Goal: Information Seeking & Learning: Learn about a topic

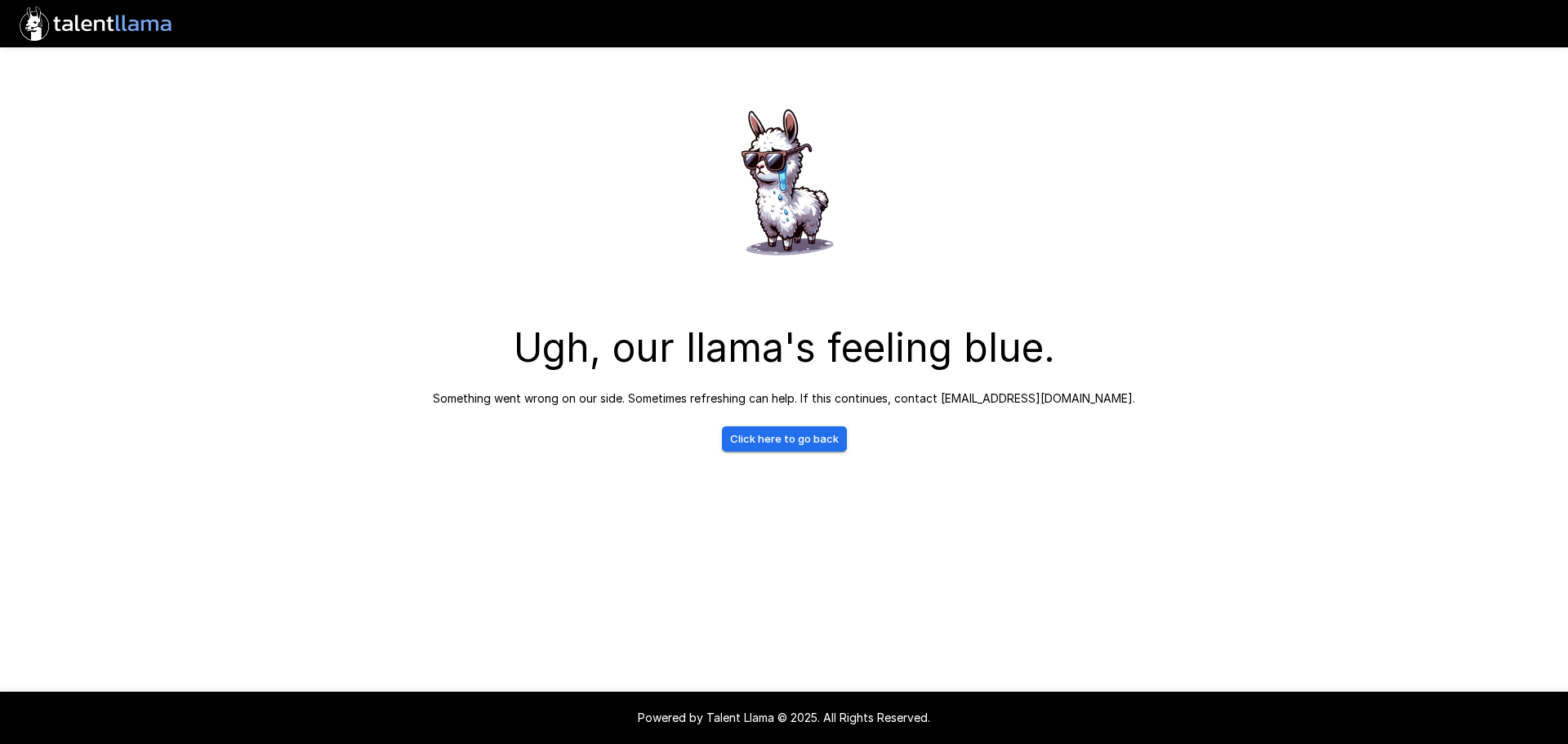
click at [772, 441] on link "Click here to go back" at bounding box center [784, 439] width 125 height 25
click at [782, 455] on div "Ugh, our llama's feeling blue. Something went wrong on our side. Sometimes refr…" at bounding box center [784, 259] width 980 height 517
click at [784, 445] on link "Click here to go back" at bounding box center [784, 439] width 125 height 25
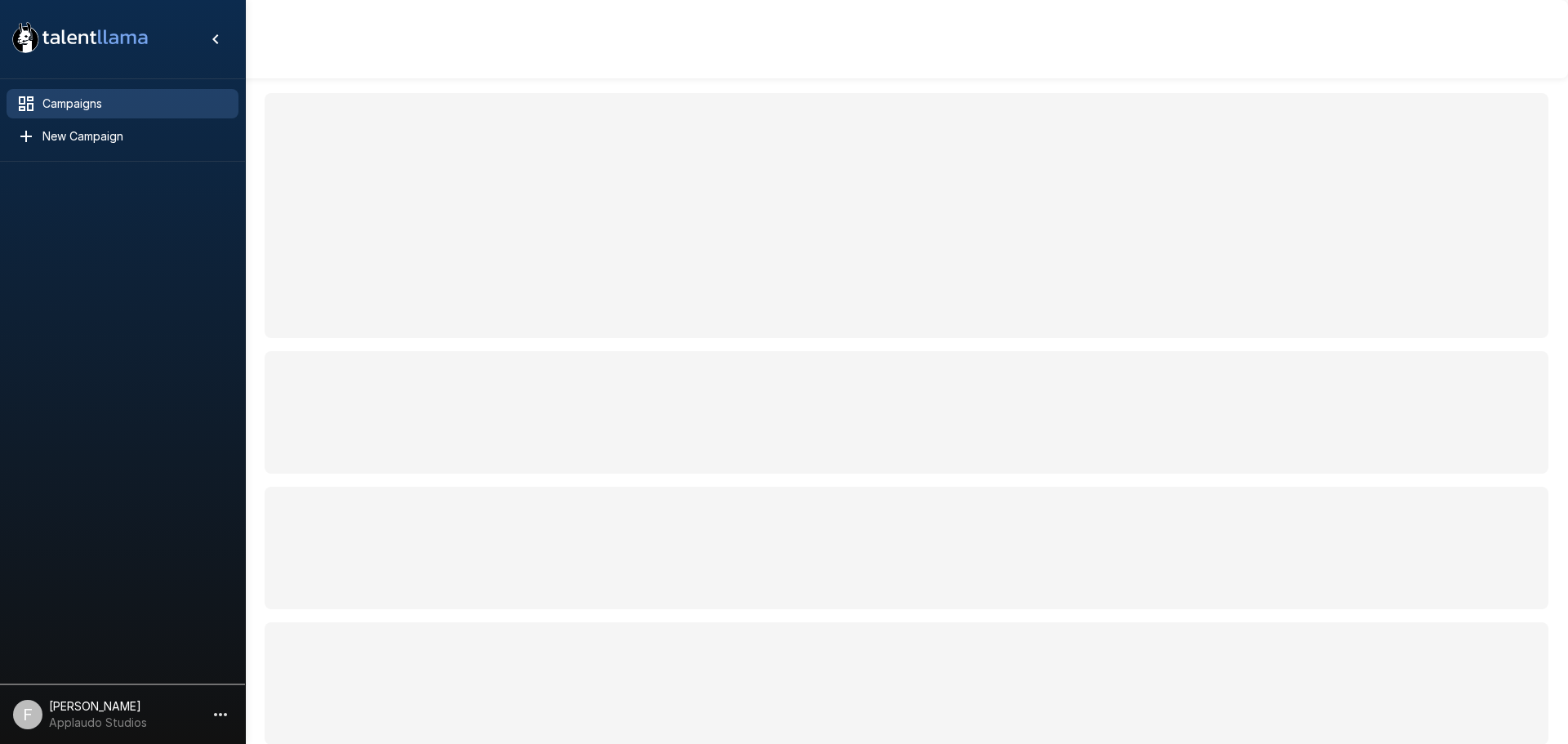
drag, startPoint x: 0, startPoint y: 0, endPoint x: 78, endPoint y: 295, distance: 305.1
click at [78, 295] on div at bounding box center [122, 419] width 245 height 516
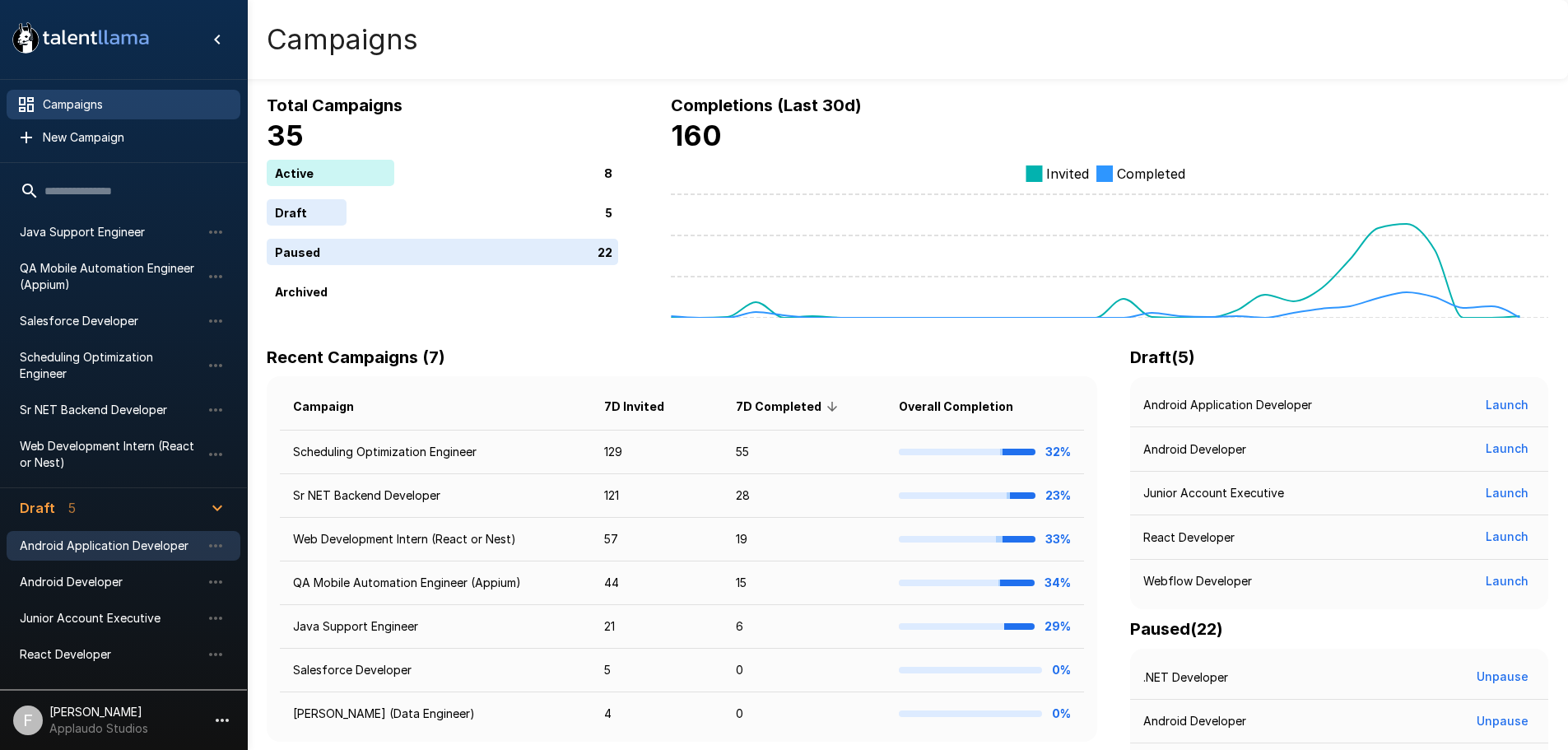
scroll to position [165, 0]
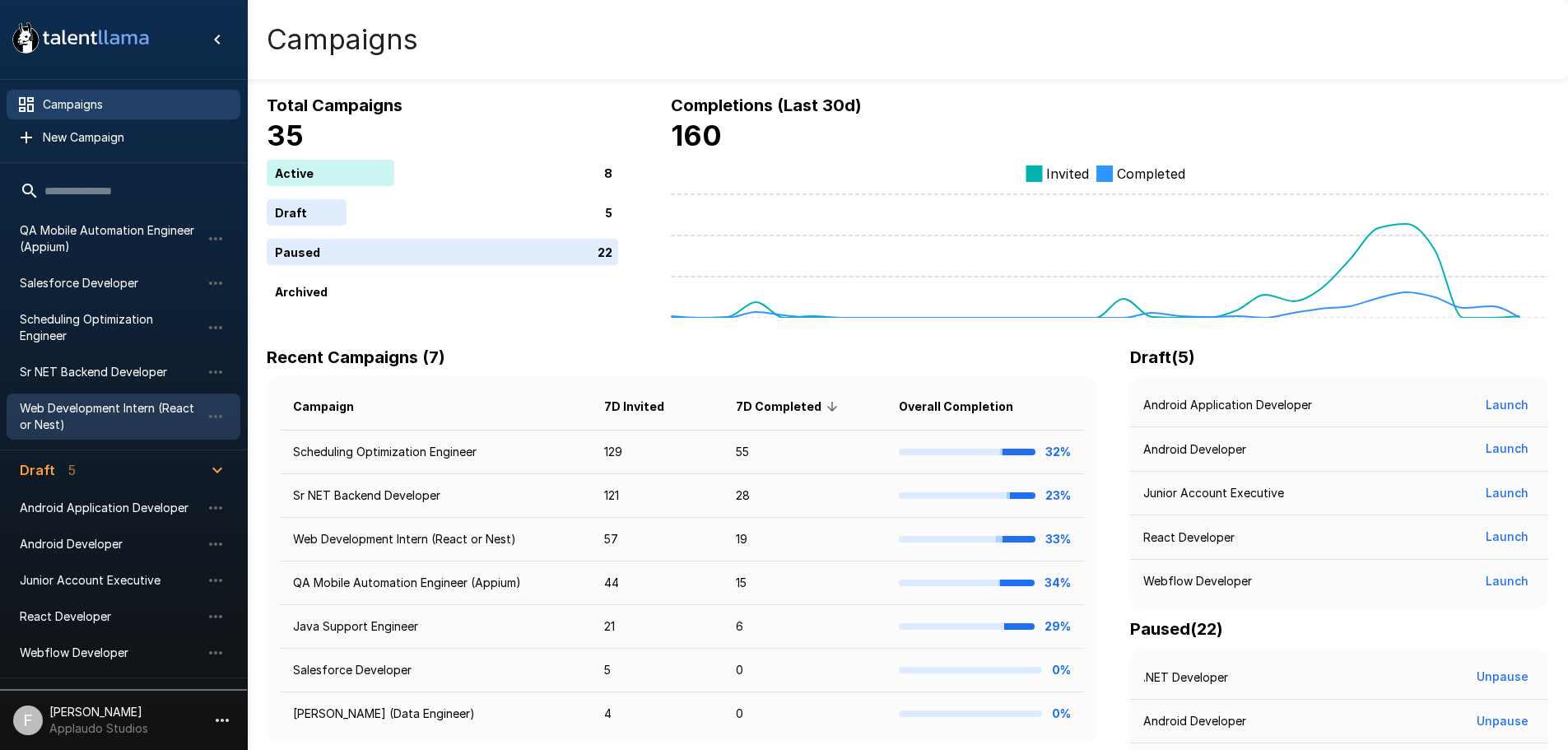
click at [107, 401] on span "Web Development Intern (React or Nest)" at bounding box center [110, 416] width 181 height 33
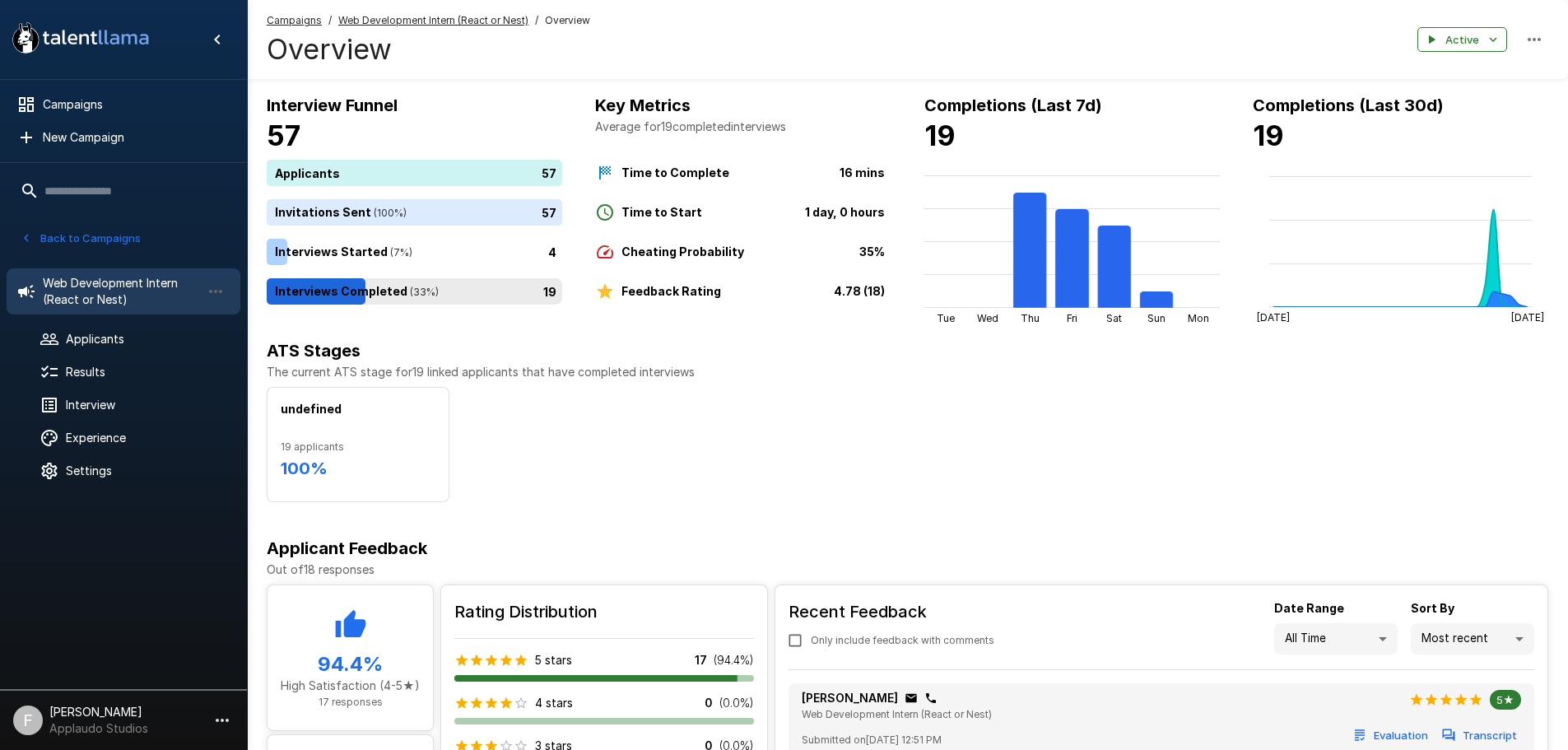
click at [552, 303] on div "19" at bounding box center [418, 291] width 302 height 26
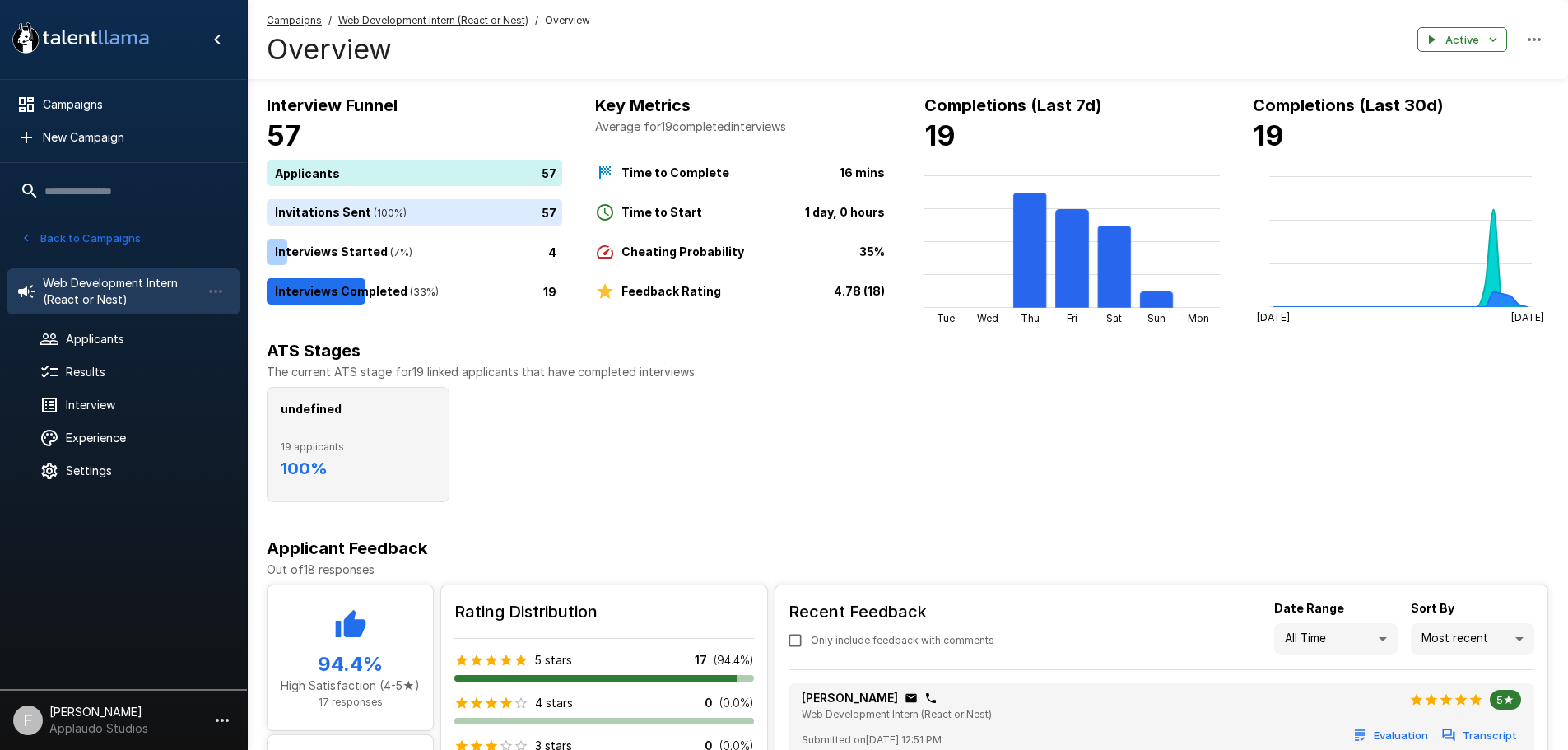
click at [343, 456] on h6 "100 %" at bounding box center [358, 468] width 155 height 26
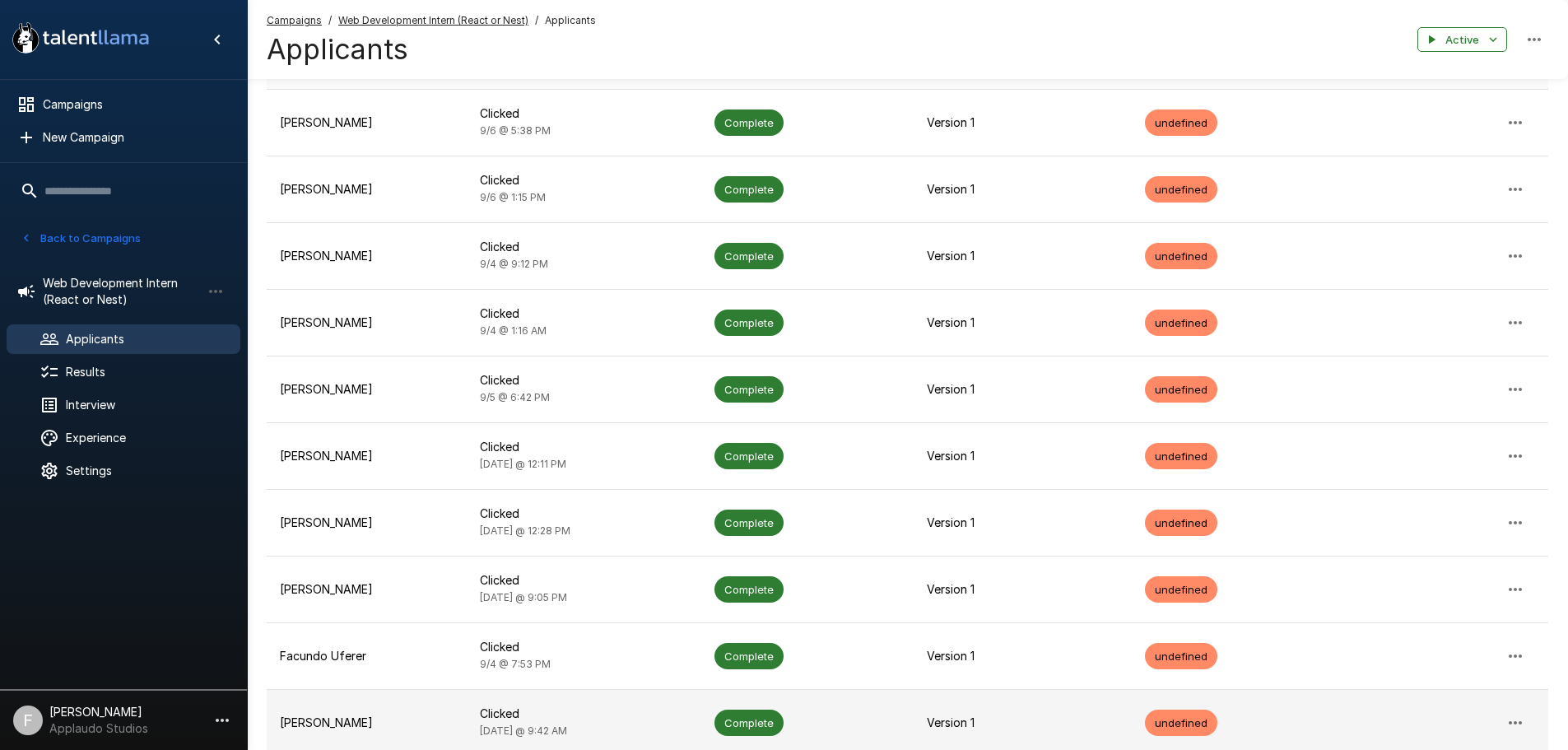
scroll to position [362, 0]
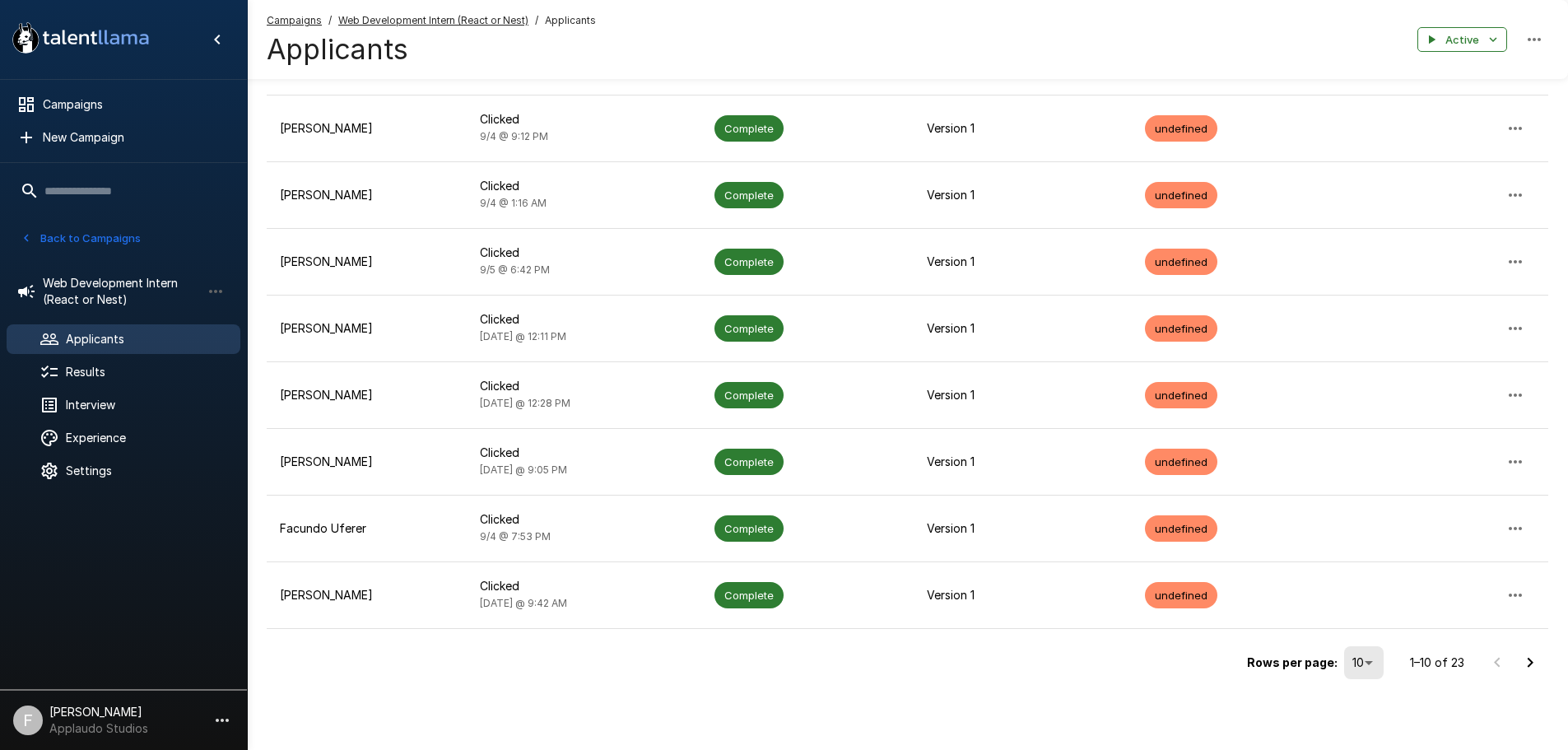
click at [1523, 664] on icon "Go to next page" at bounding box center [1530, 663] width 20 height 20
drag, startPoint x: 1522, startPoint y: 658, endPoint x: 1531, endPoint y: 661, distance: 9.5
click at [1524, 659] on icon "Go to next page" at bounding box center [1530, 663] width 20 height 20
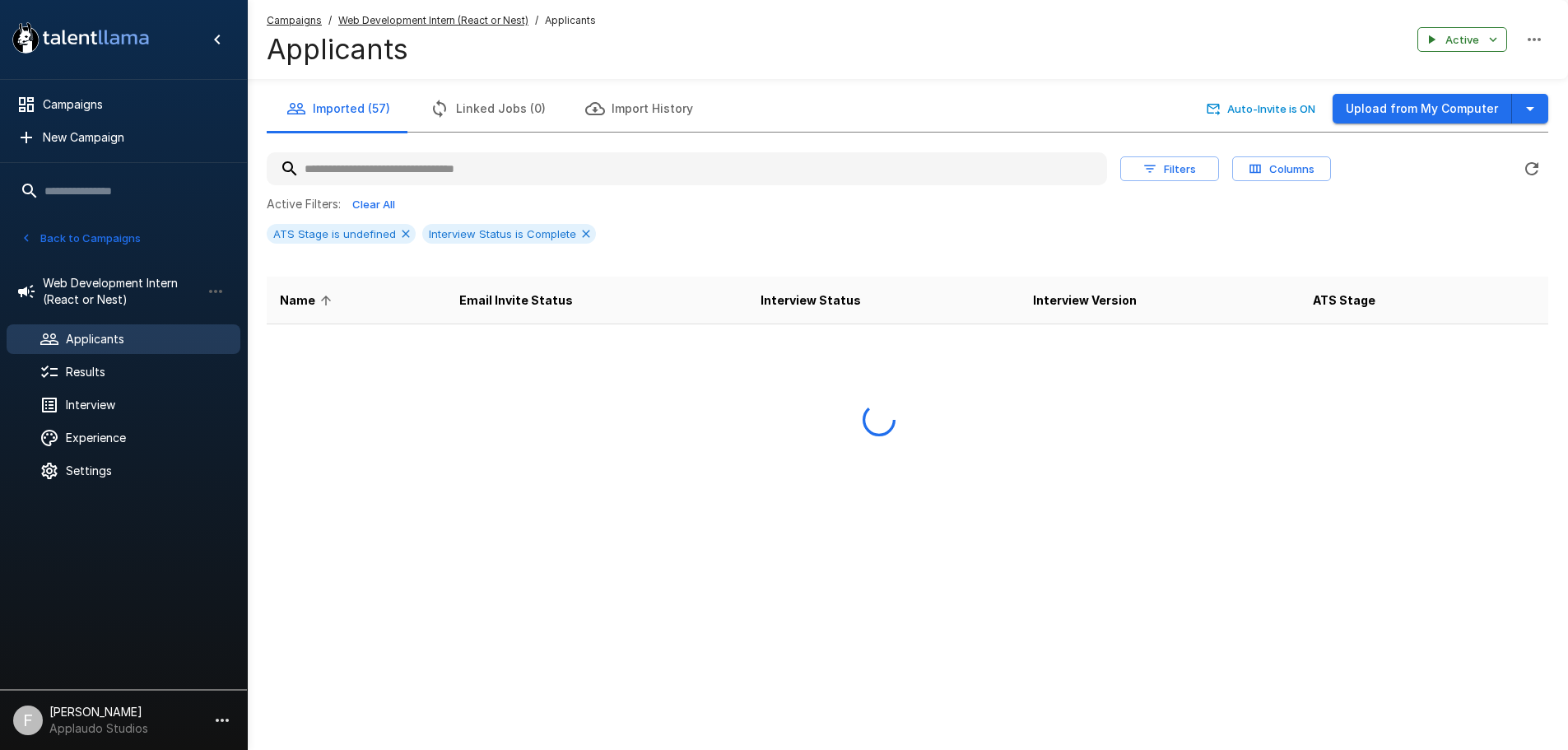
scroll to position [0, 0]
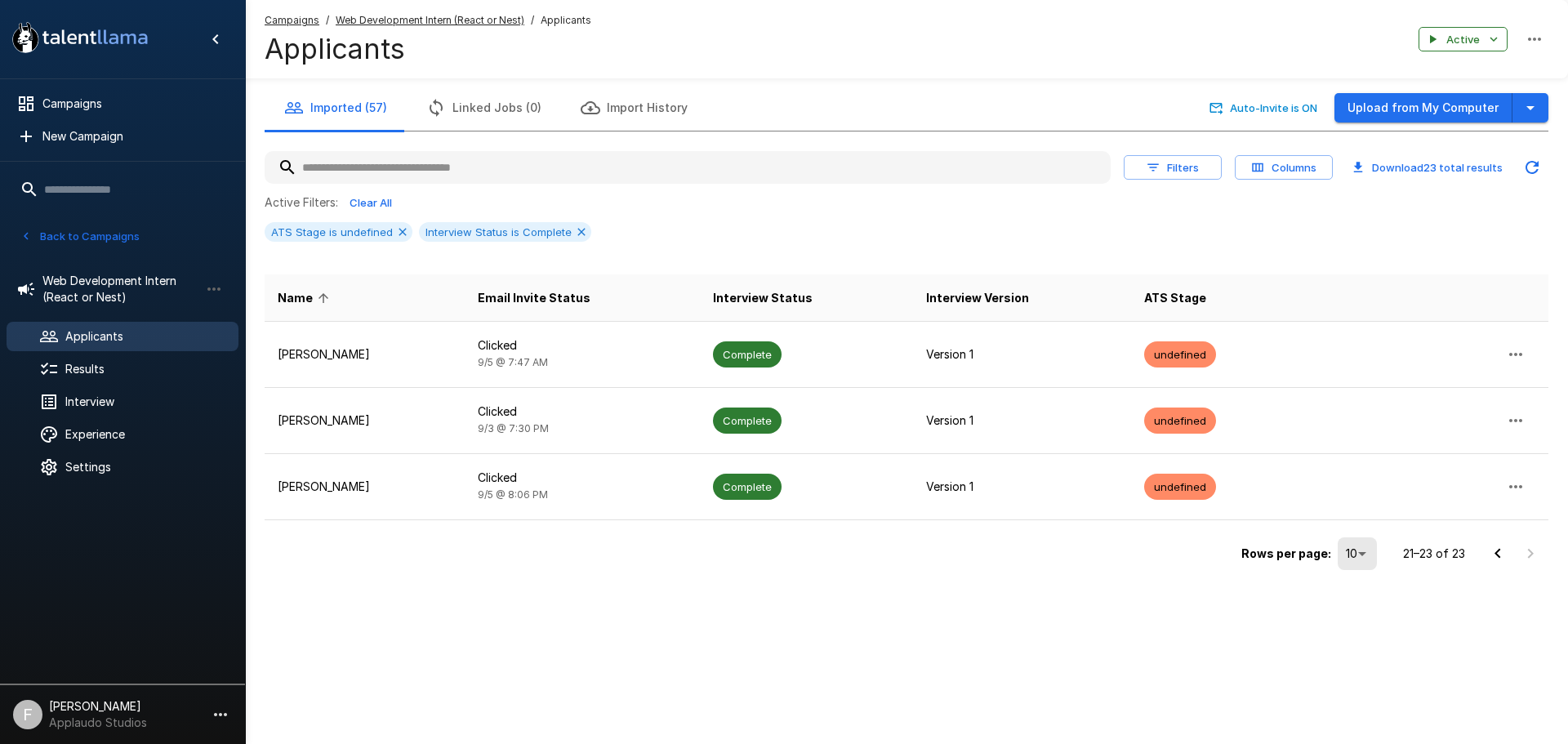
click at [1497, 555] on icon "Go to previous page" at bounding box center [1498, 552] width 5 height 10
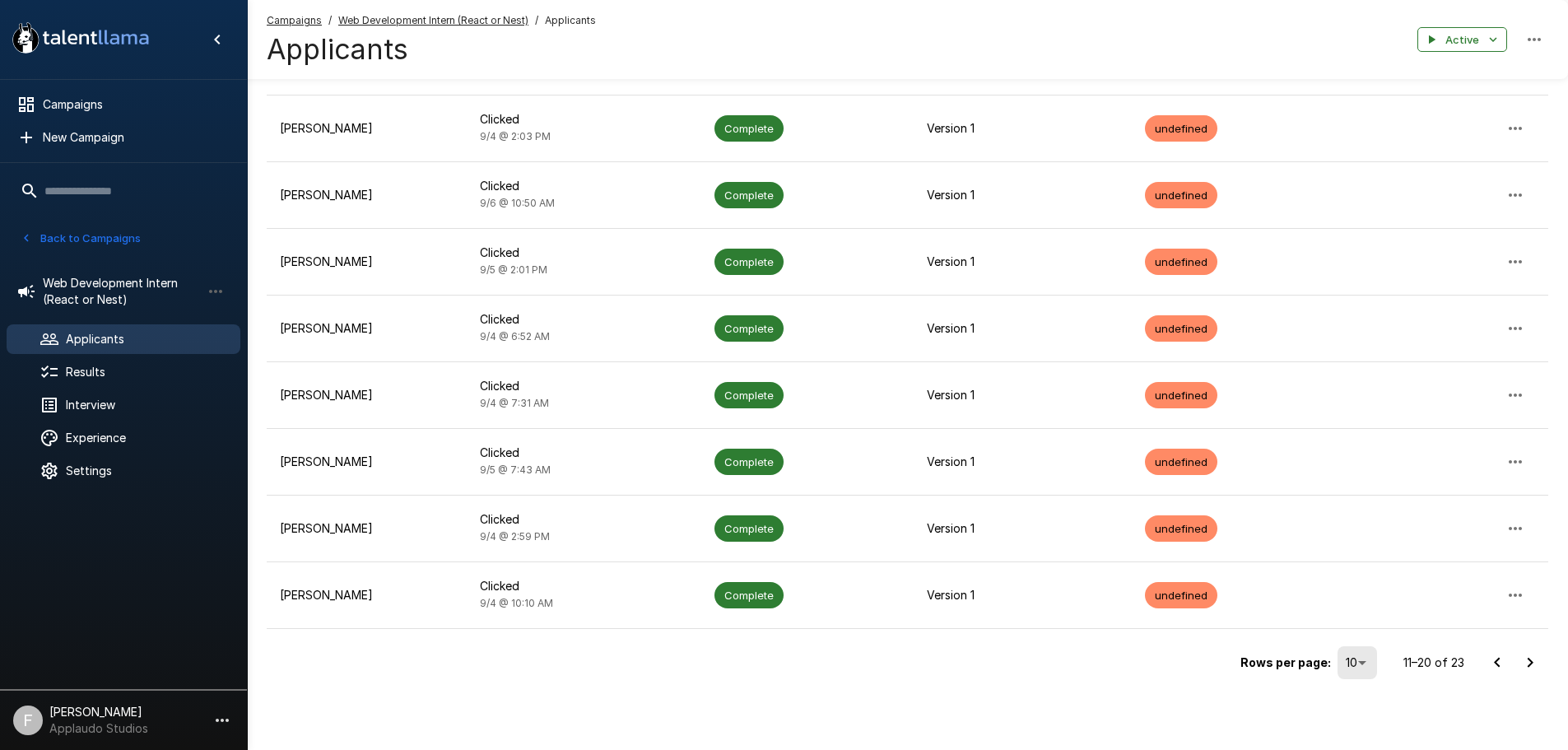
click at [1501, 655] on icon "Go to previous page" at bounding box center [1498, 663] width 20 height 20
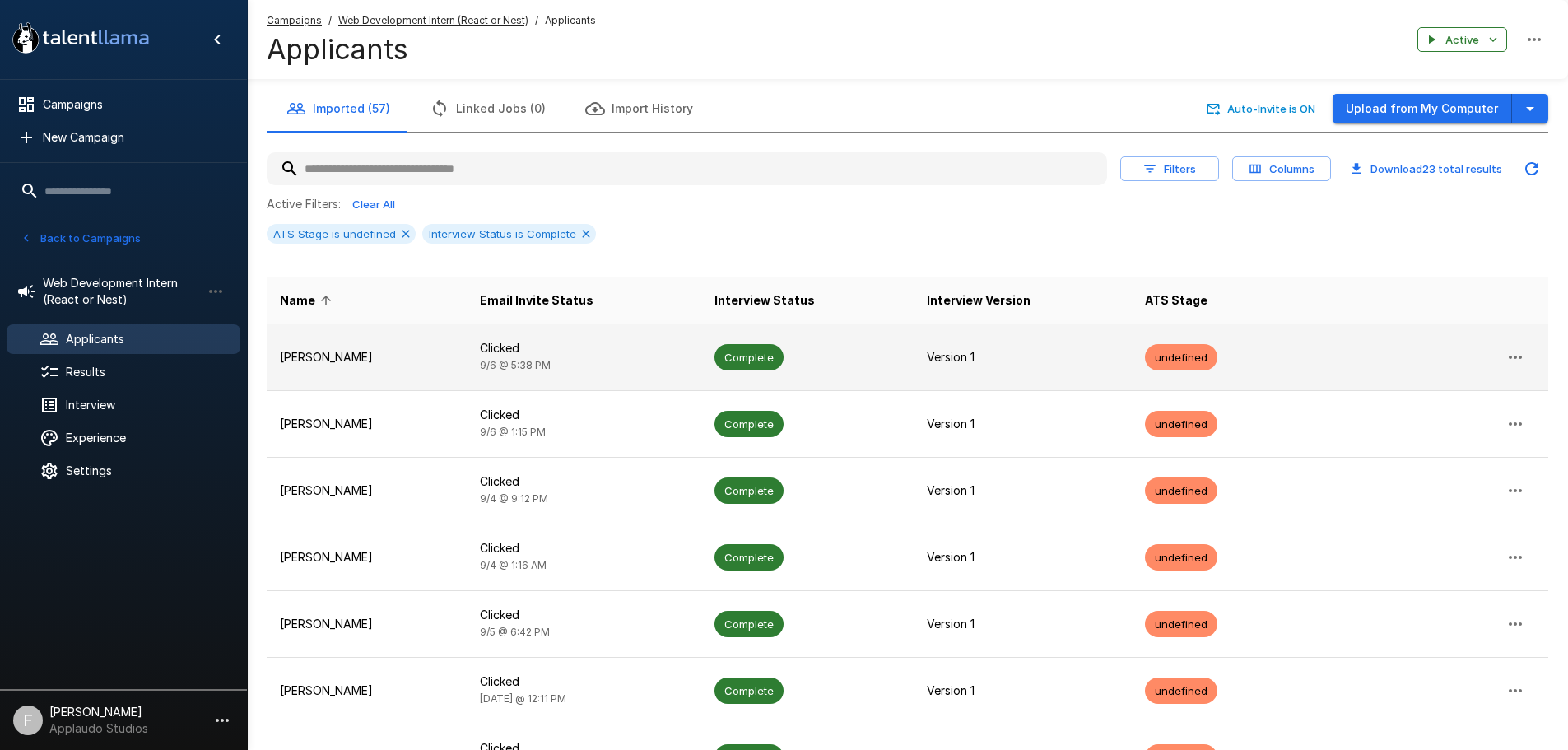
scroll to position [4, 0]
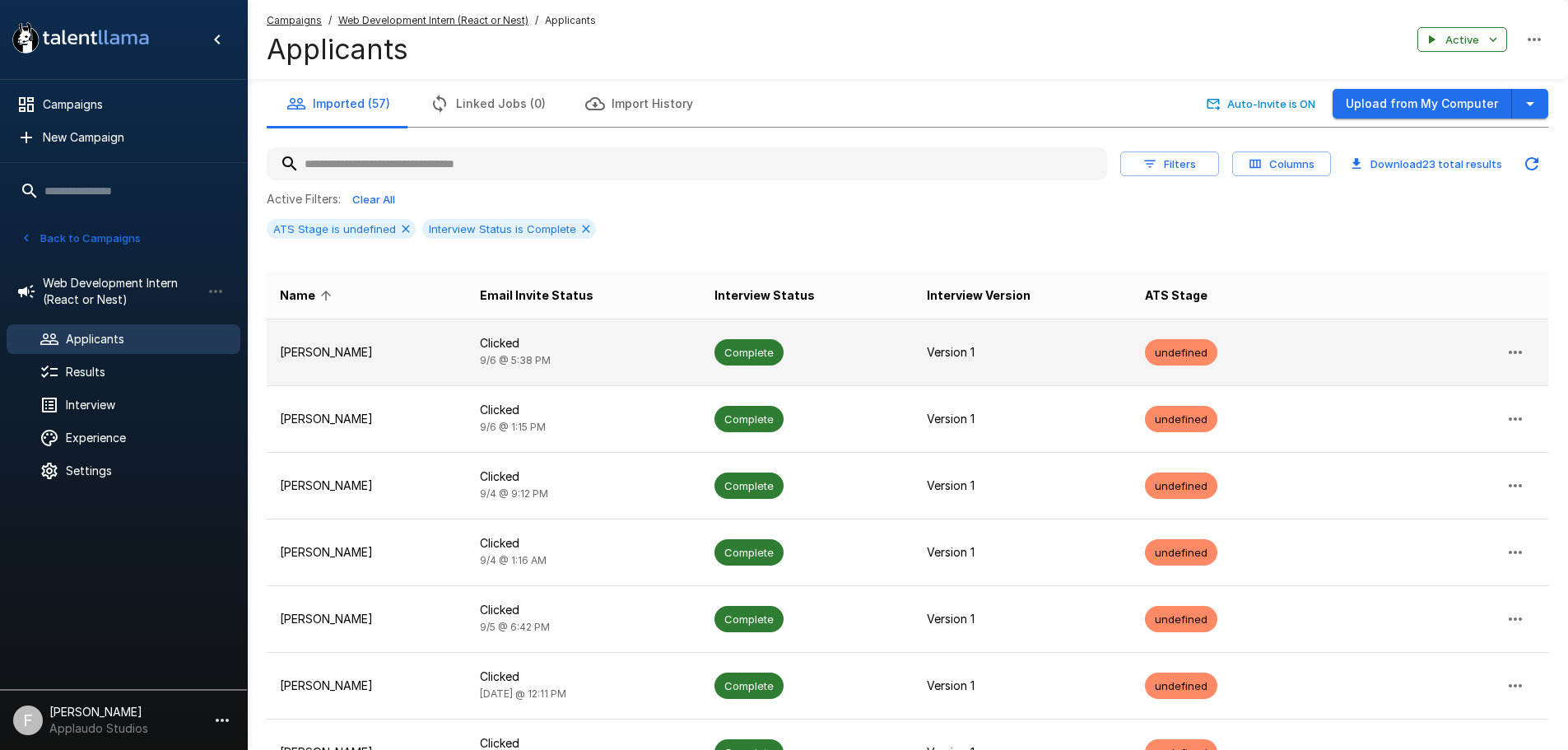
click at [360, 363] on td "Abraham Gutierrez" at bounding box center [367, 352] width 200 height 67
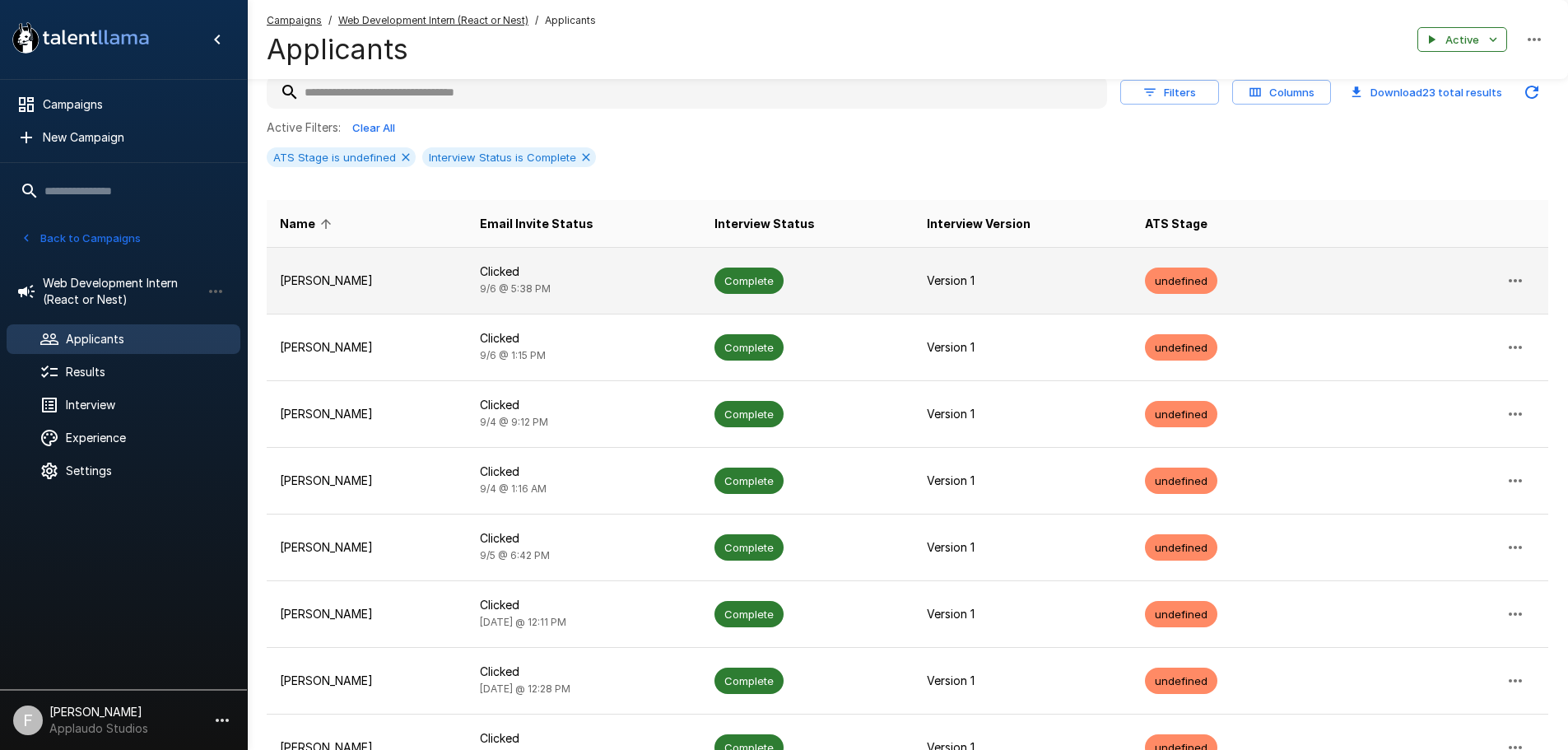
scroll to position [83, 0]
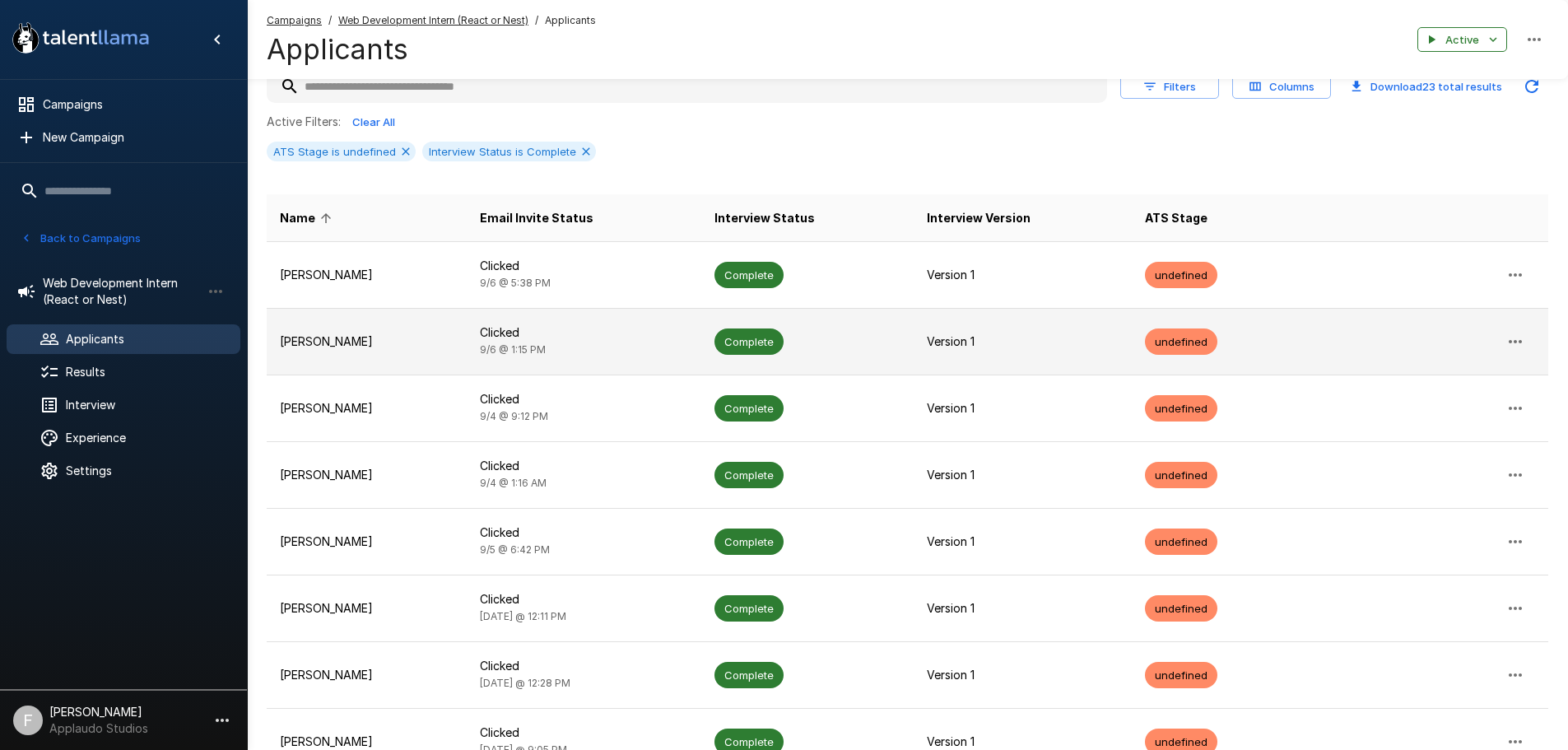
click at [467, 325] on td "Adriel Benjamin Martinez Quintanilla" at bounding box center [367, 341] width 200 height 67
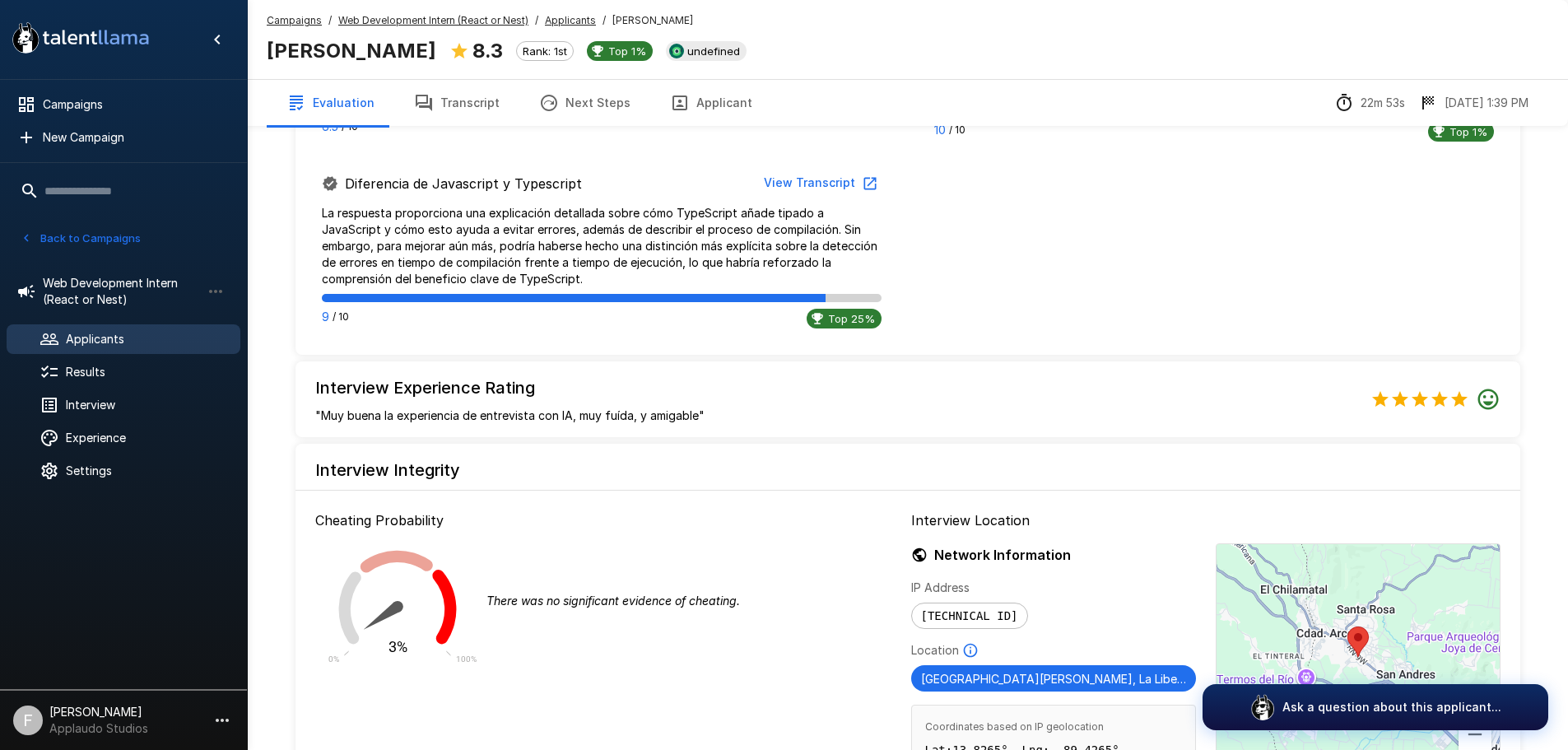
scroll to position [988, 0]
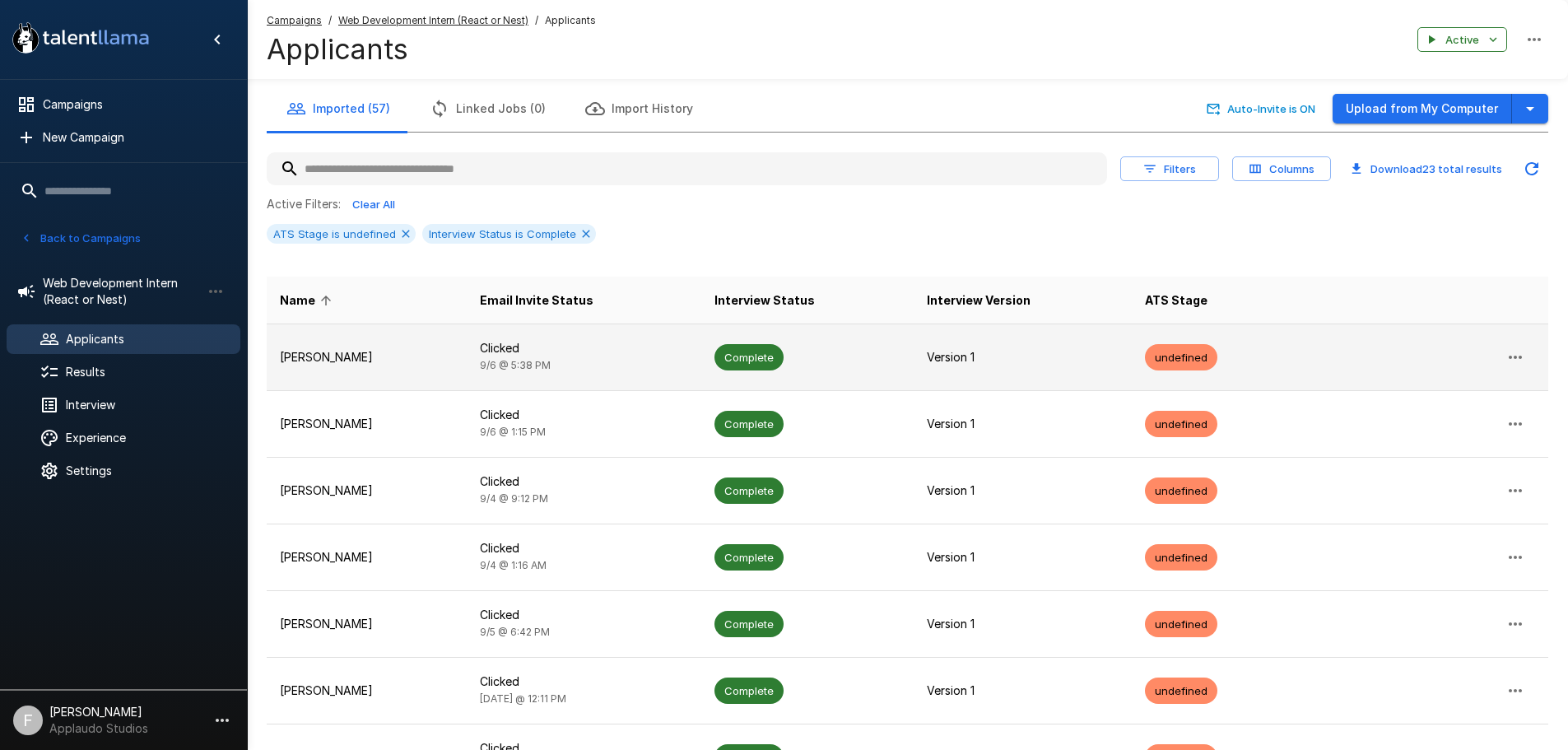
click at [434, 344] on td "Abraham Gutierrez" at bounding box center [367, 357] width 200 height 67
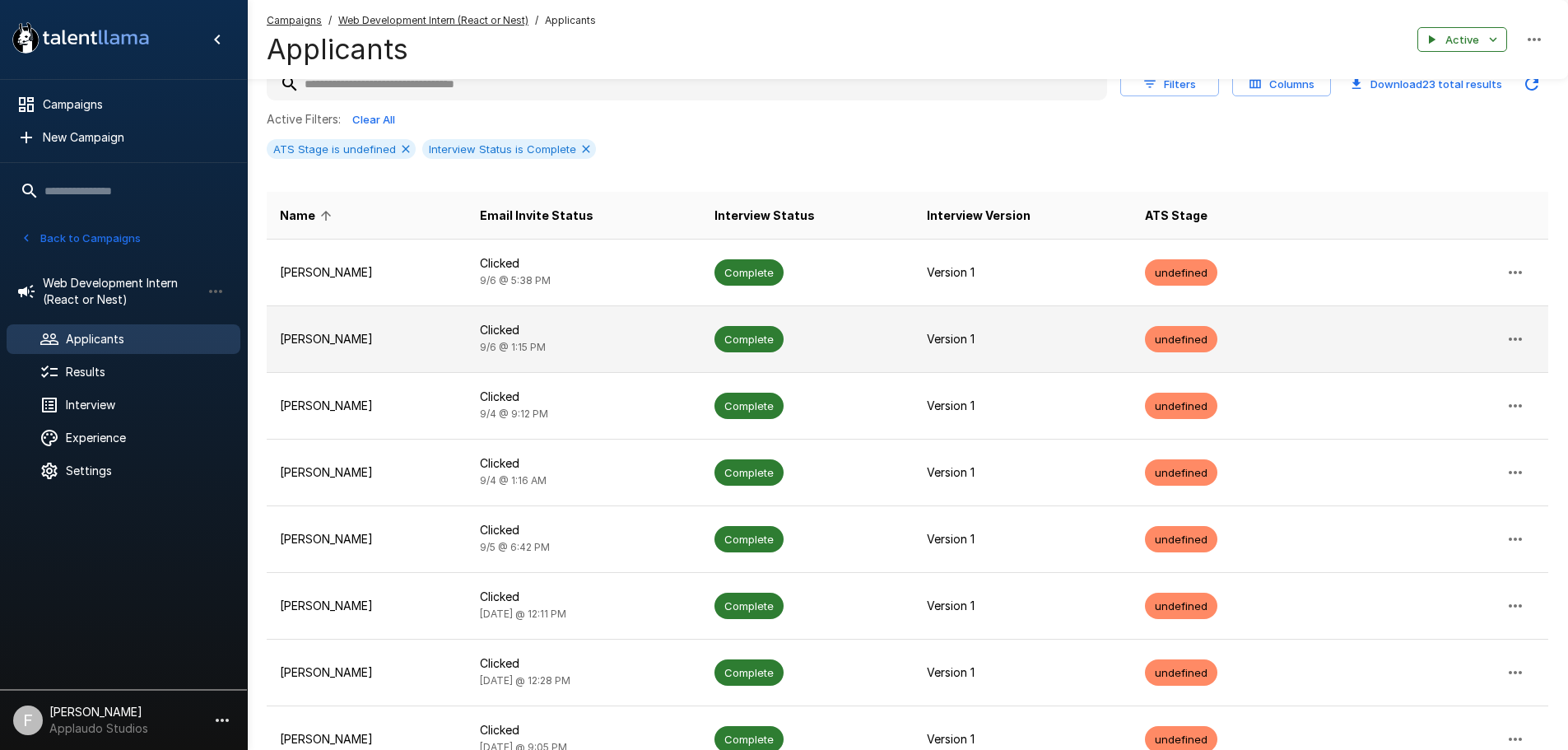
scroll to position [83, 0]
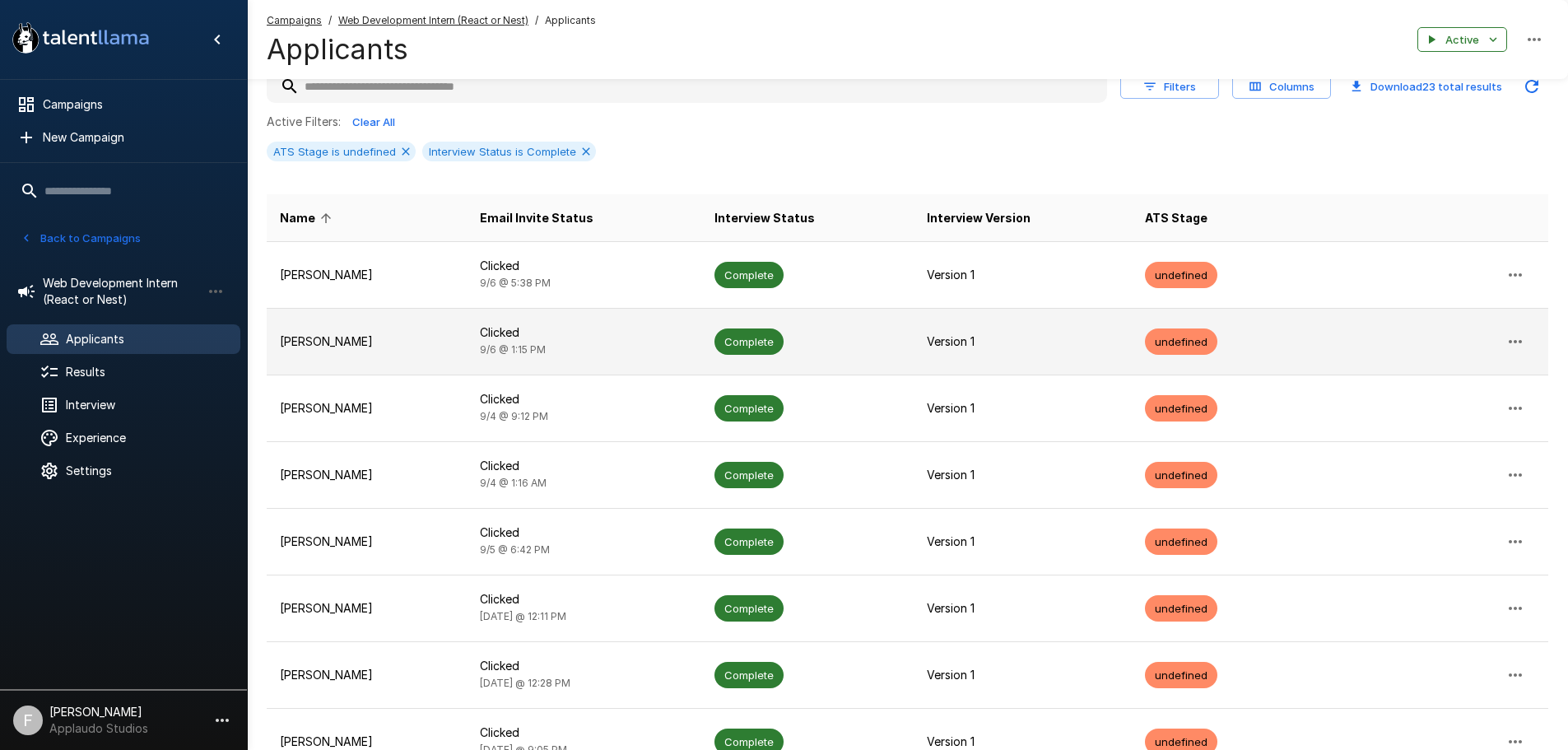
click at [443, 345] on p "Adriel Benjamin Martinez Quintanilla" at bounding box center [366, 342] width 174 height 16
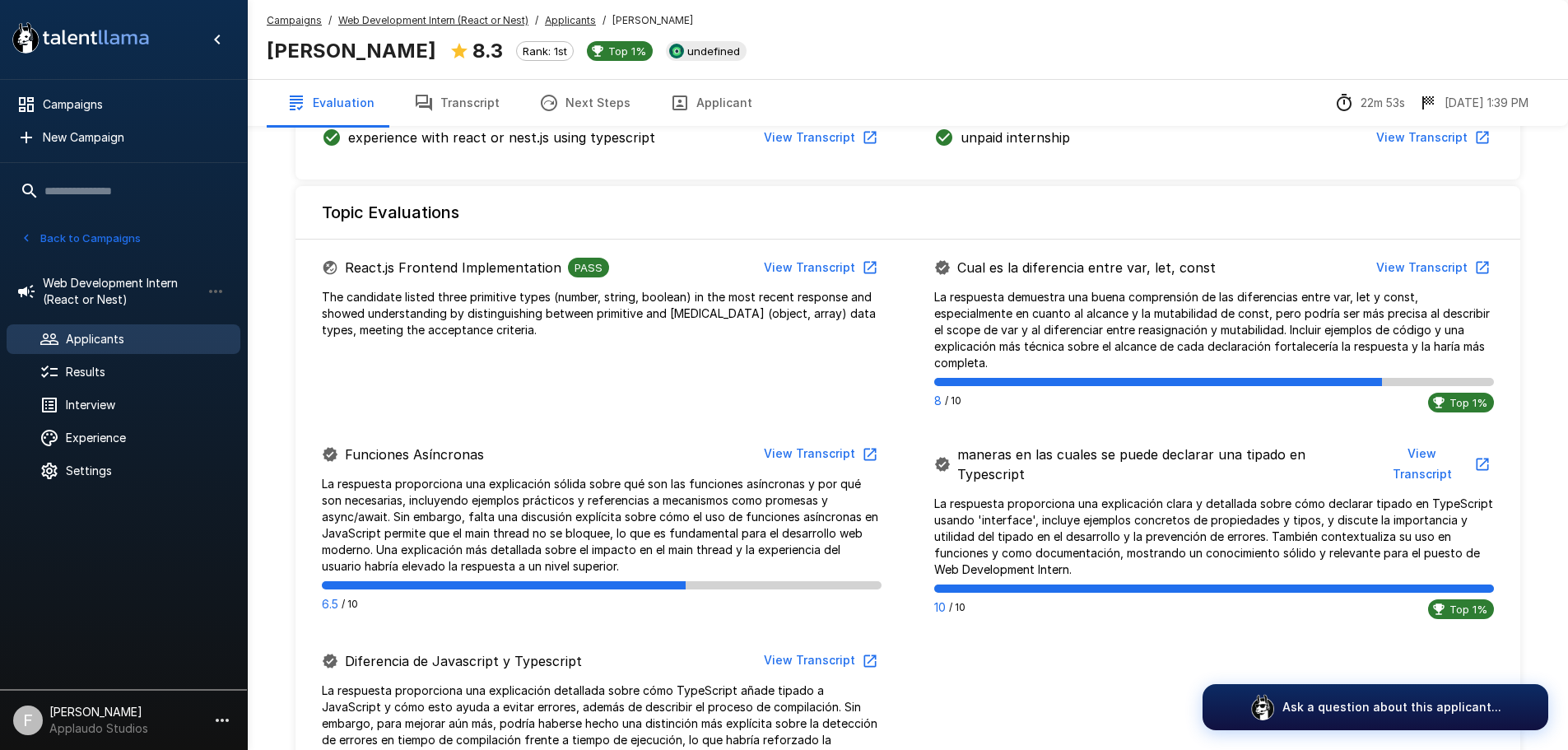
scroll to position [494, 0]
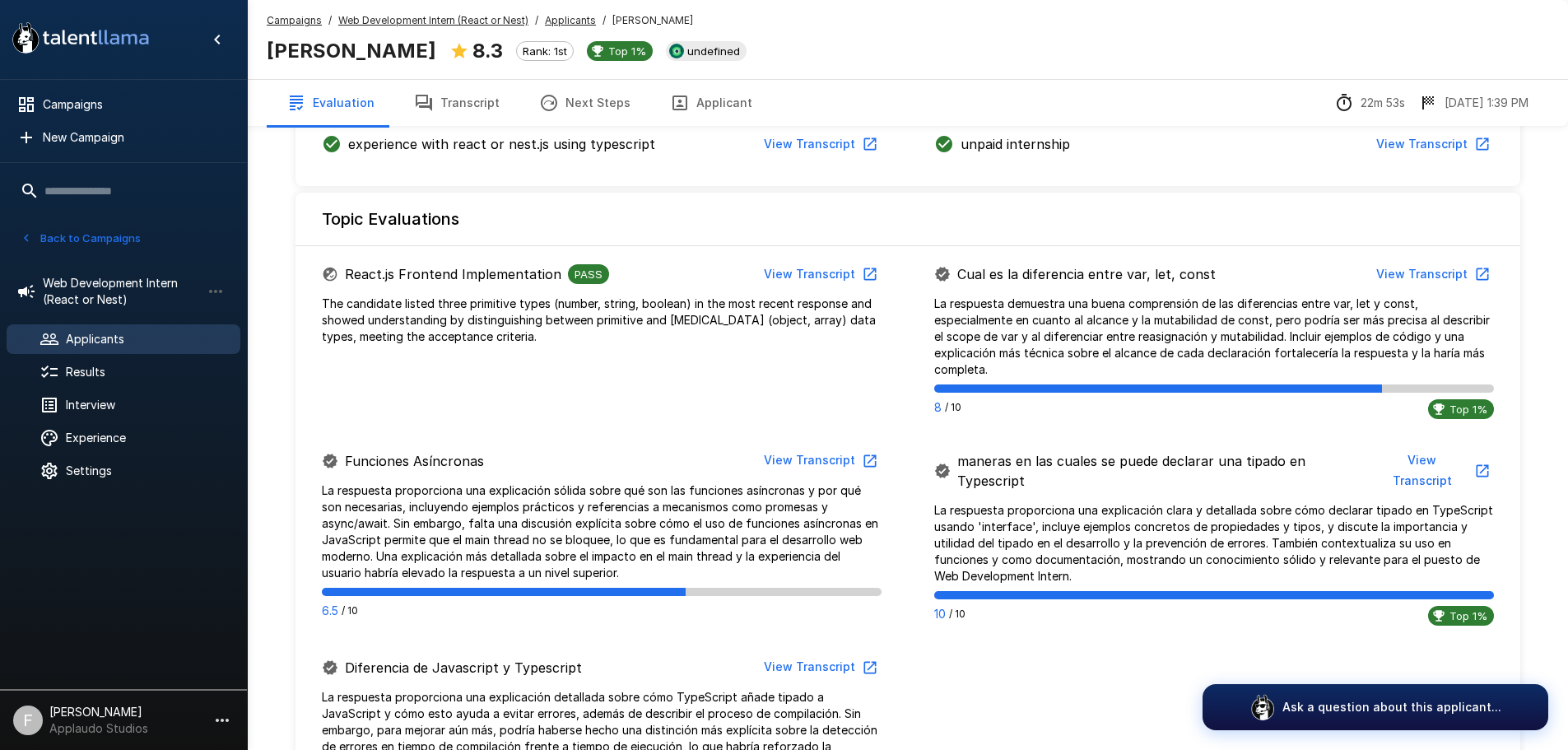
click at [815, 456] on button "View Transcript" at bounding box center [819, 460] width 124 height 31
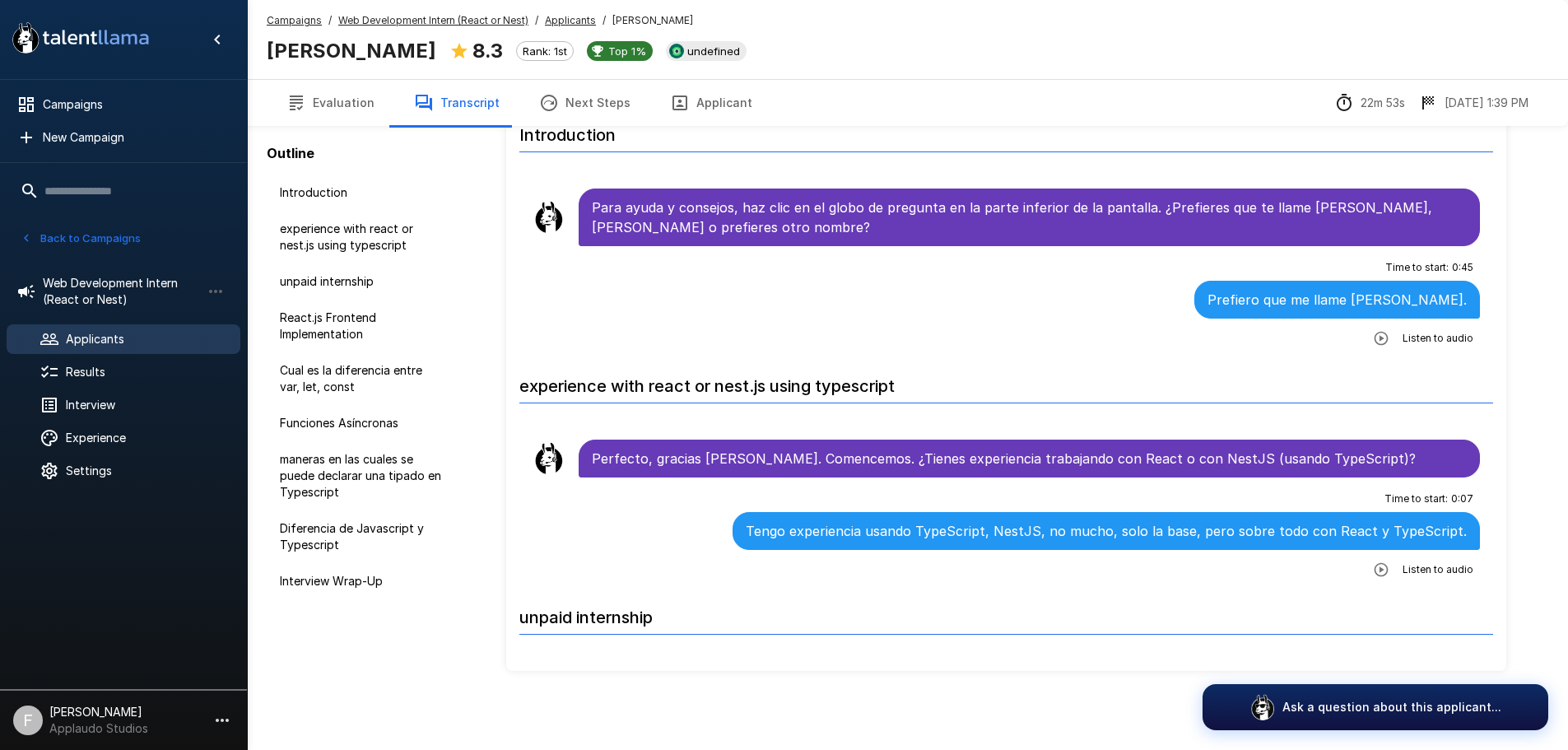
scroll to position [65, 0]
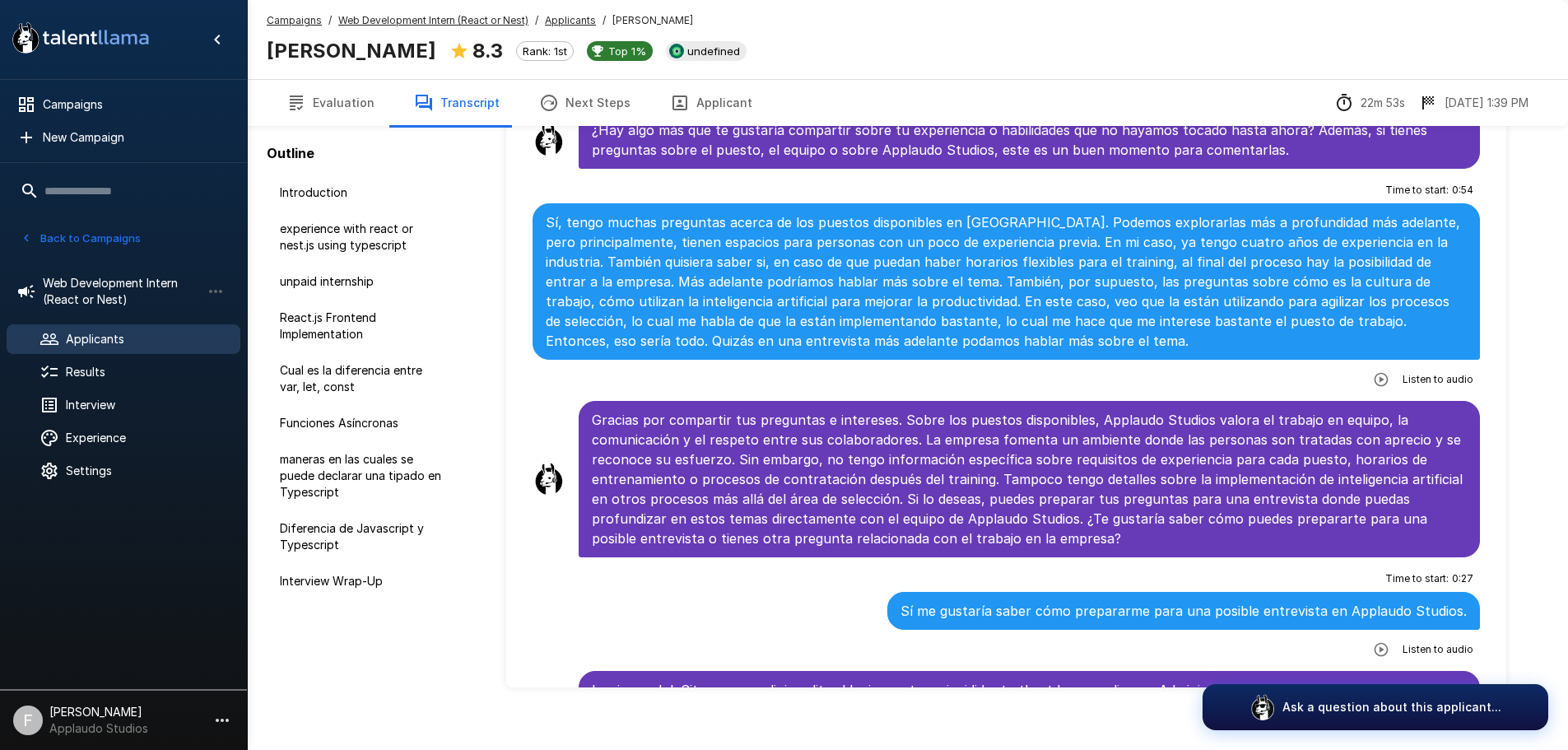
scroll to position [3774, 0]
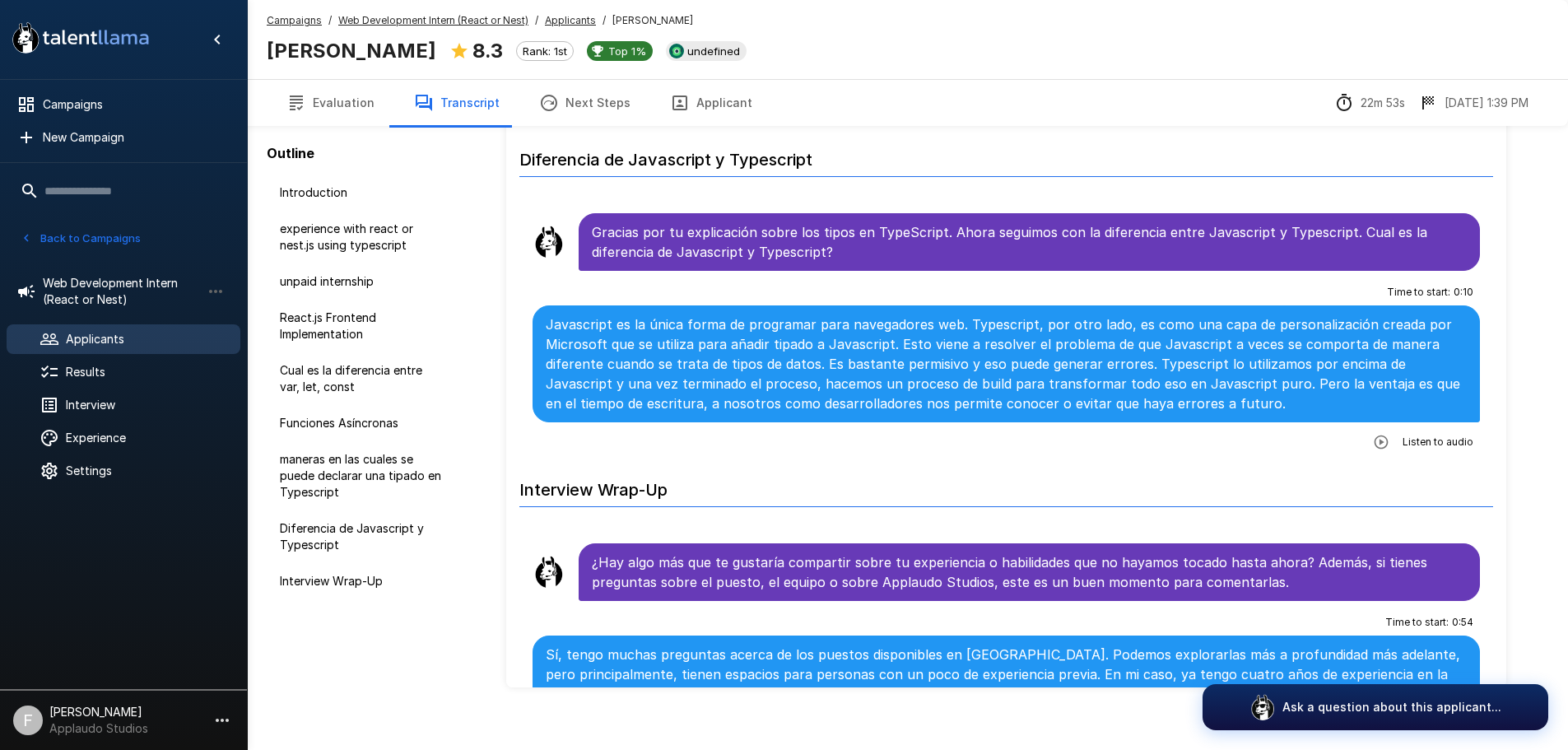
scroll to position [3280, 0]
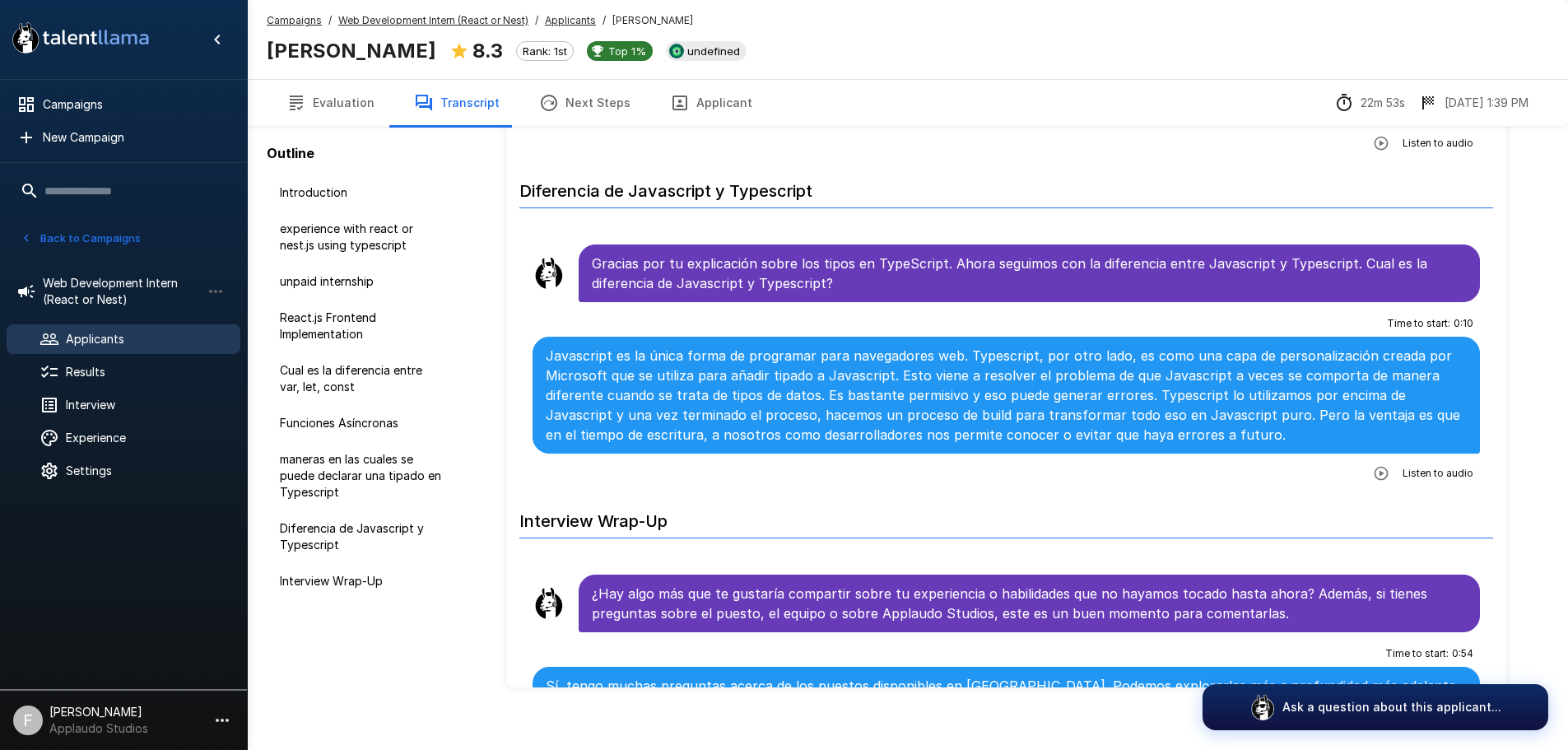
drag, startPoint x: 931, startPoint y: 360, endPoint x: 892, endPoint y: 366, distance: 39.5
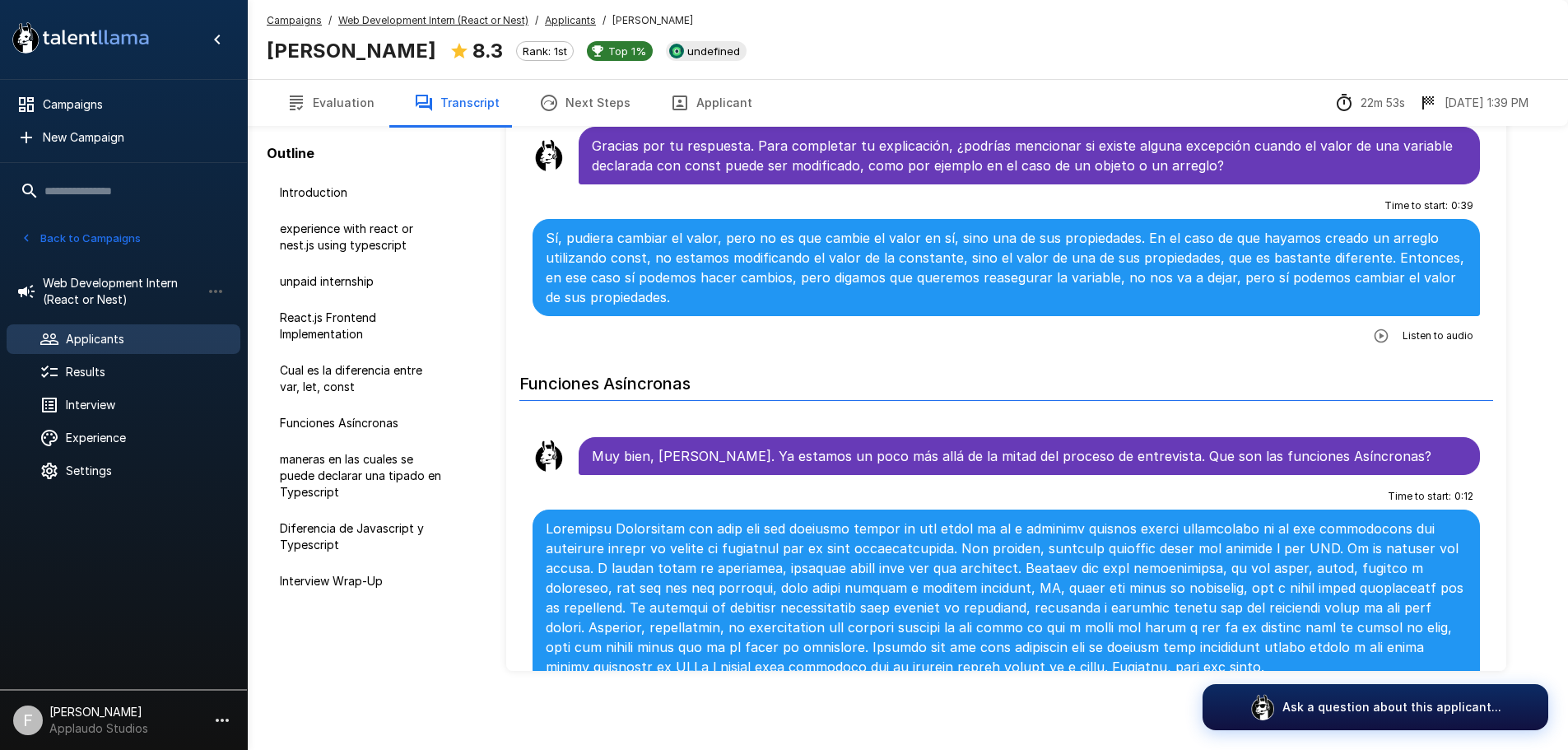
drag, startPoint x: 854, startPoint y: 444, endPoint x: 867, endPoint y: 440, distance: 13.6
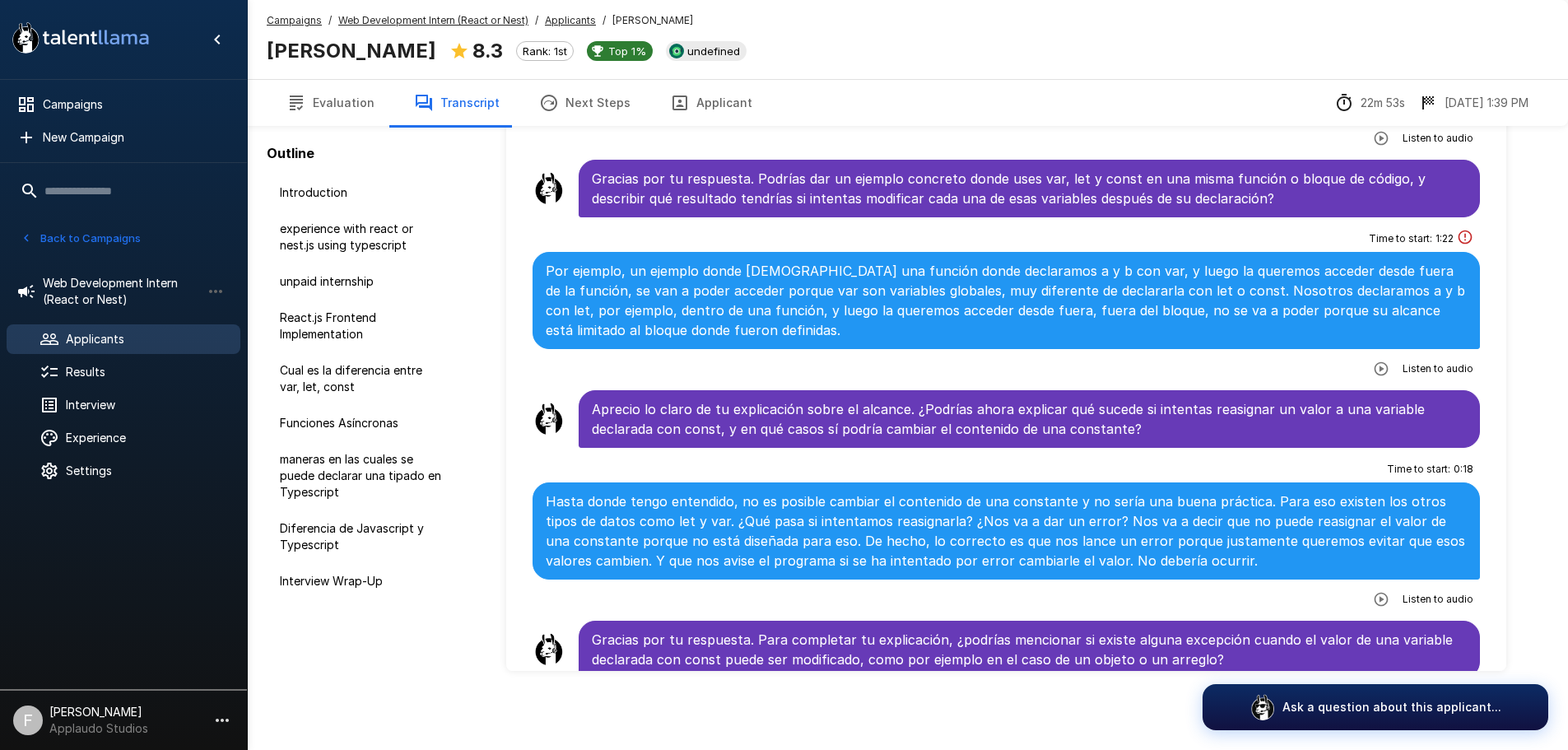
drag, startPoint x: 858, startPoint y: 415, endPoint x: 869, endPoint y: 409, distance: 12.5
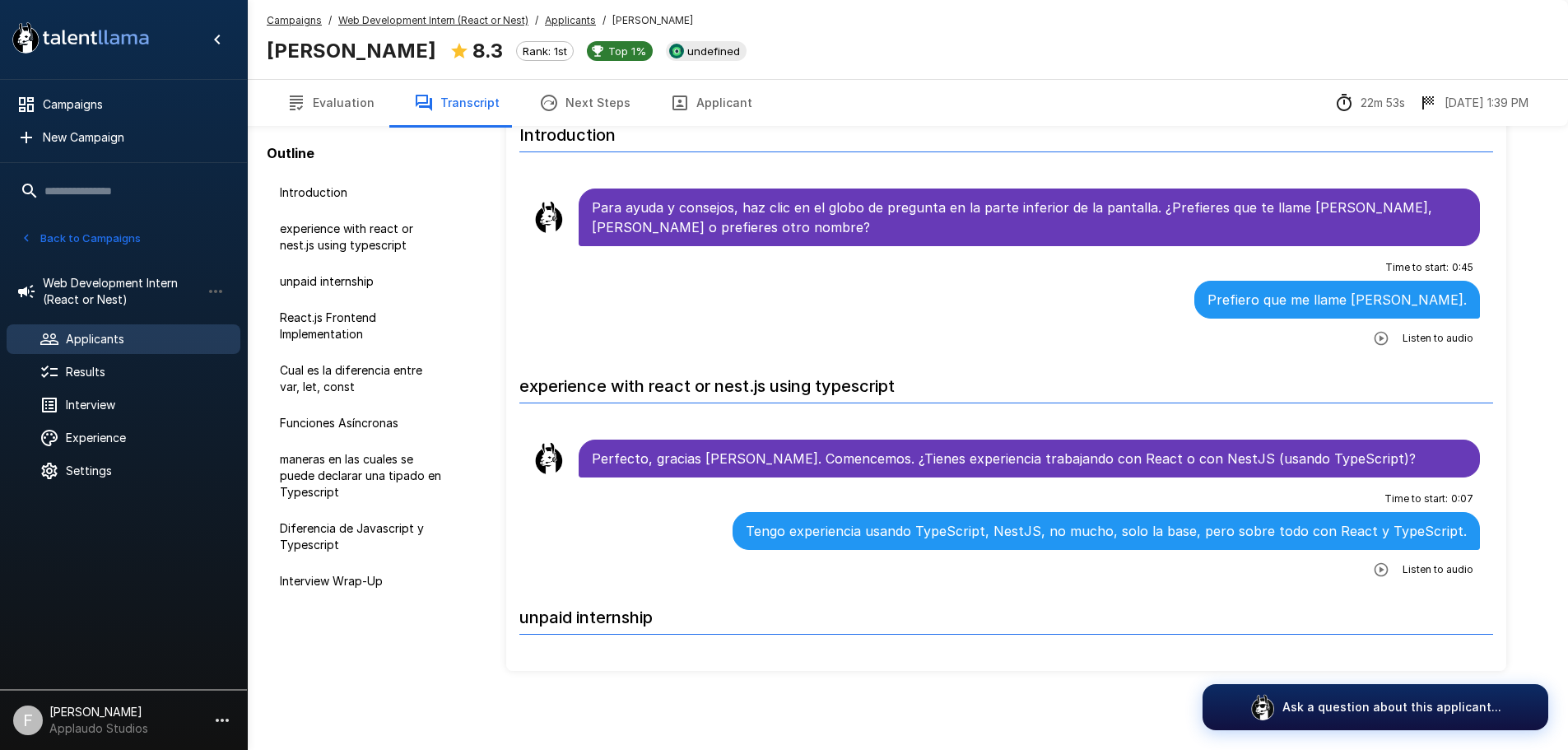
click at [313, 87] on button "Evaluation" at bounding box center [331, 103] width 128 height 46
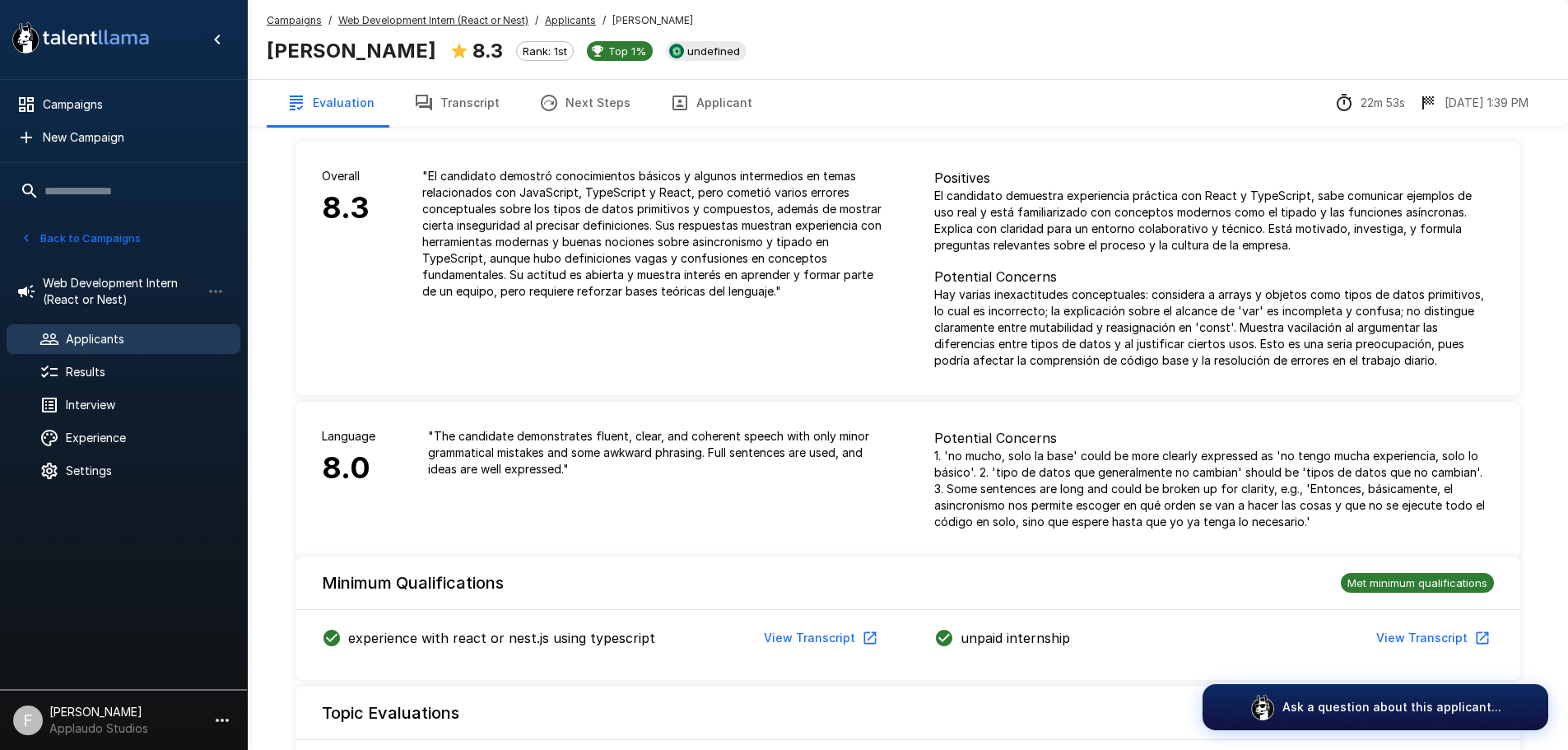
click at [448, 110] on button "Transcript" at bounding box center [457, 103] width 125 height 46
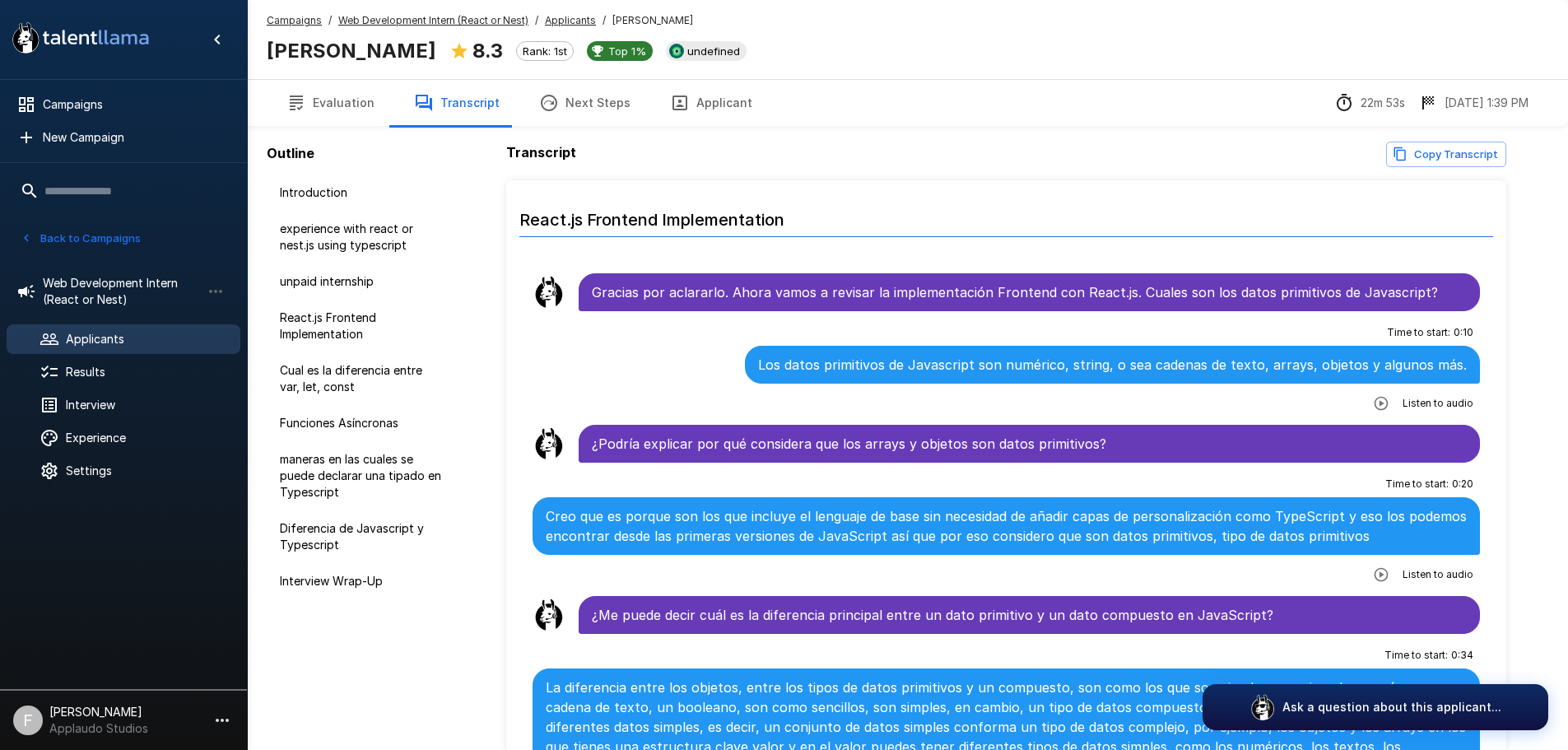
scroll to position [906, 0]
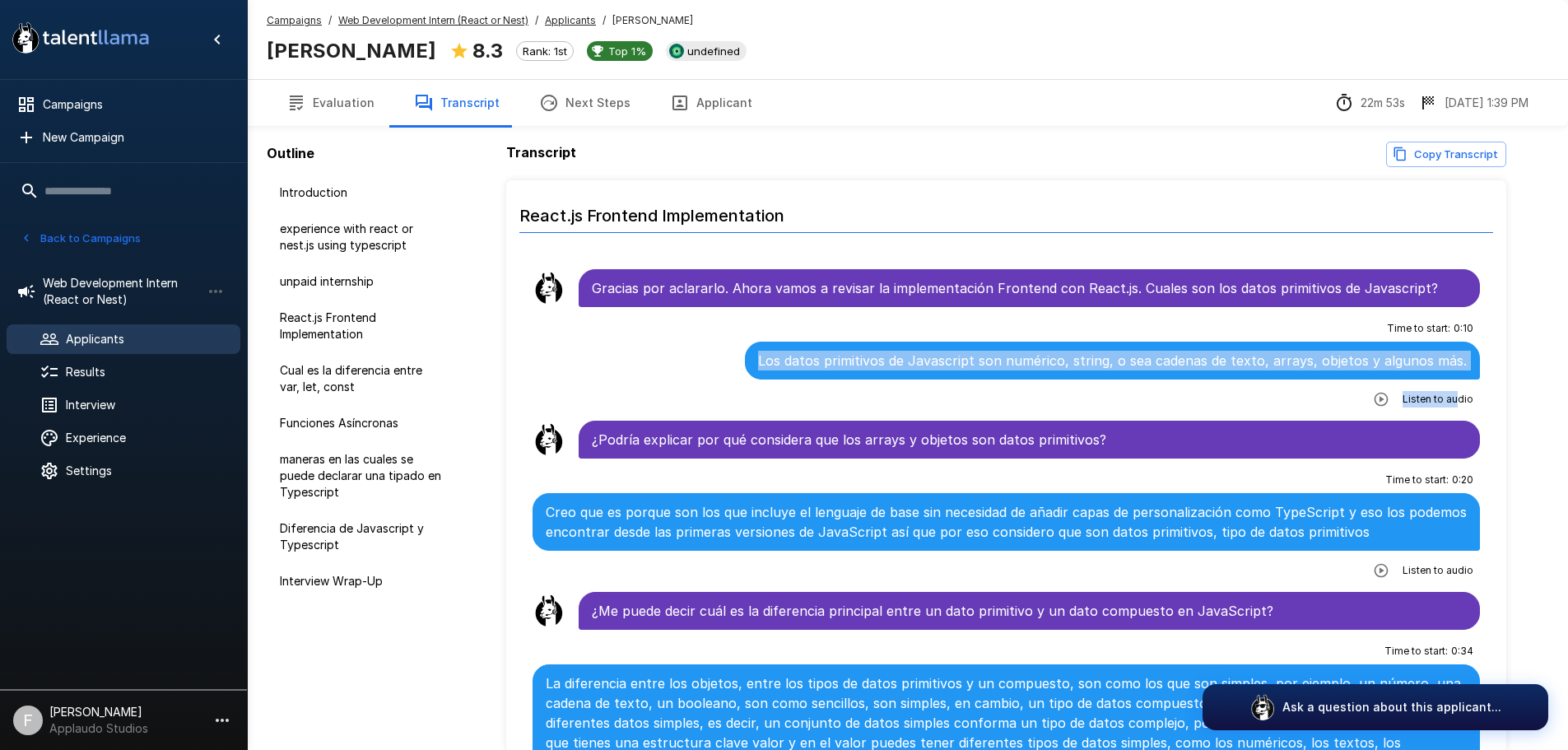
drag, startPoint x: 763, startPoint y: 353, endPoint x: 1450, endPoint y: 384, distance: 687.7
click at [1450, 384] on div "Time to start : 0 : 10 Los datos primitivos de Javascript son numérico, string,…" at bounding box center [1006, 364] width 949 height 97
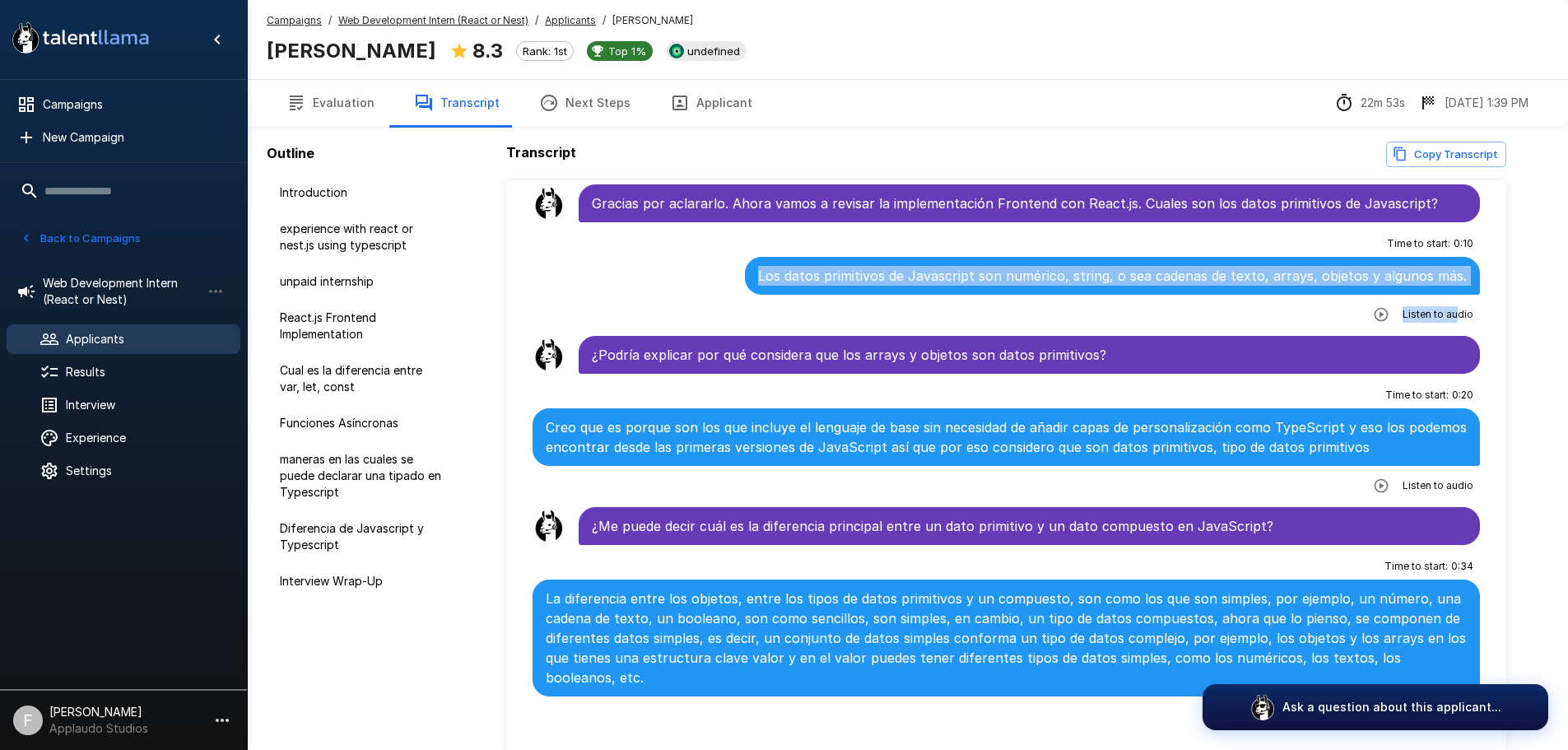
scroll to position [988, 0]
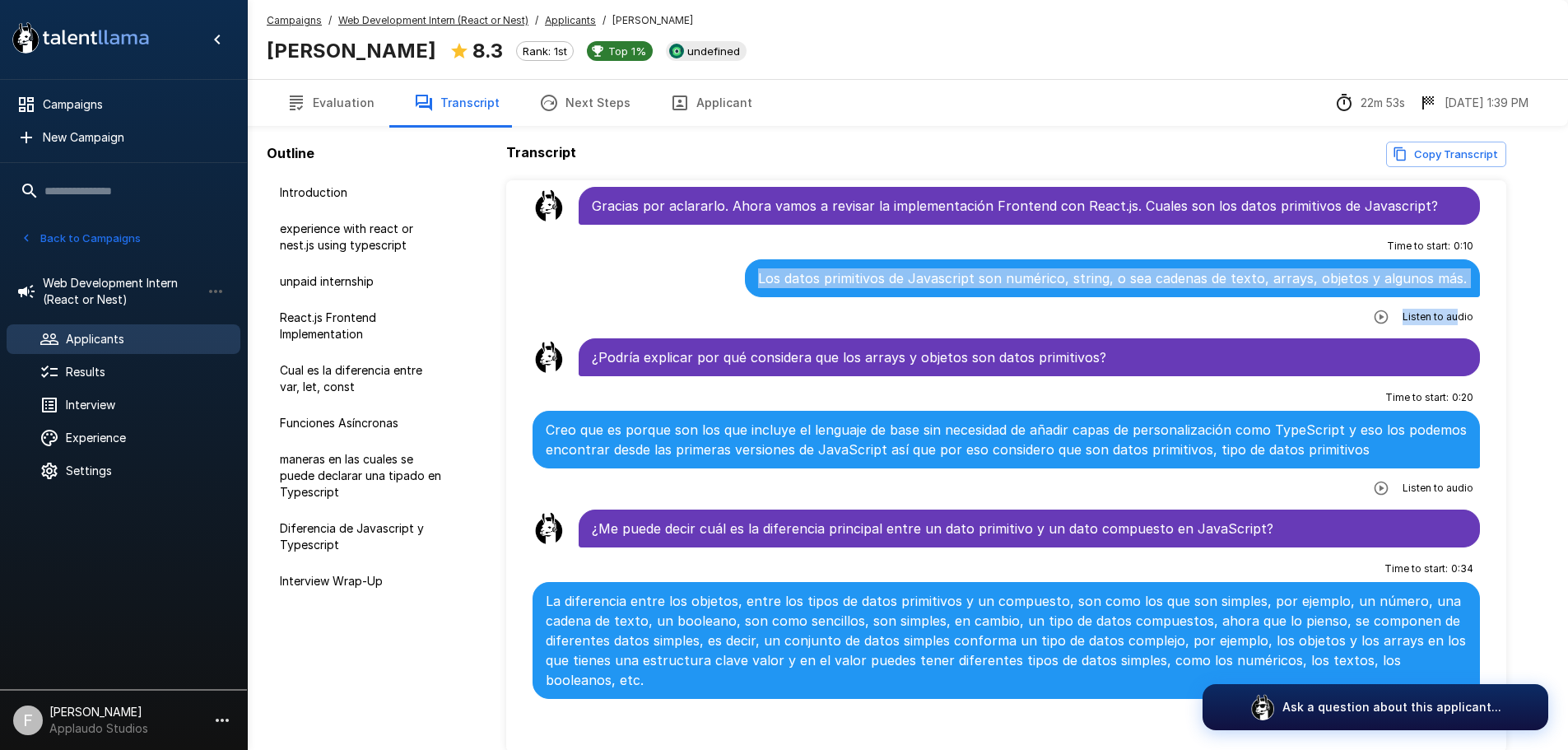
click at [1070, 282] on p "Los datos primitivos de Javascript son numérico, string, o sea cadenas de texto…" at bounding box center [1112, 279] width 708 height 20
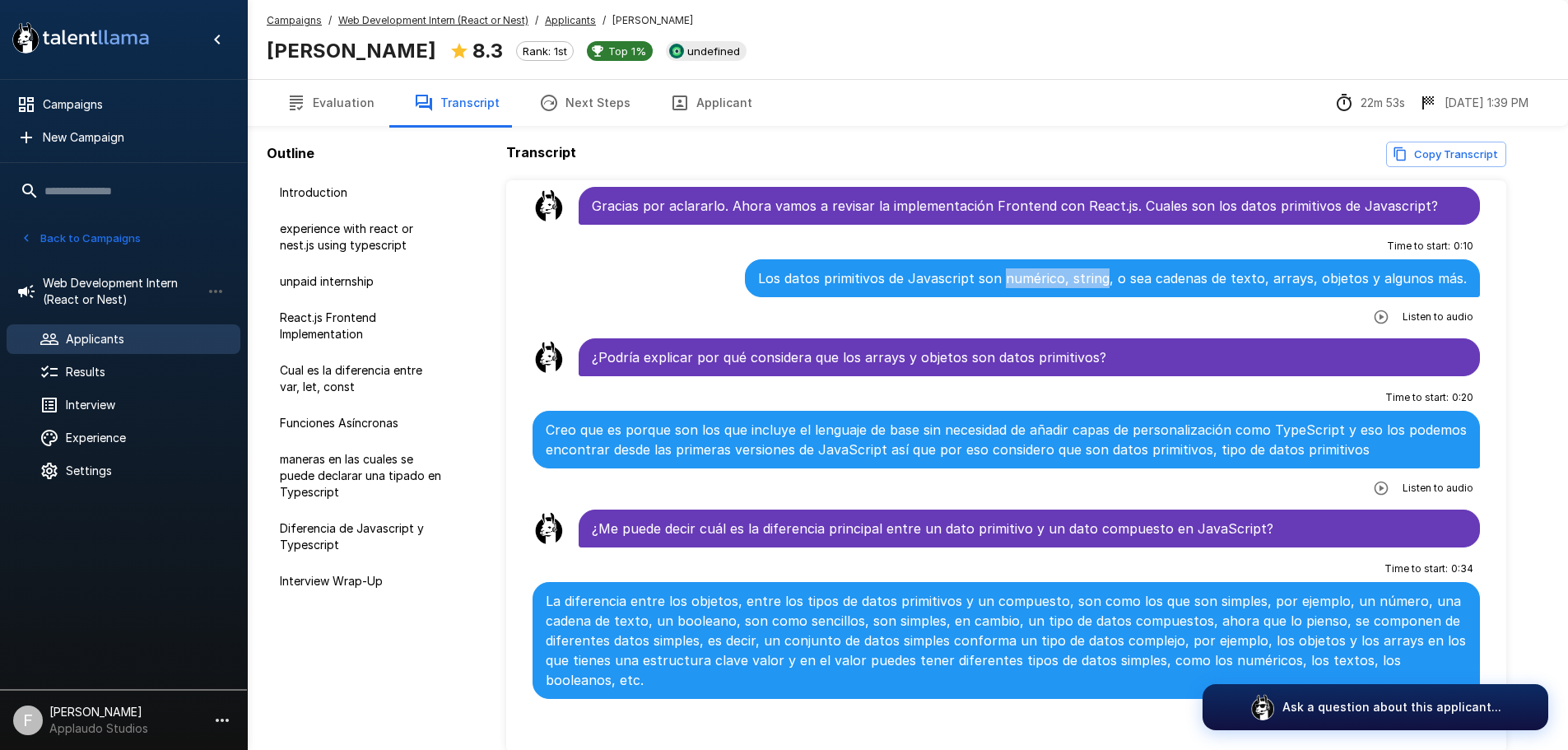
drag, startPoint x: 1004, startPoint y: 277, endPoint x: 1092, endPoint y: 275, distance: 88.0
click at [1100, 276] on p "Los datos primitivos de Javascript son numérico, string, o sea cadenas de texto…" at bounding box center [1112, 279] width 708 height 20
click at [1072, 275] on p "Los datos primitivos de Javascript son numérico, string, o sea cadenas de texto…" at bounding box center [1112, 279] width 708 height 20
drag, startPoint x: 1063, startPoint y: 281, endPoint x: 1118, endPoint y: 279, distance: 55.0
click at [1117, 279] on p "Los datos primitivos de Javascript son numérico, string, o sea cadenas de texto…" at bounding box center [1112, 279] width 708 height 20
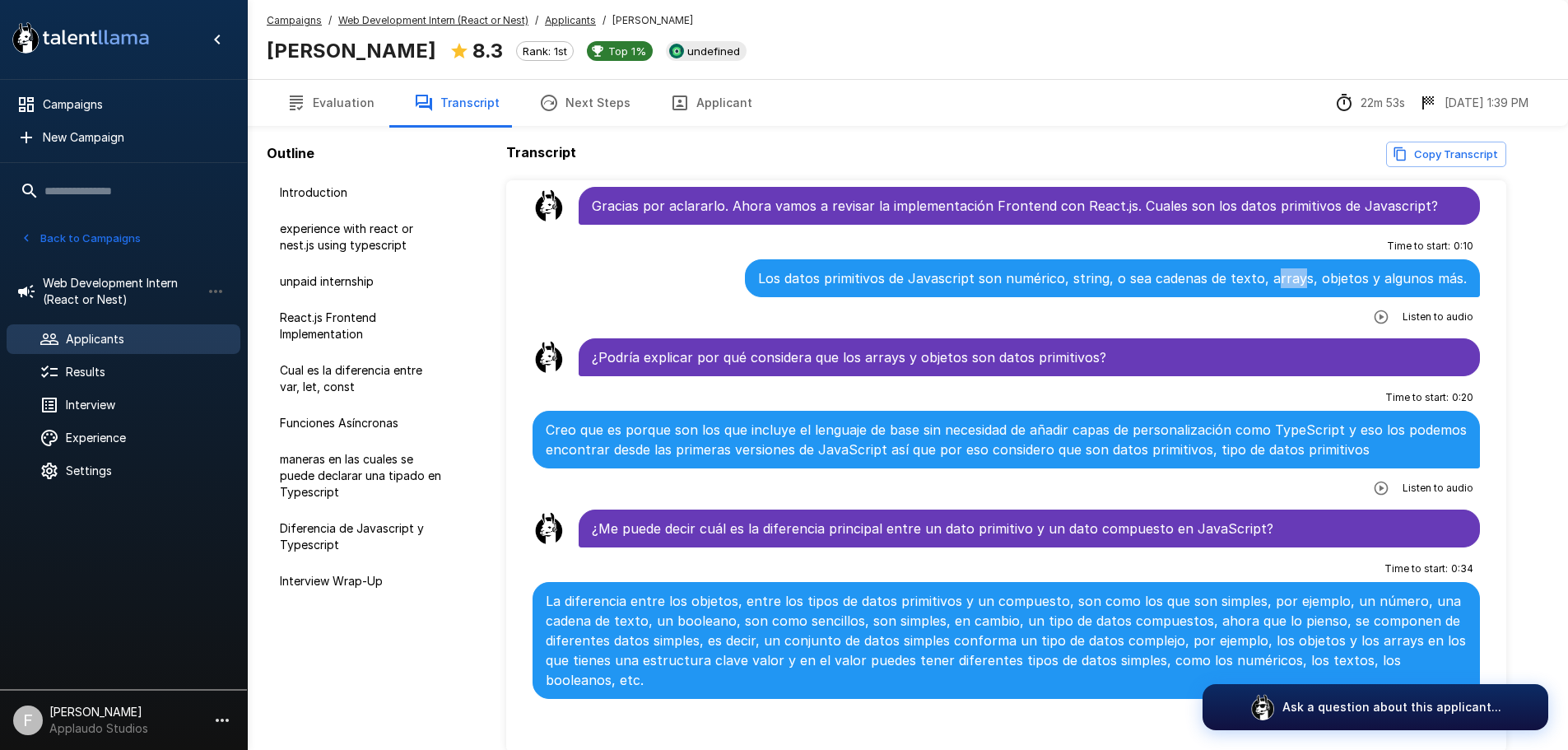
drag, startPoint x: 1271, startPoint y: 283, endPoint x: 1314, endPoint y: 283, distance: 43.0
click at [1301, 282] on p "Los datos primitivos de Javascript son numérico, string, o sea cadenas de texto…" at bounding box center [1112, 279] width 708 height 20
drag, startPoint x: 1454, startPoint y: 281, endPoint x: 1209, endPoint y: 274, distance: 245.1
click at [1237, 275] on p "Los datos primitivos de Javascript son numérico, string, o sea cadenas de texto…" at bounding box center [1112, 279] width 708 height 20
drag, startPoint x: 1002, startPoint y: 279, endPoint x: 1120, endPoint y: 279, distance: 118.0
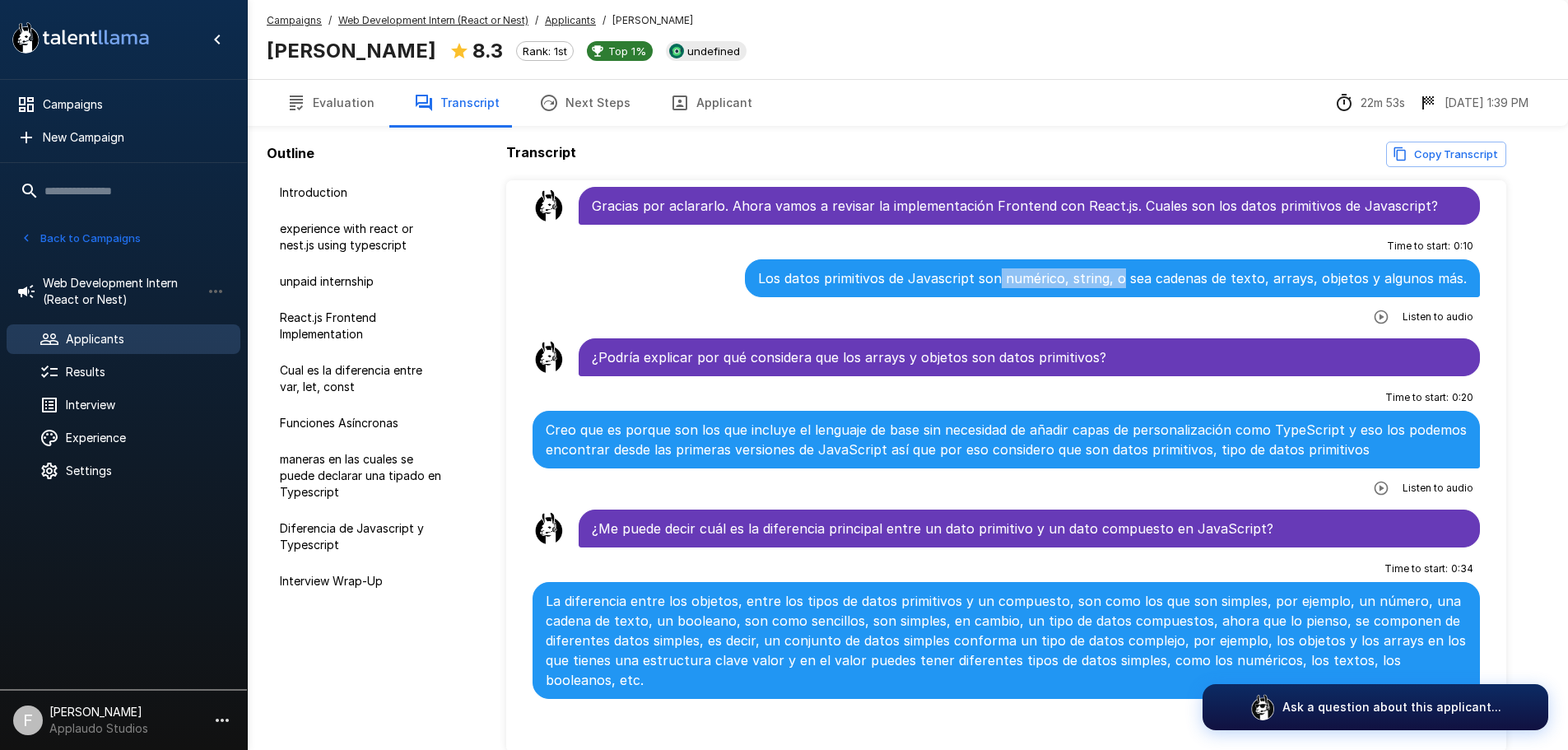
click at [1120, 279] on p "Los datos primitivos de Javascript son numérico, string, o sea cadenas de texto…" at bounding box center [1112, 279] width 708 height 20
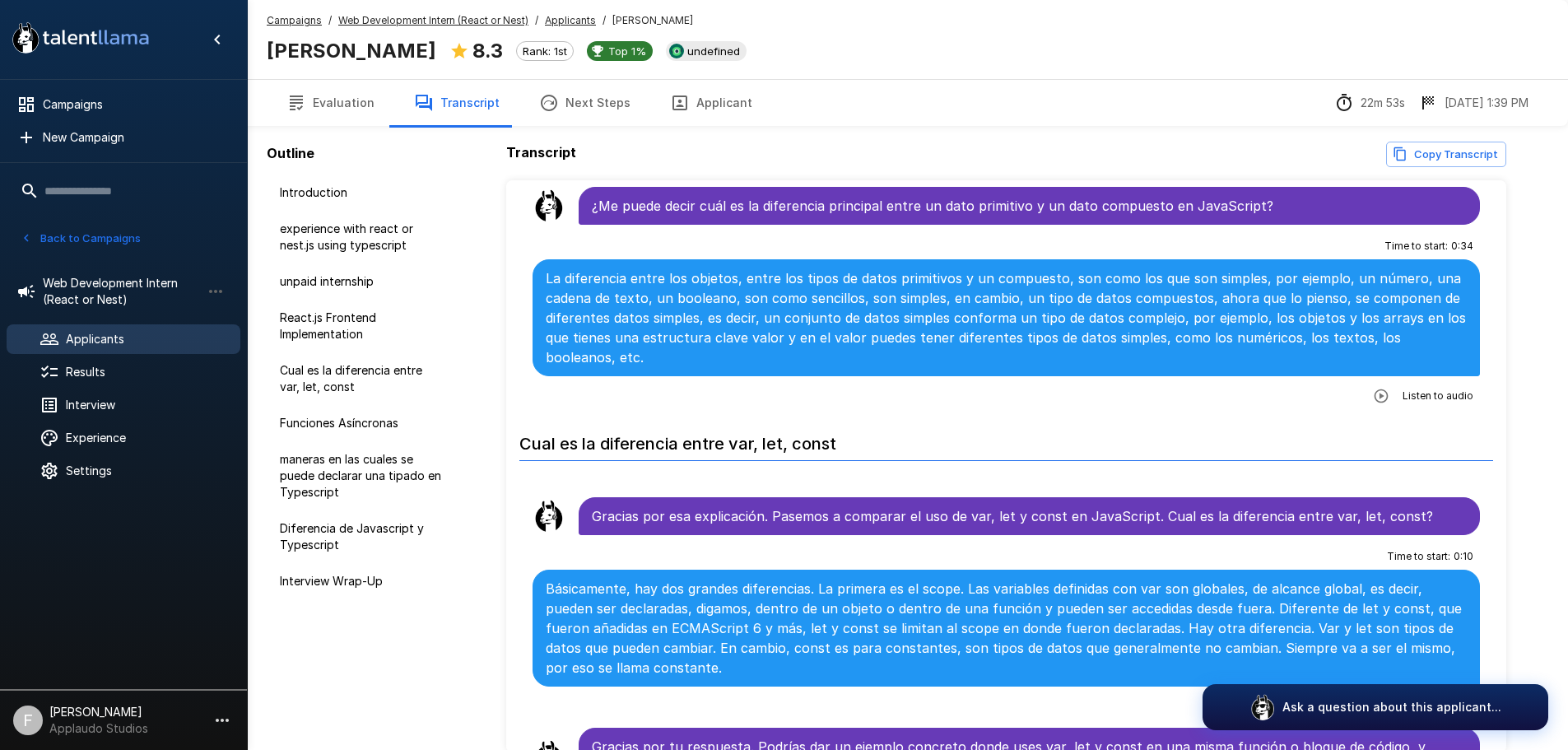
scroll to position [1317, 0]
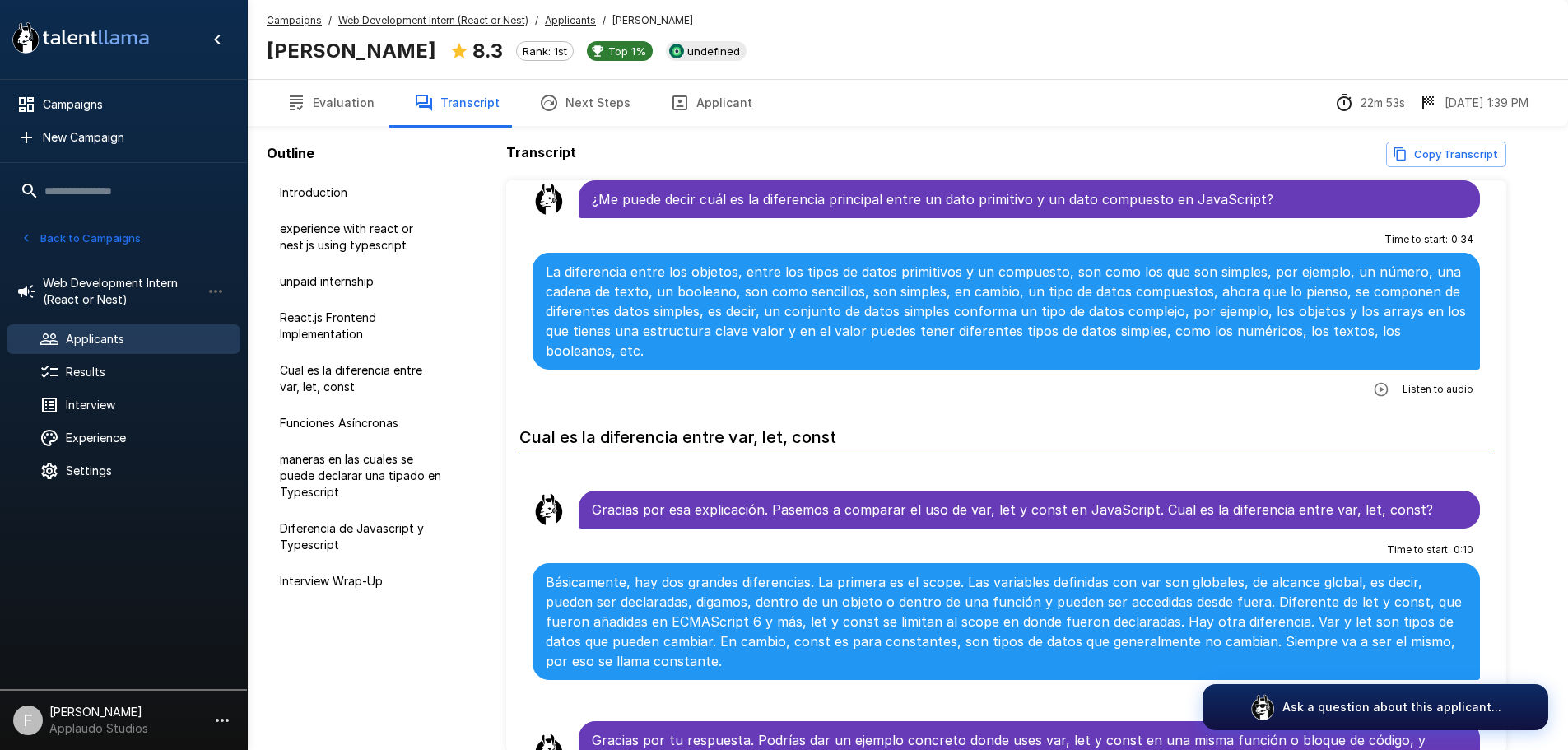
drag, startPoint x: 840, startPoint y: 316, endPoint x: 717, endPoint y: 322, distance: 123.1
click at [717, 322] on p "La diferencia entre los objetos, entre los tipos de datos primitivos y un compu…" at bounding box center [1007, 311] width 922 height 99
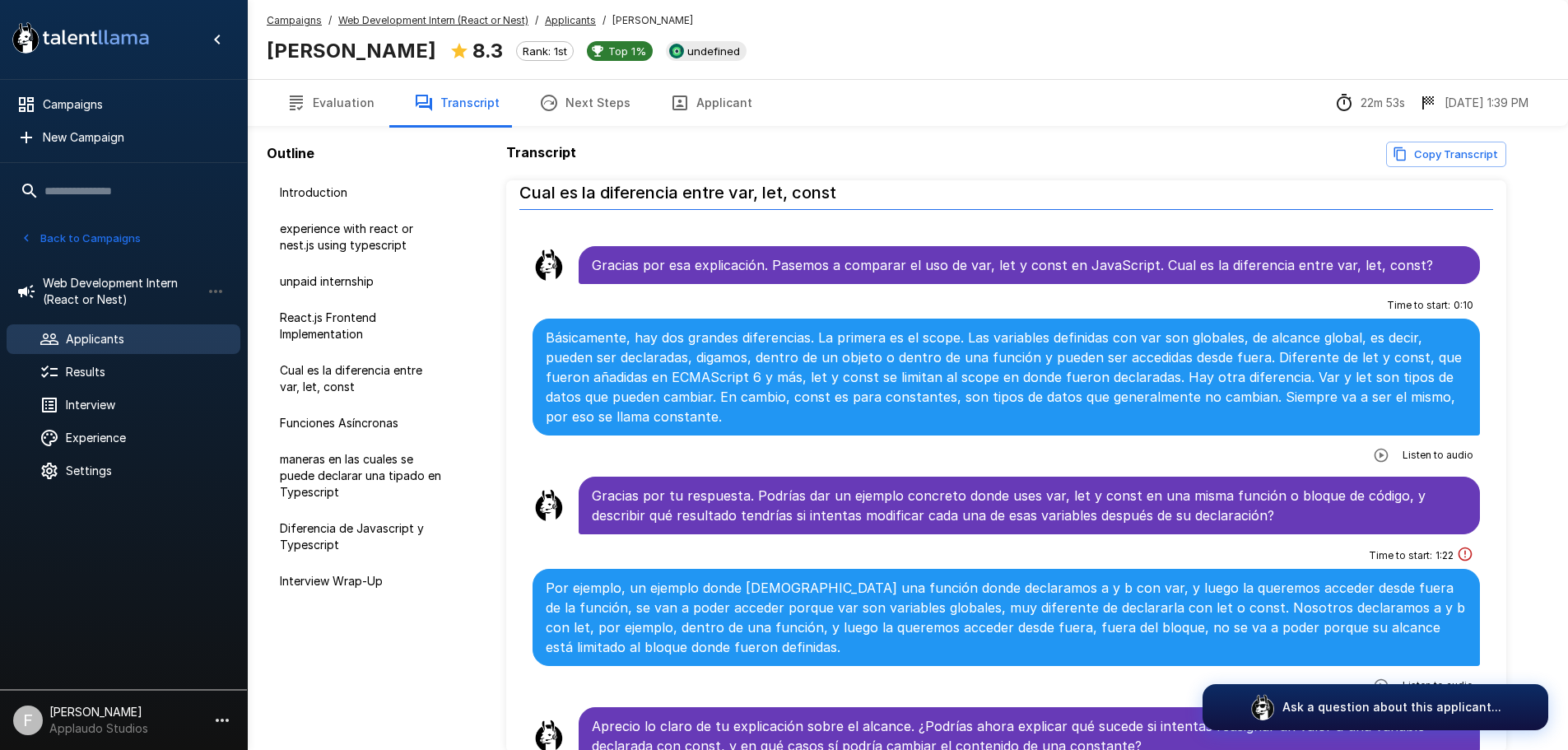
scroll to position [1565, 0]
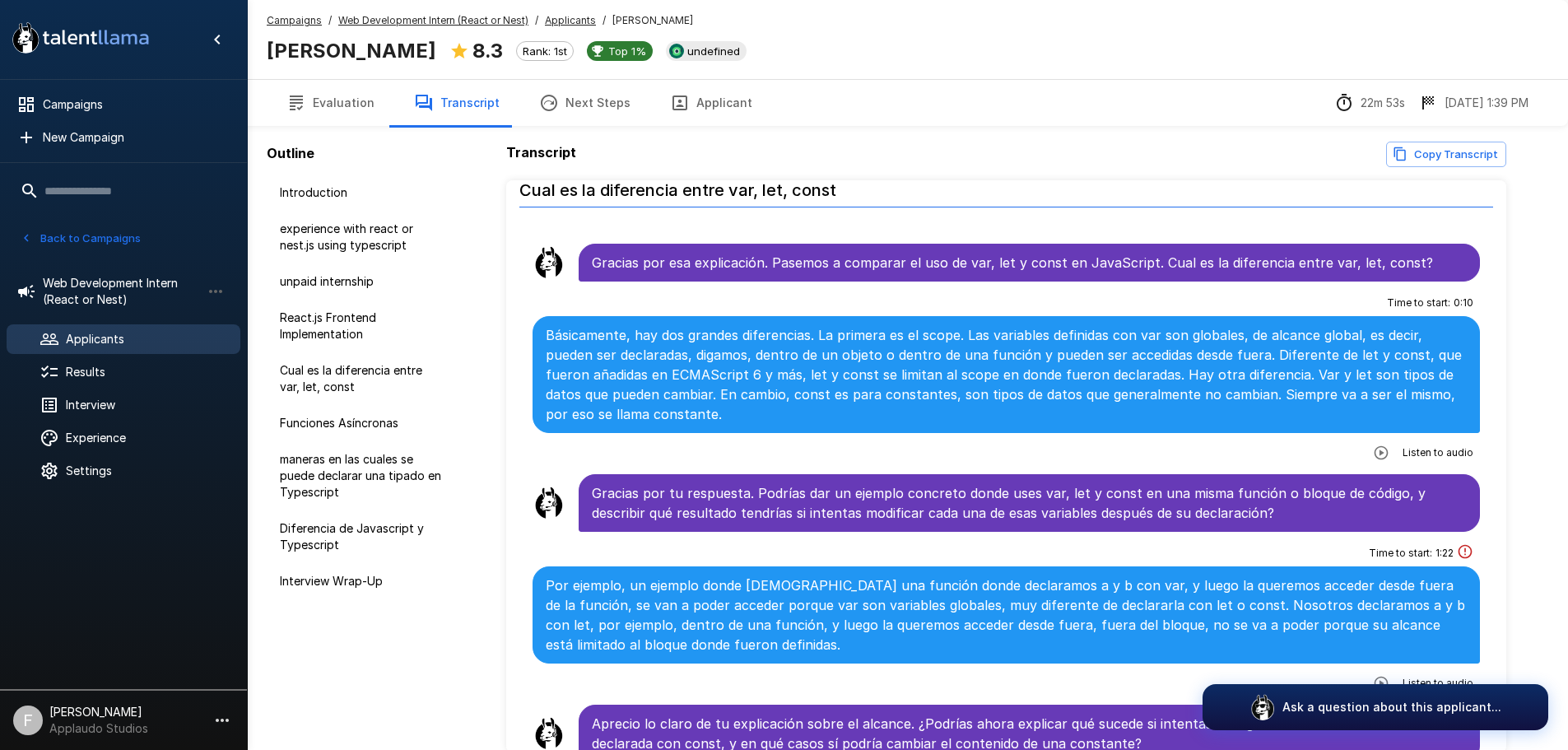
drag, startPoint x: 926, startPoint y: 328, endPoint x: 727, endPoint y: 323, distance: 199.1
click at [727, 323] on div "Básicamente, hay dos grandes diferencias. La primera es el scope. Las variables…" at bounding box center [1006, 375] width 949 height 117
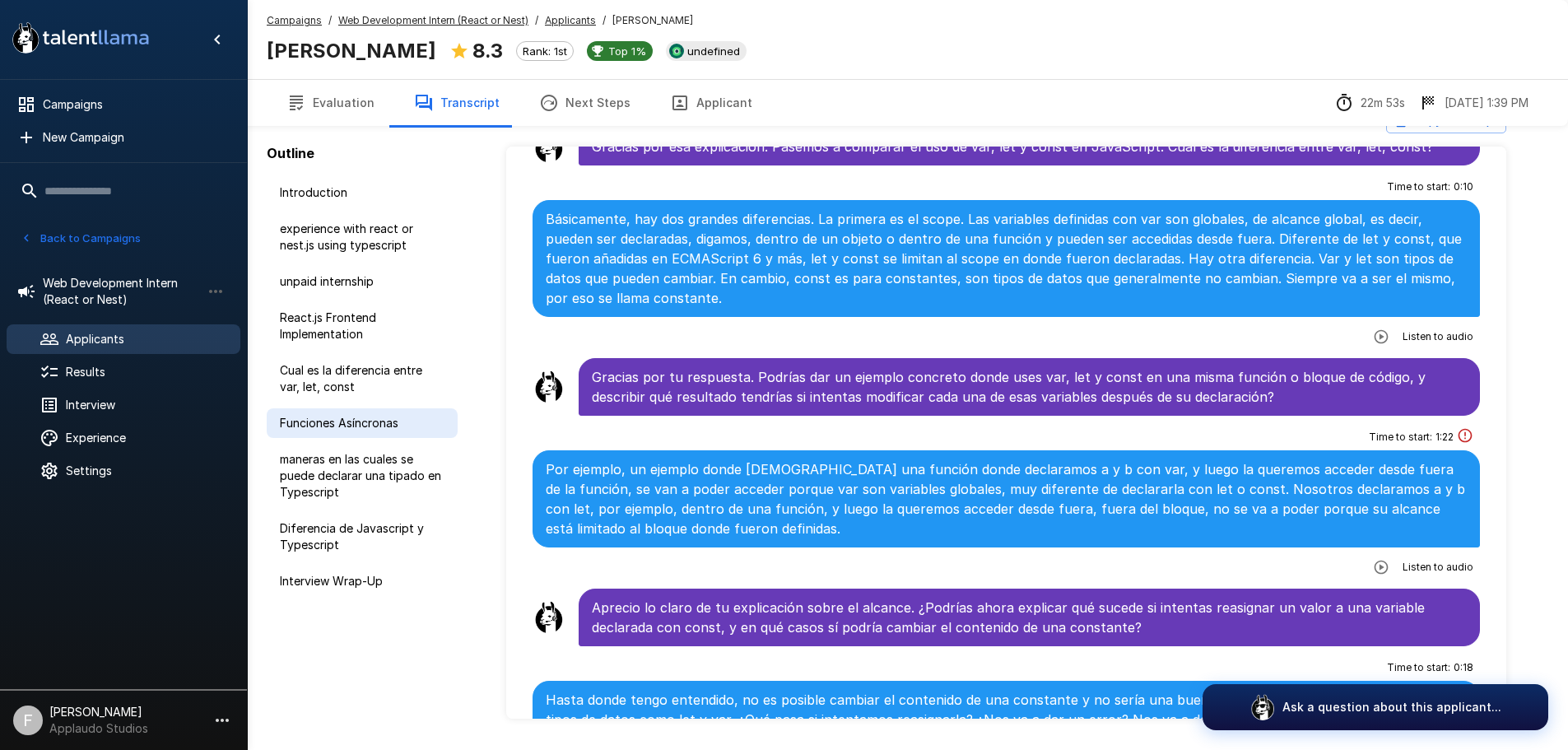
scroll to position [82, 0]
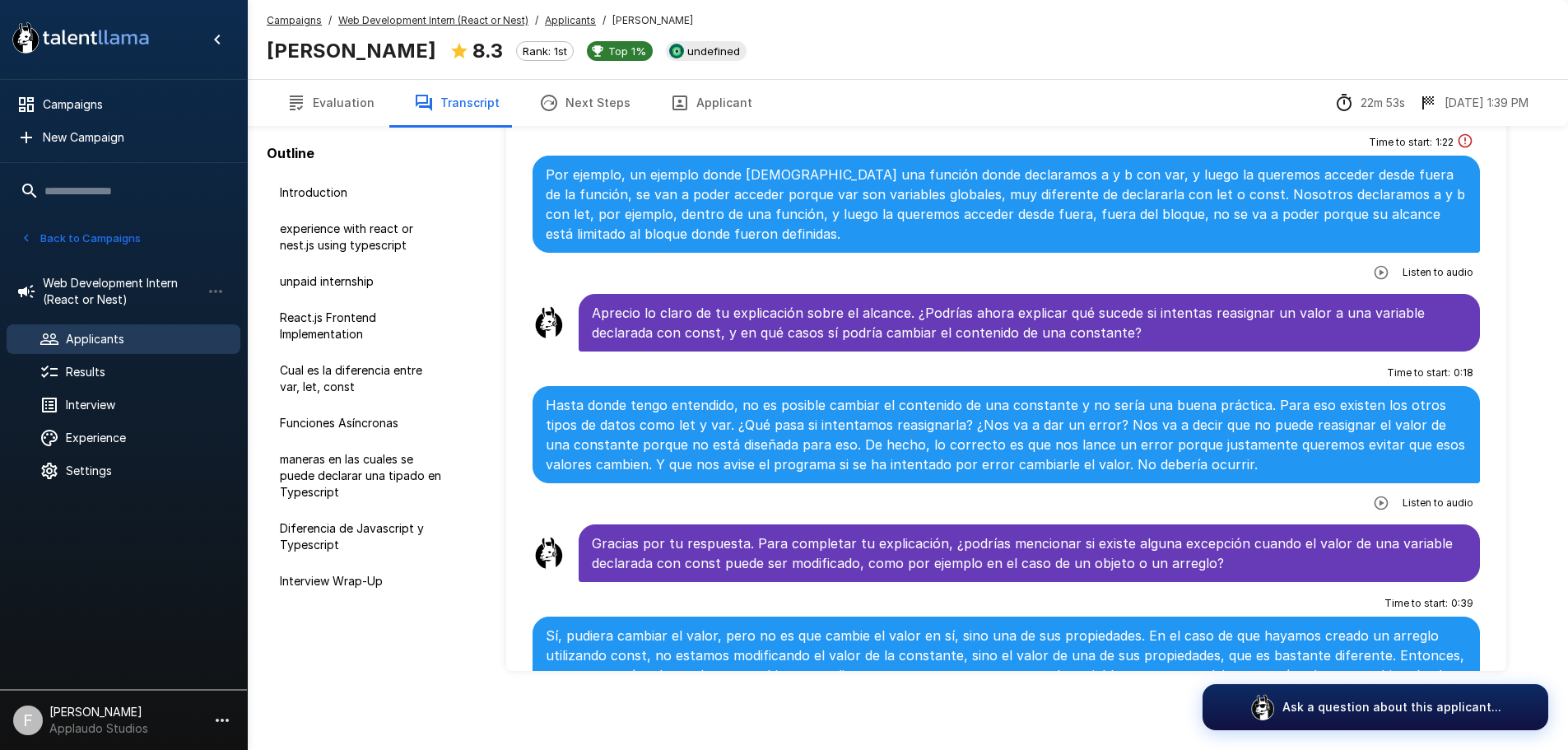
scroll to position [1482, 0]
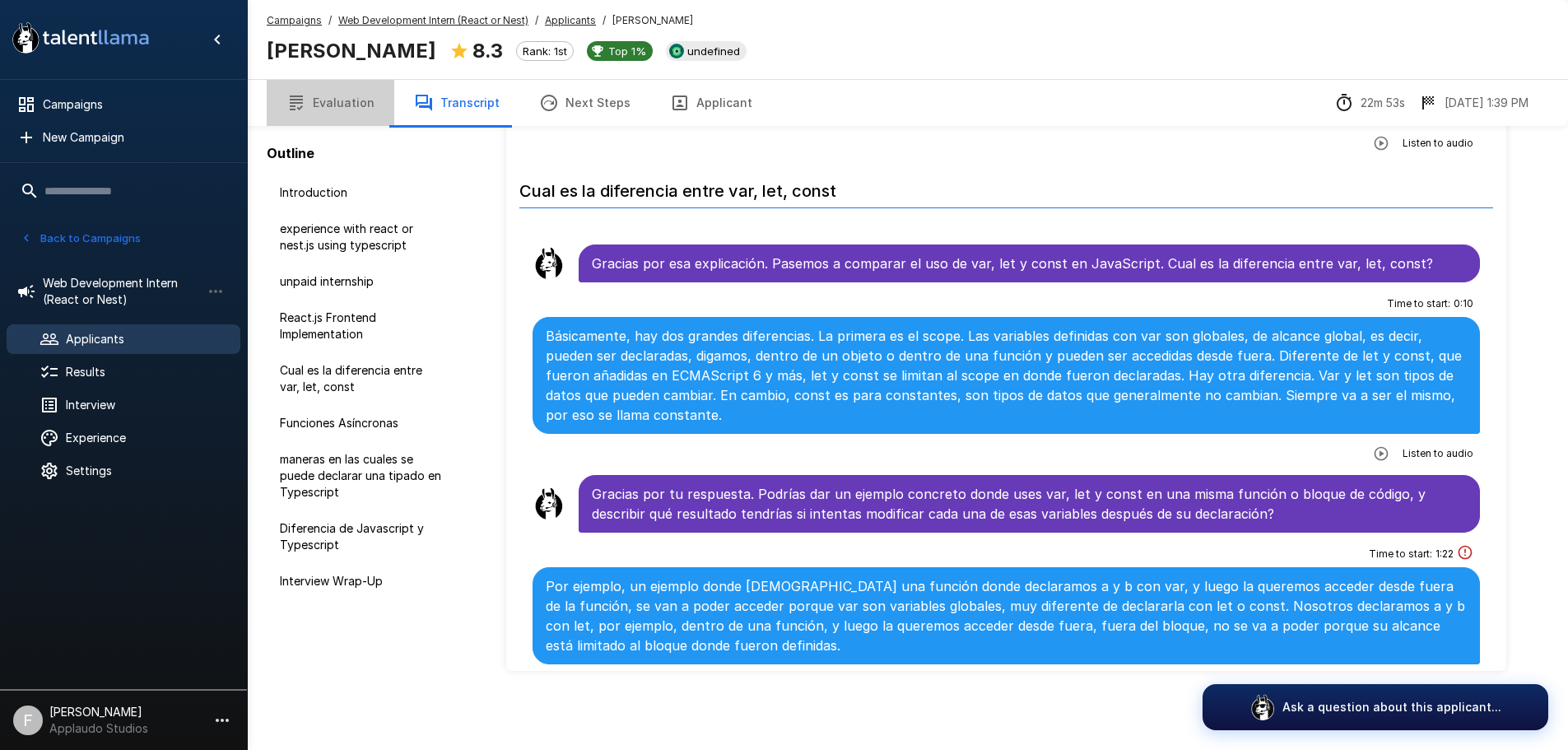
click at [333, 104] on button "Evaluation" at bounding box center [331, 103] width 128 height 46
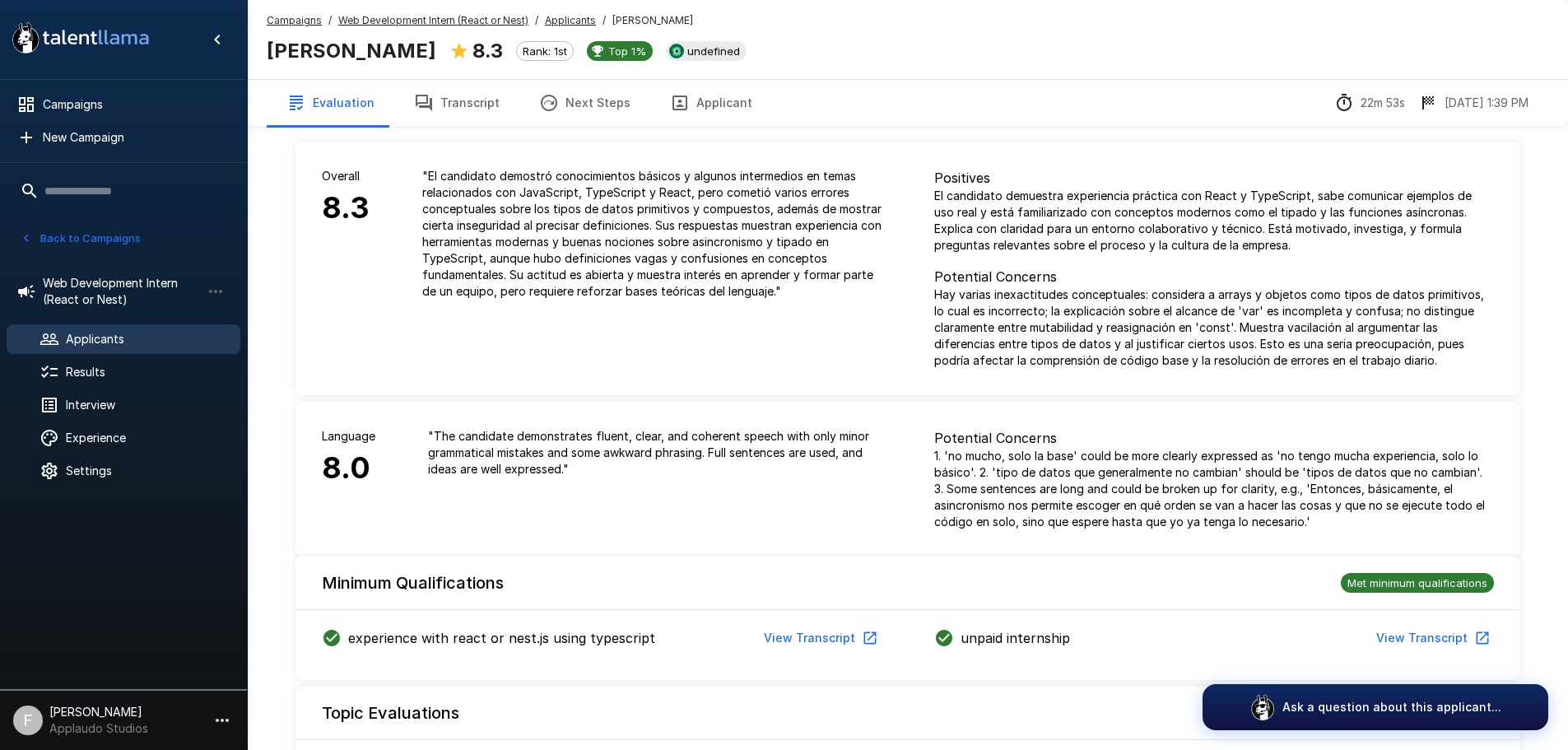
click at [102, 352] on div "Applicants" at bounding box center [123, 339] width 234 height 30
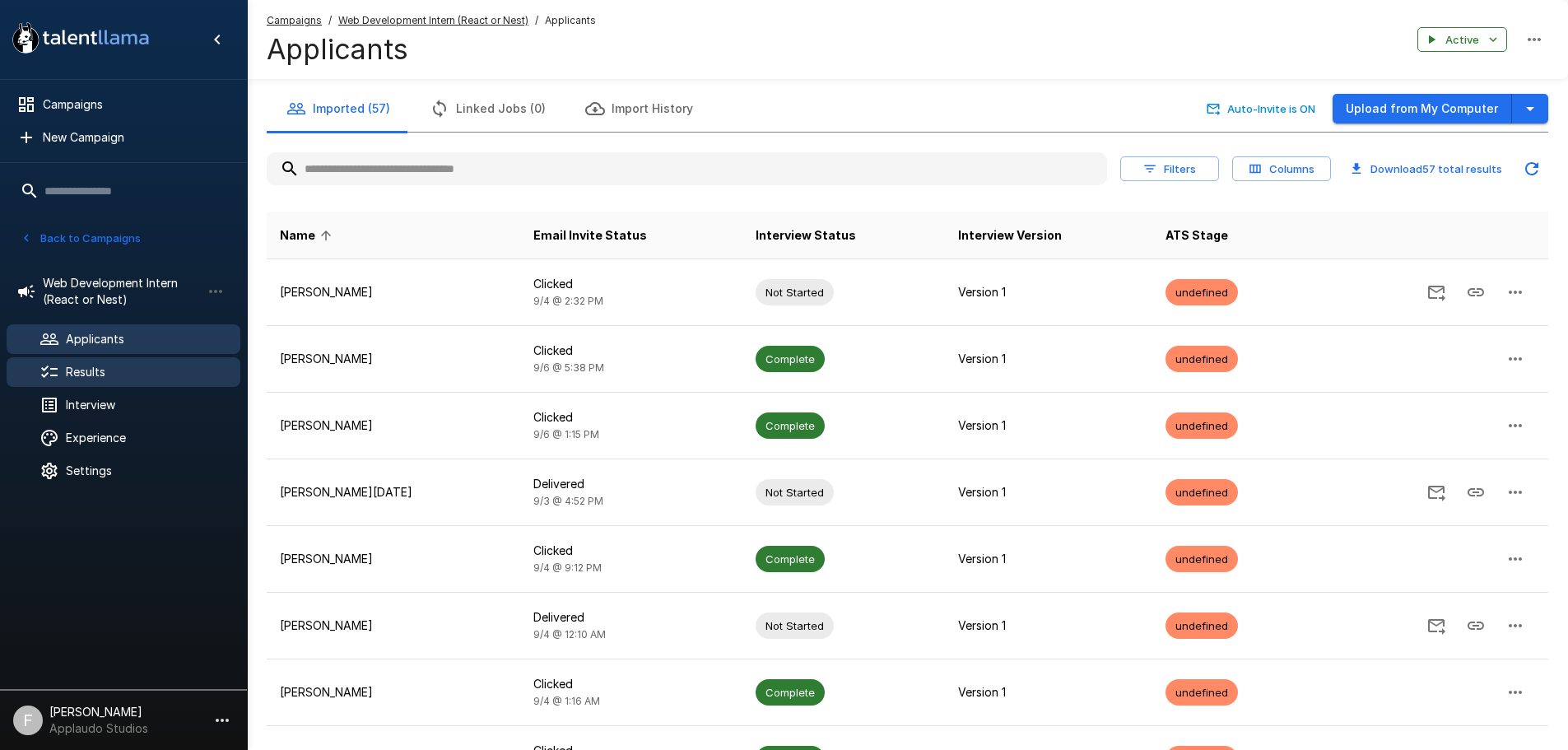
click at [128, 377] on span "Results" at bounding box center [146, 372] width 161 height 16
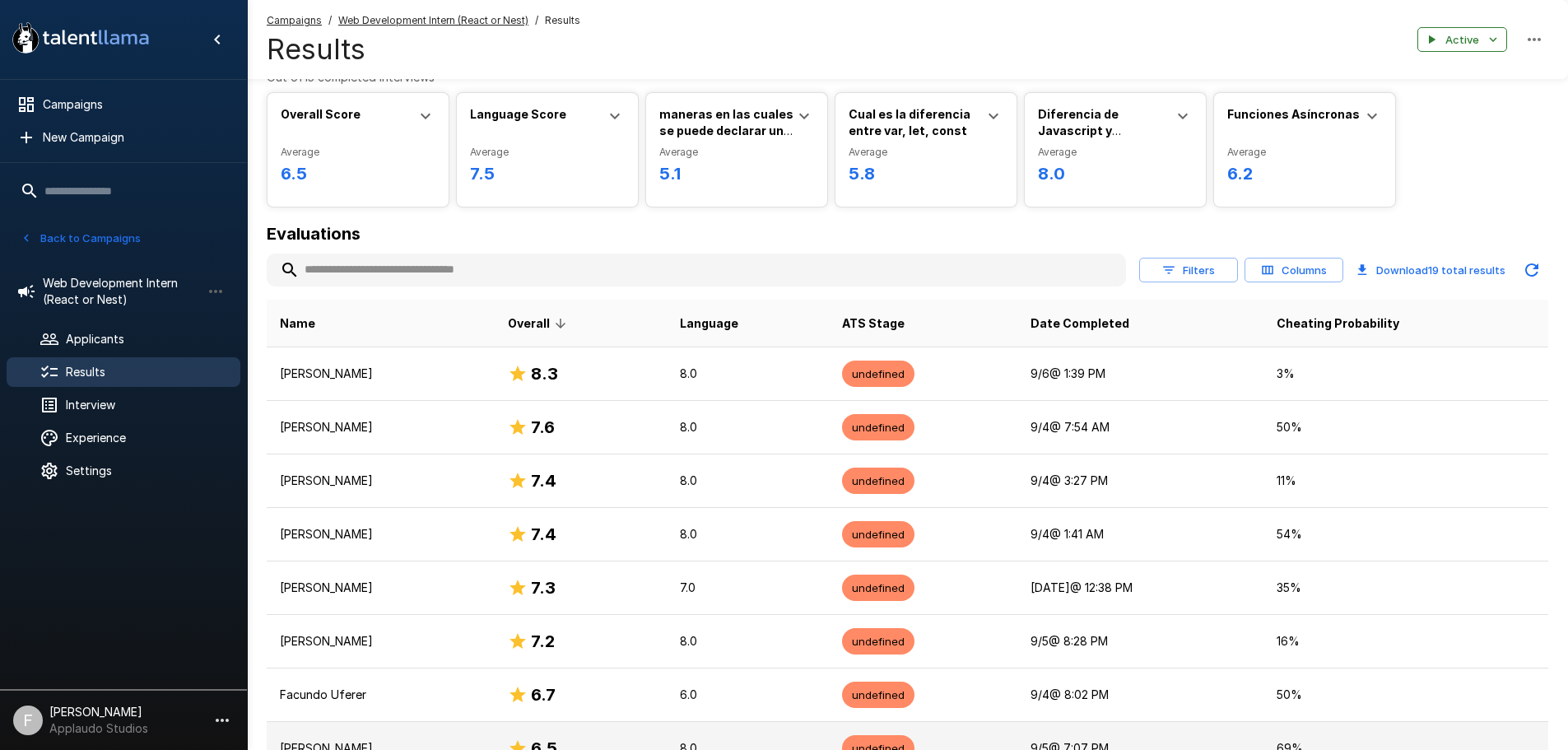
scroll to position [44, 0]
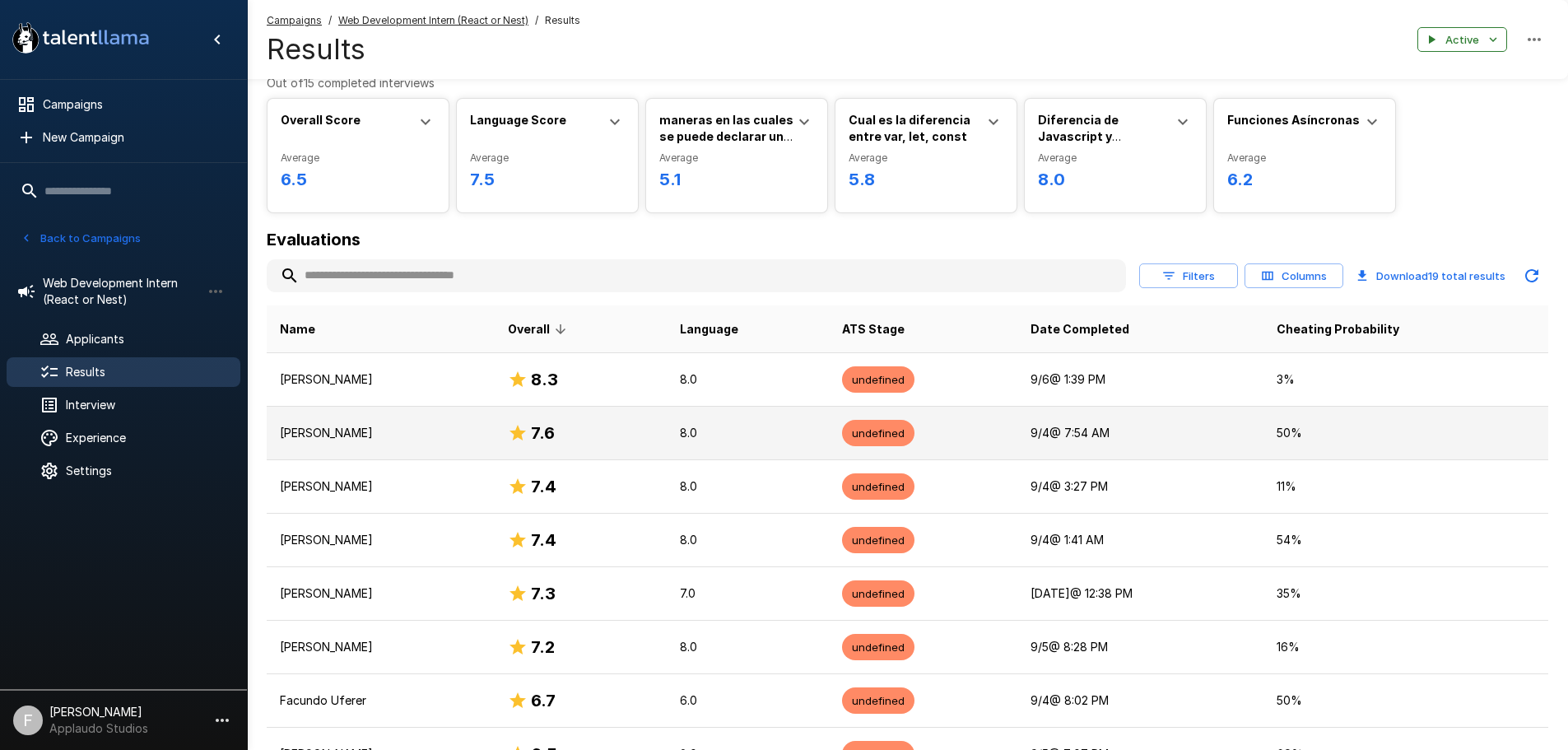
click at [305, 437] on p "Lucas Ruiz" at bounding box center [380, 433] width 201 height 16
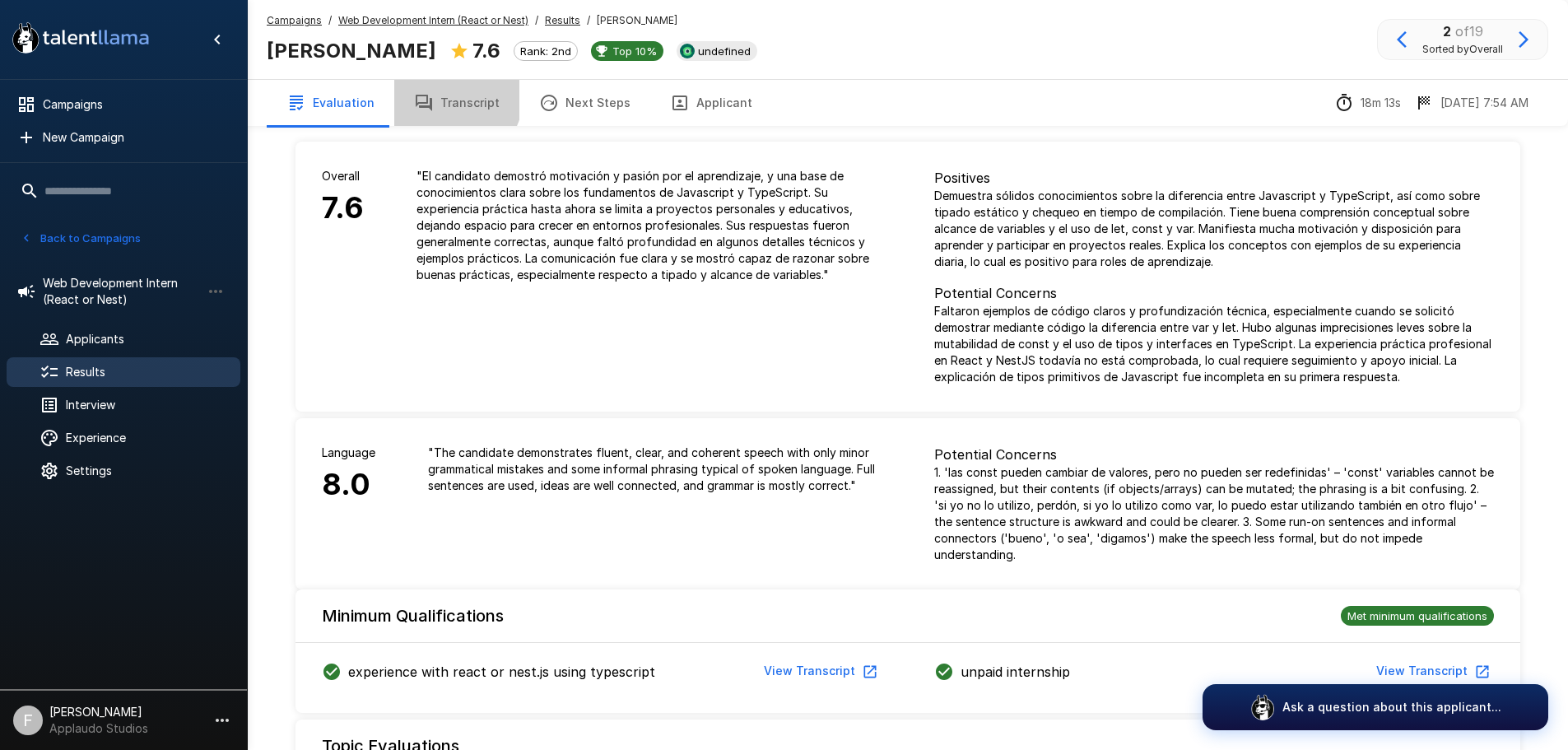
drag, startPoint x: 421, startPoint y: 86, endPoint x: 434, endPoint y: 102, distance: 20.6
click at [421, 87] on button "Transcript" at bounding box center [457, 103] width 125 height 46
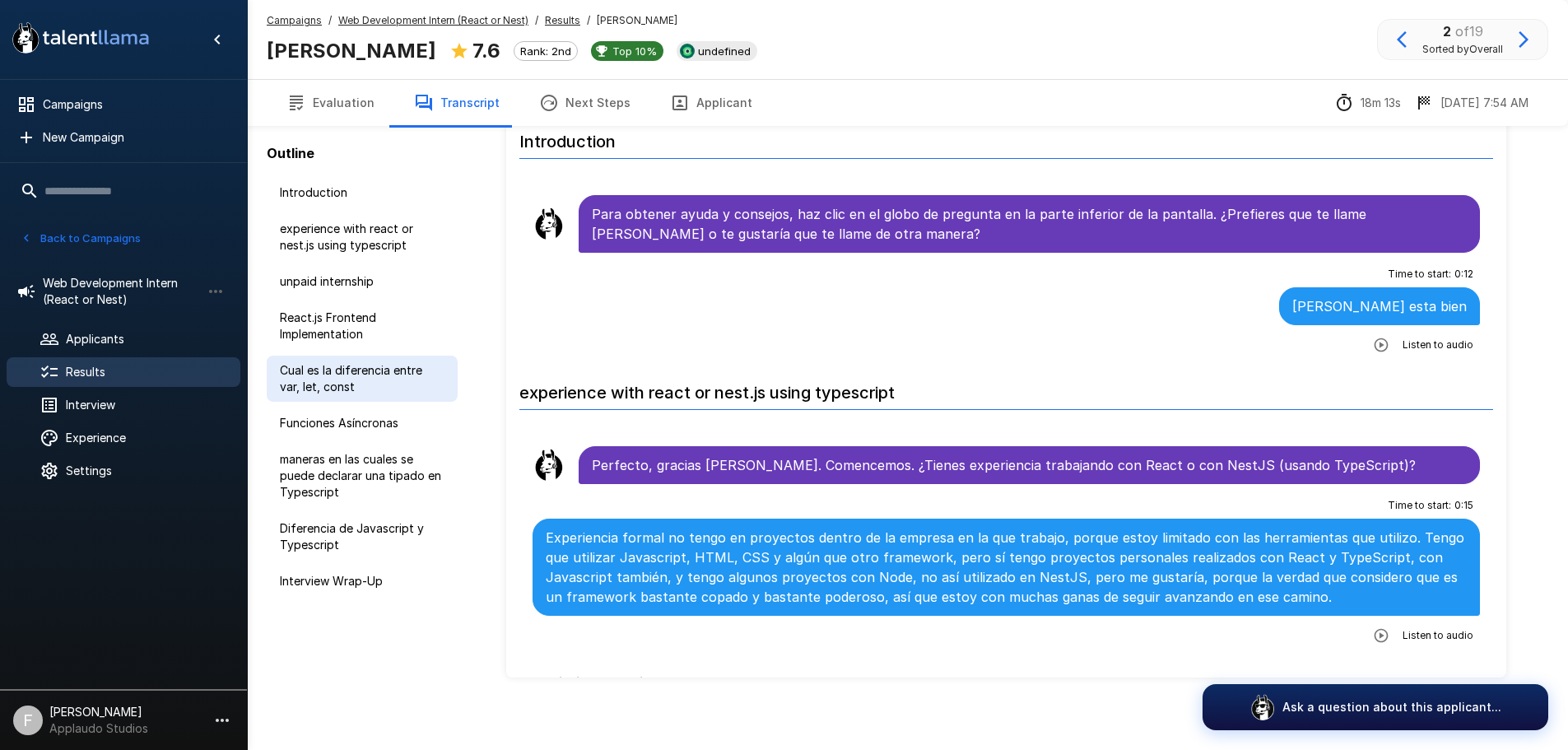
scroll to position [82, 0]
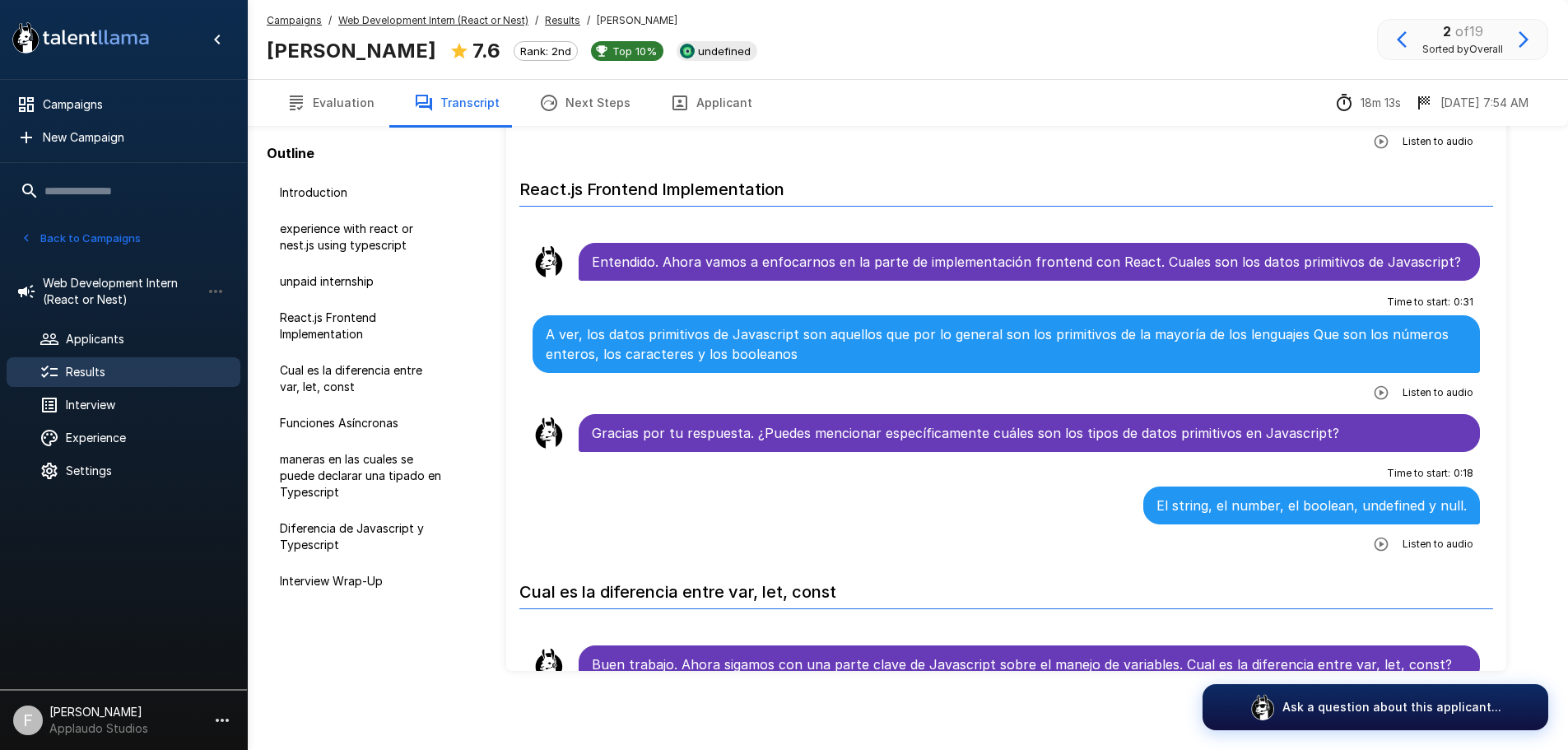
scroll to position [741, 0]
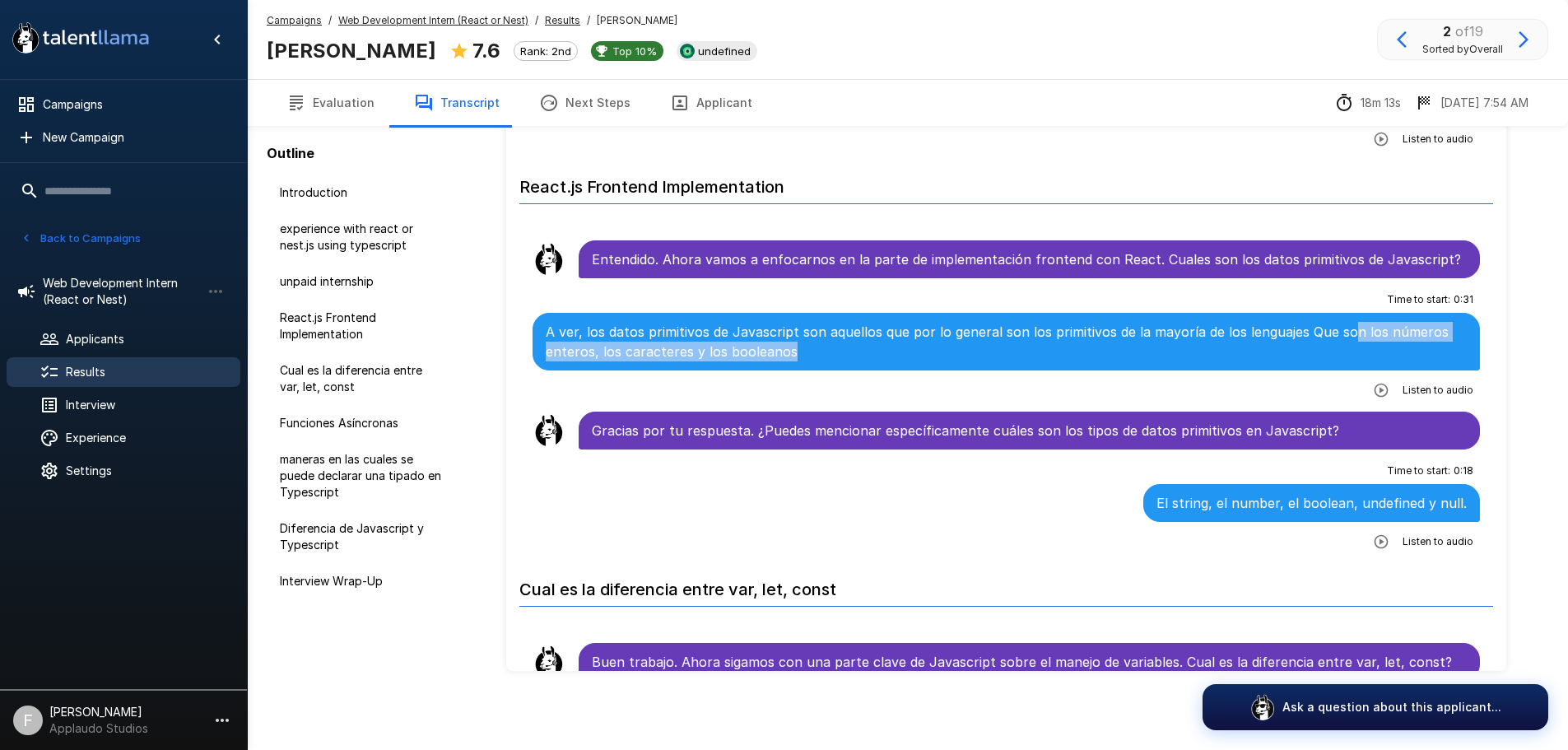
drag, startPoint x: 797, startPoint y: 353, endPoint x: 1309, endPoint y: 335, distance: 512.3
click at [1337, 323] on p "A ver, los datos primitivos de Javascript son aquellos que por lo general son l…" at bounding box center [1007, 342] width 922 height 40
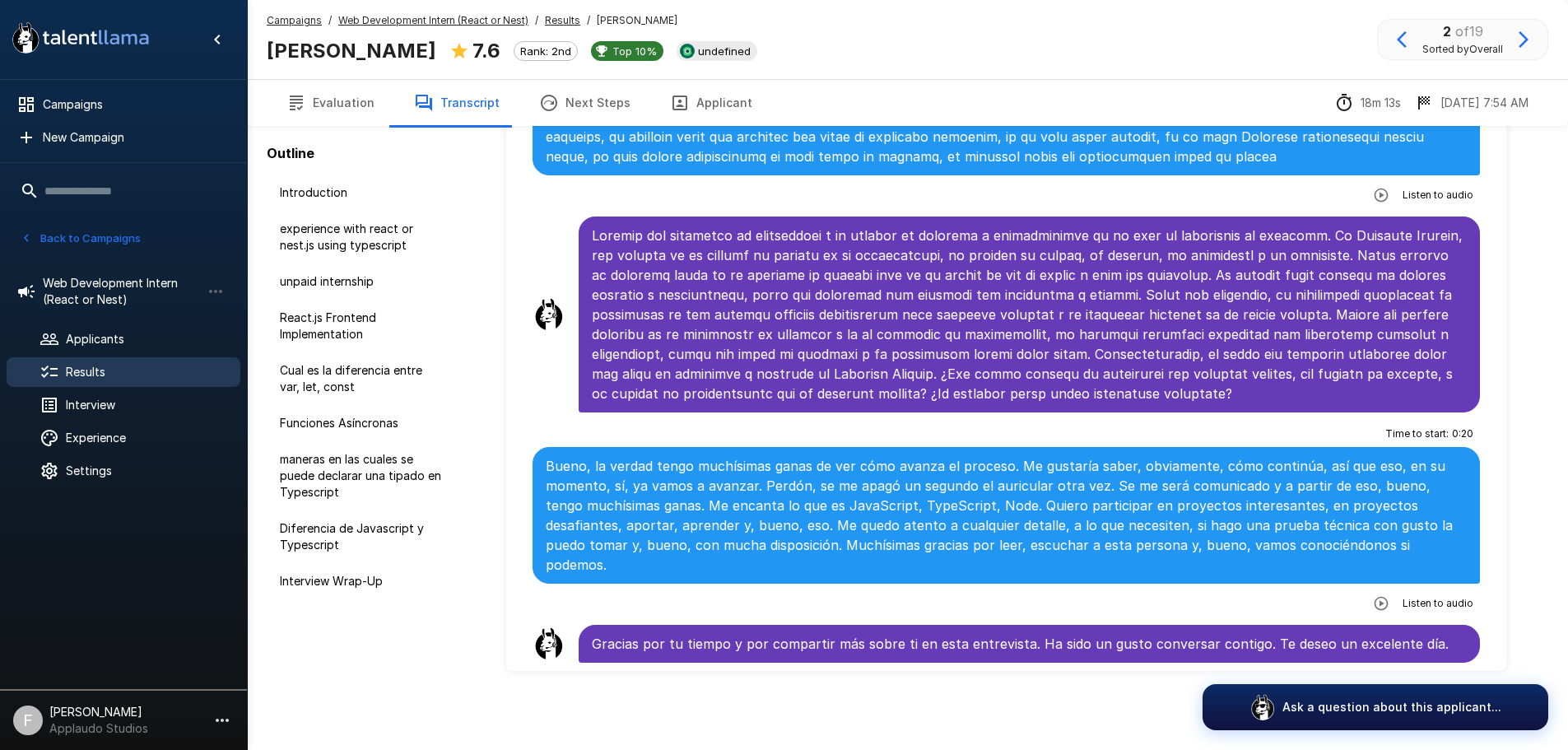
scroll to position [3846, 0]
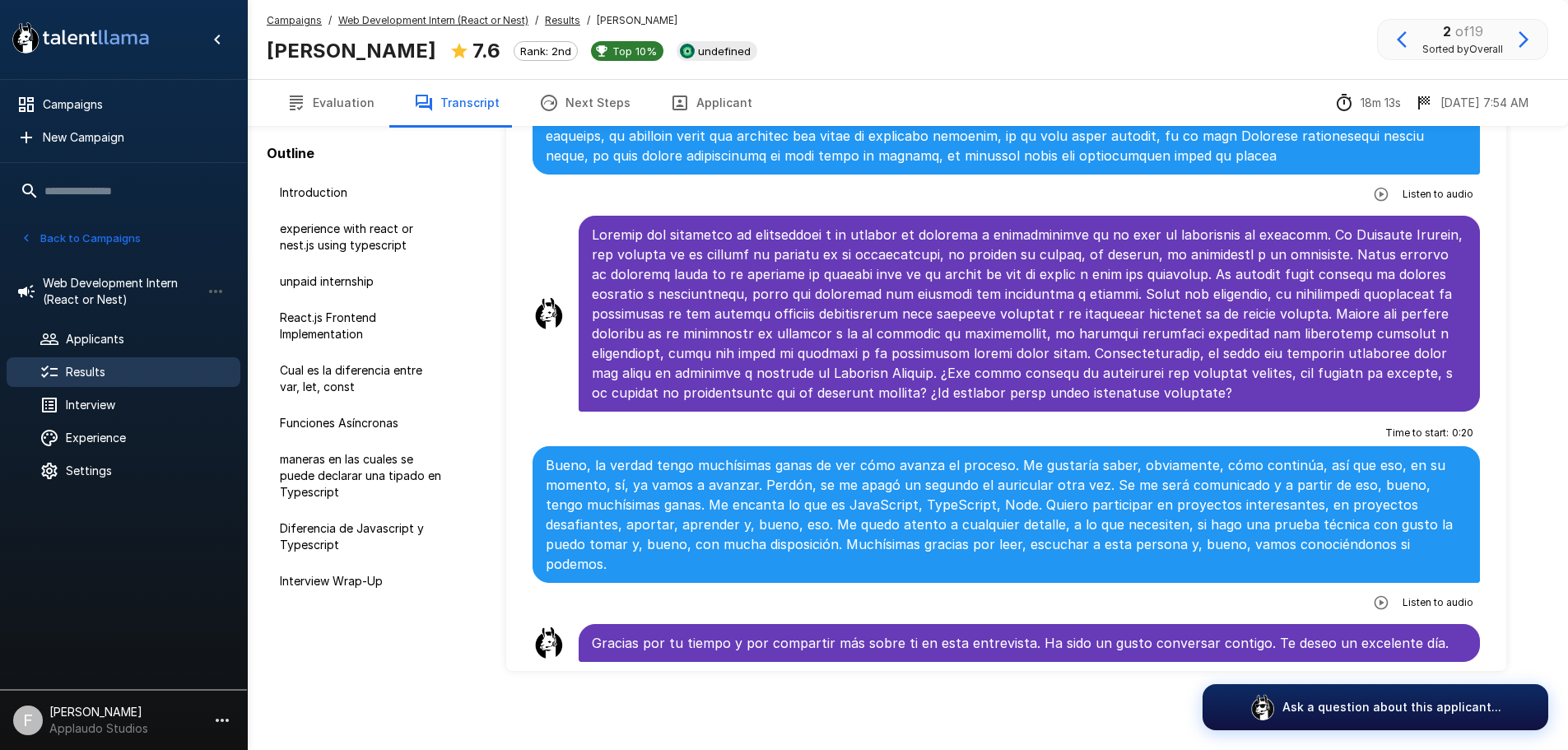
click at [330, 104] on button "Evaluation" at bounding box center [331, 103] width 128 height 46
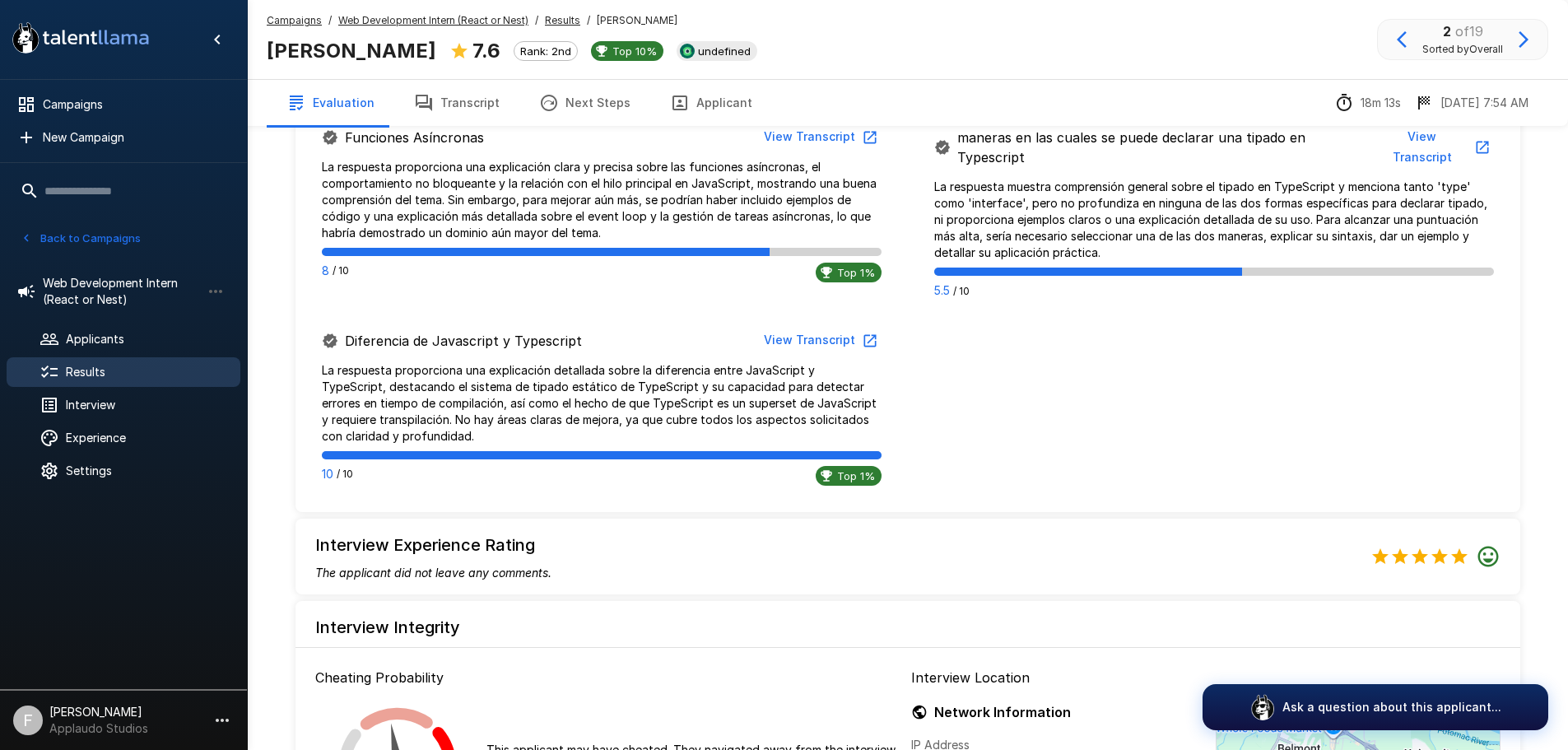
scroll to position [1070, 0]
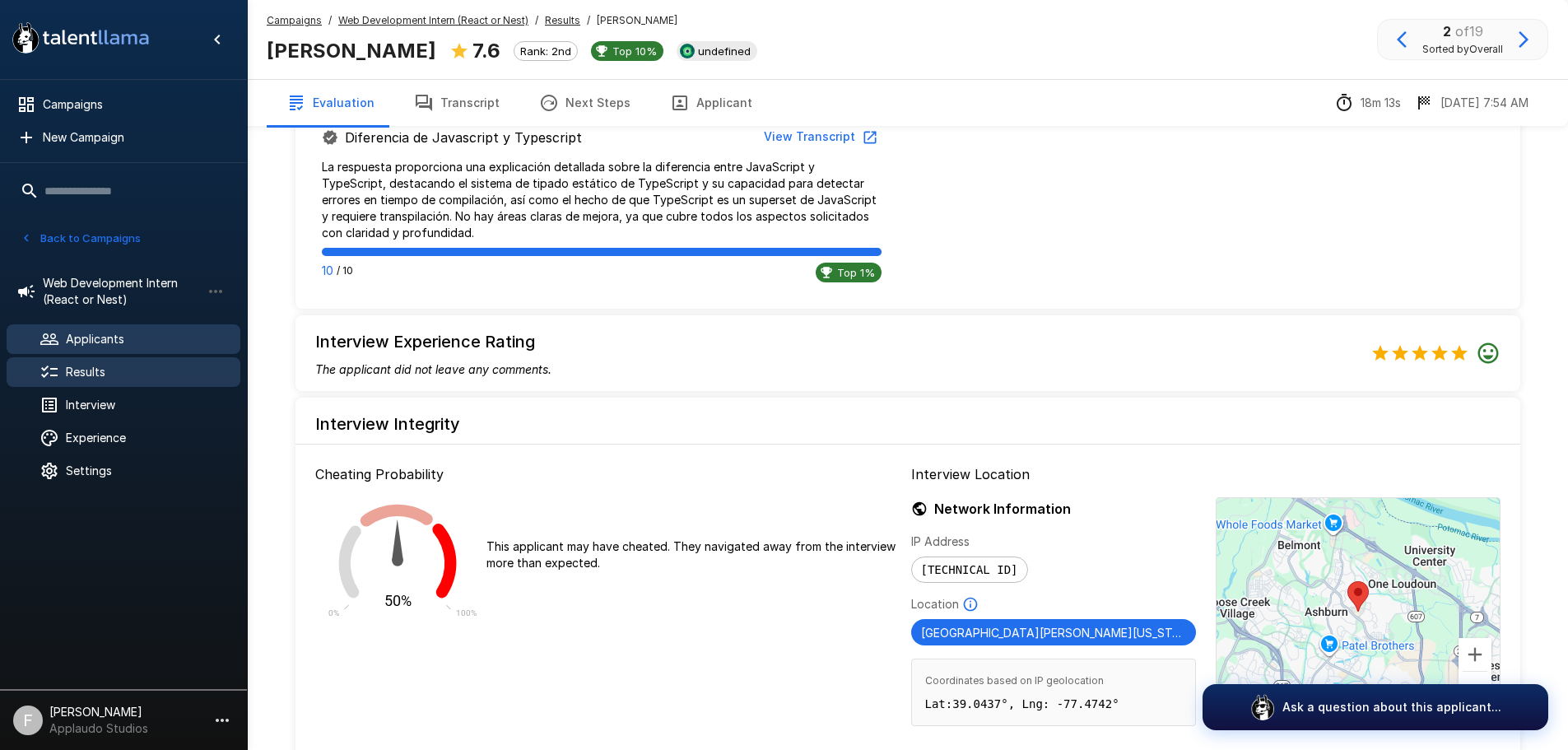
click at [100, 336] on span "Applicants" at bounding box center [146, 339] width 161 height 16
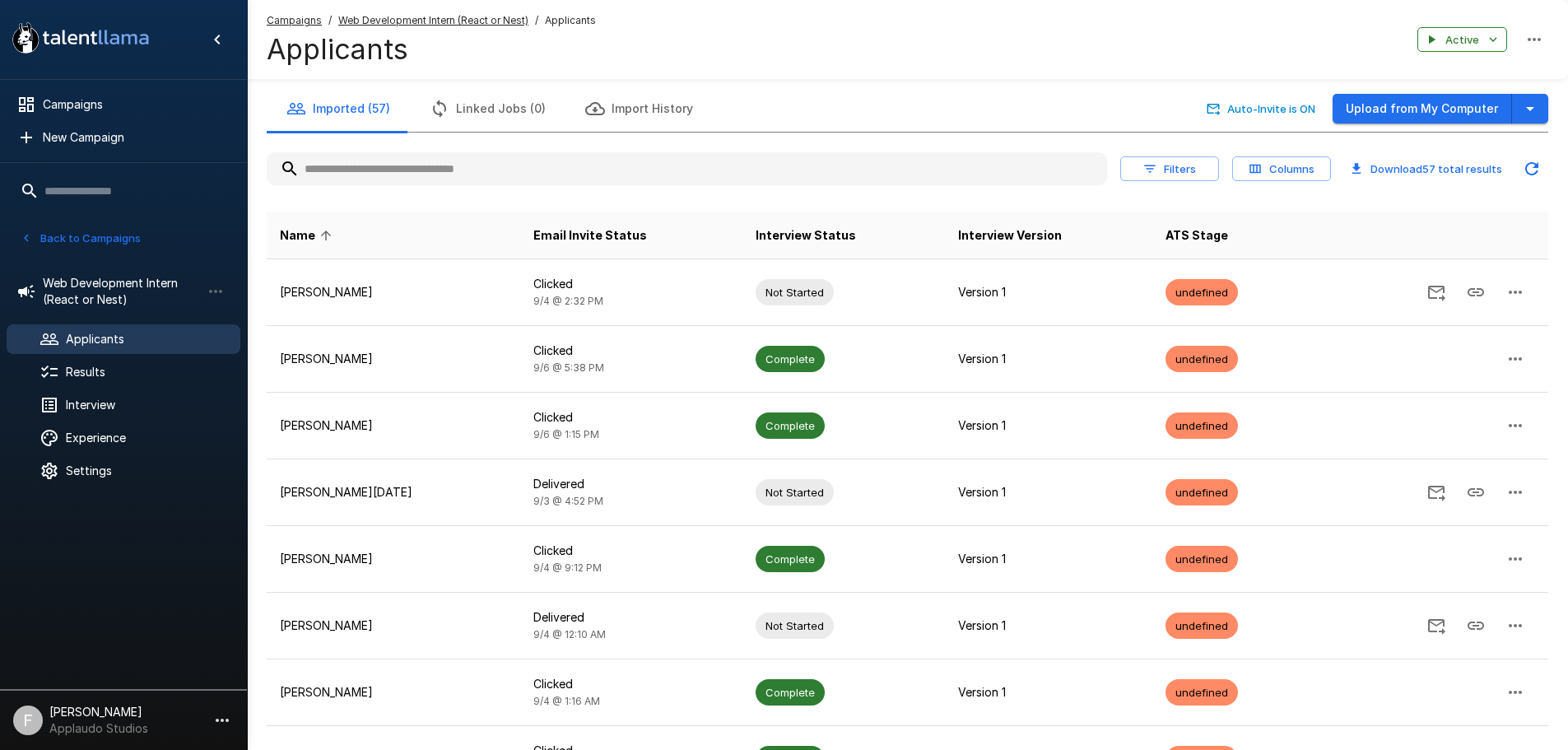
click at [833, 224] on th "Interview Status" at bounding box center [843, 235] width 201 height 48
click at [835, 235] on span "Interview Status" at bounding box center [806, 236] width 101 height 20
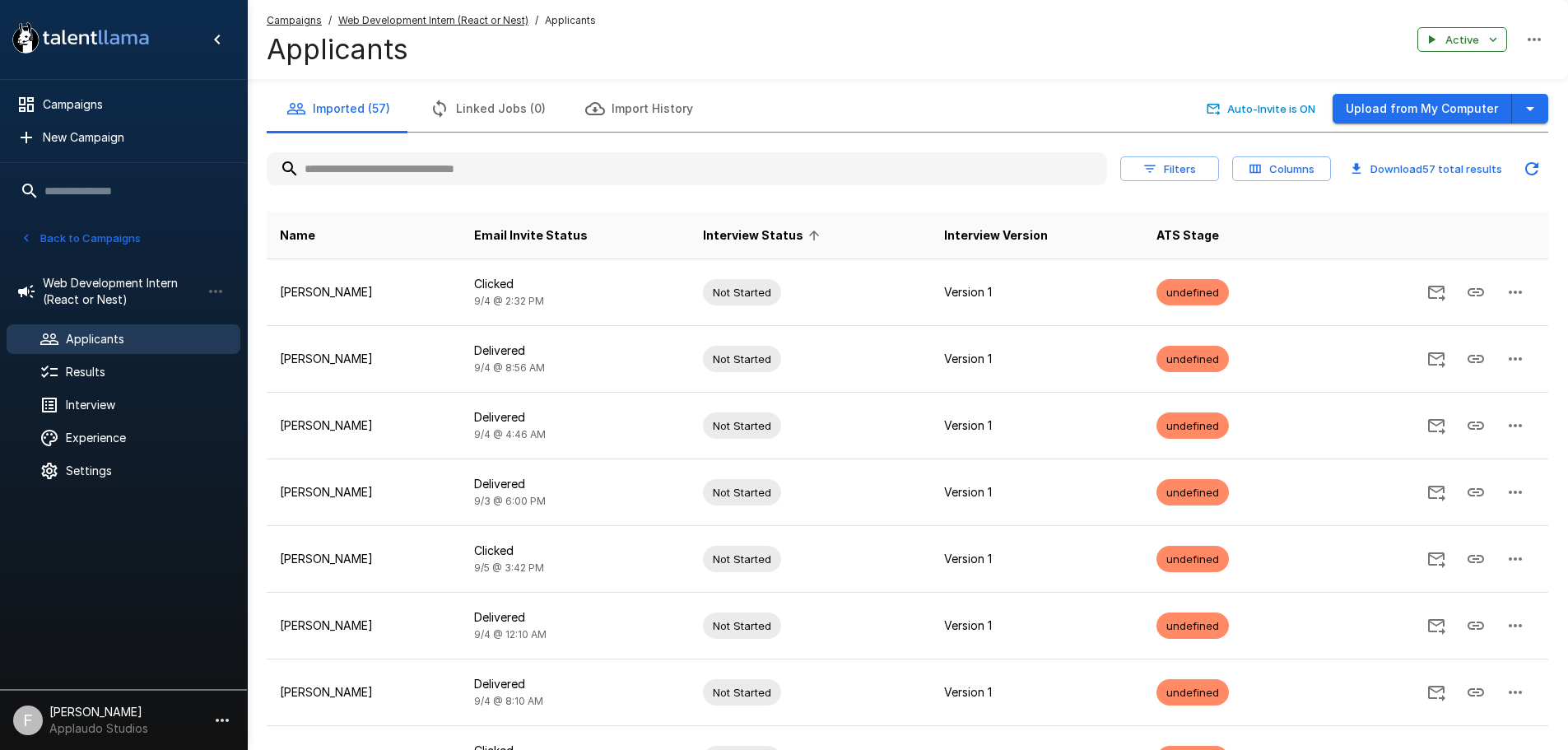
click at [813, 234] on span "Interview Status" at bounding box center [764, 236] width 122 height 20
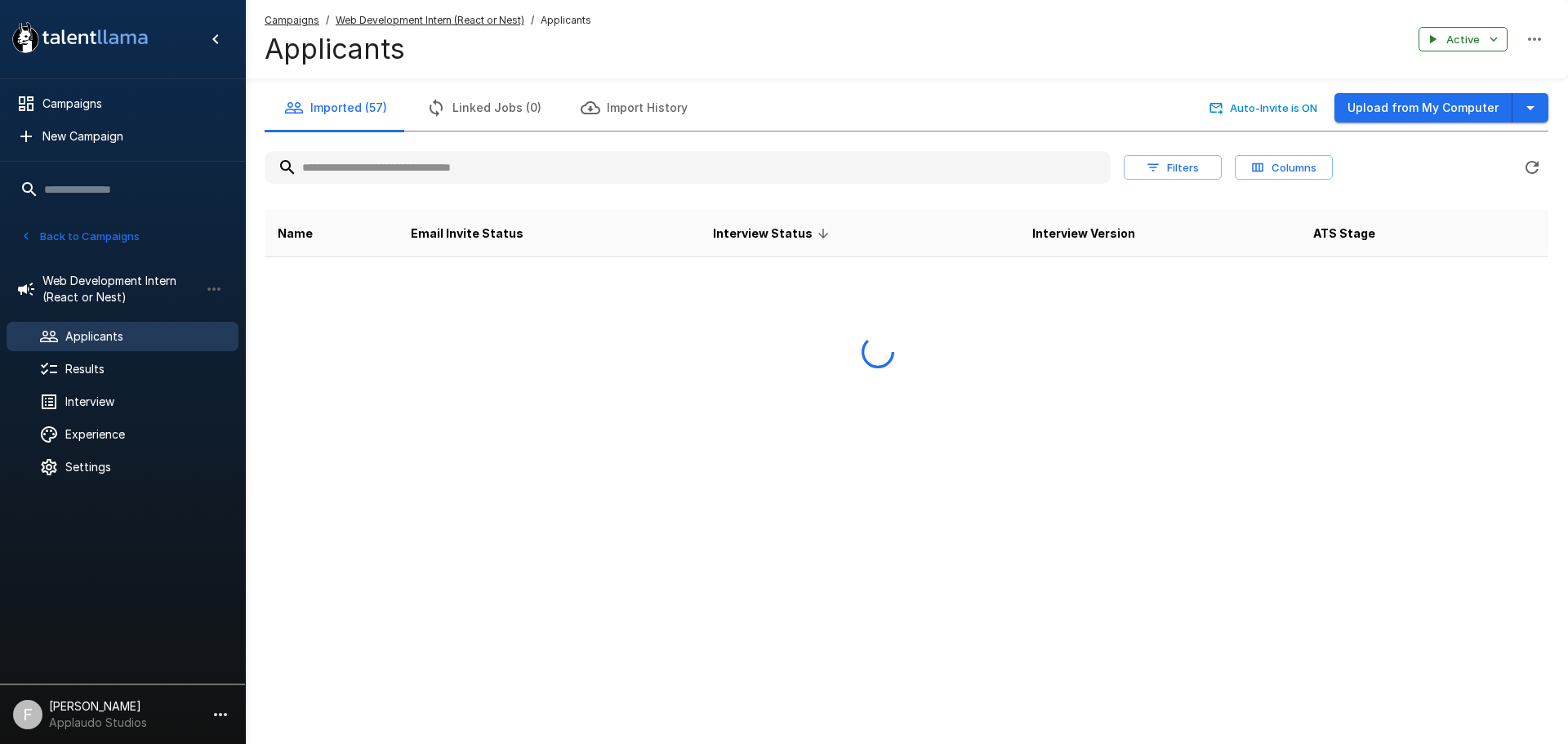
click at [806, 232] on span "Interview Status" at bounding box center [773, 234] width 121 height 20
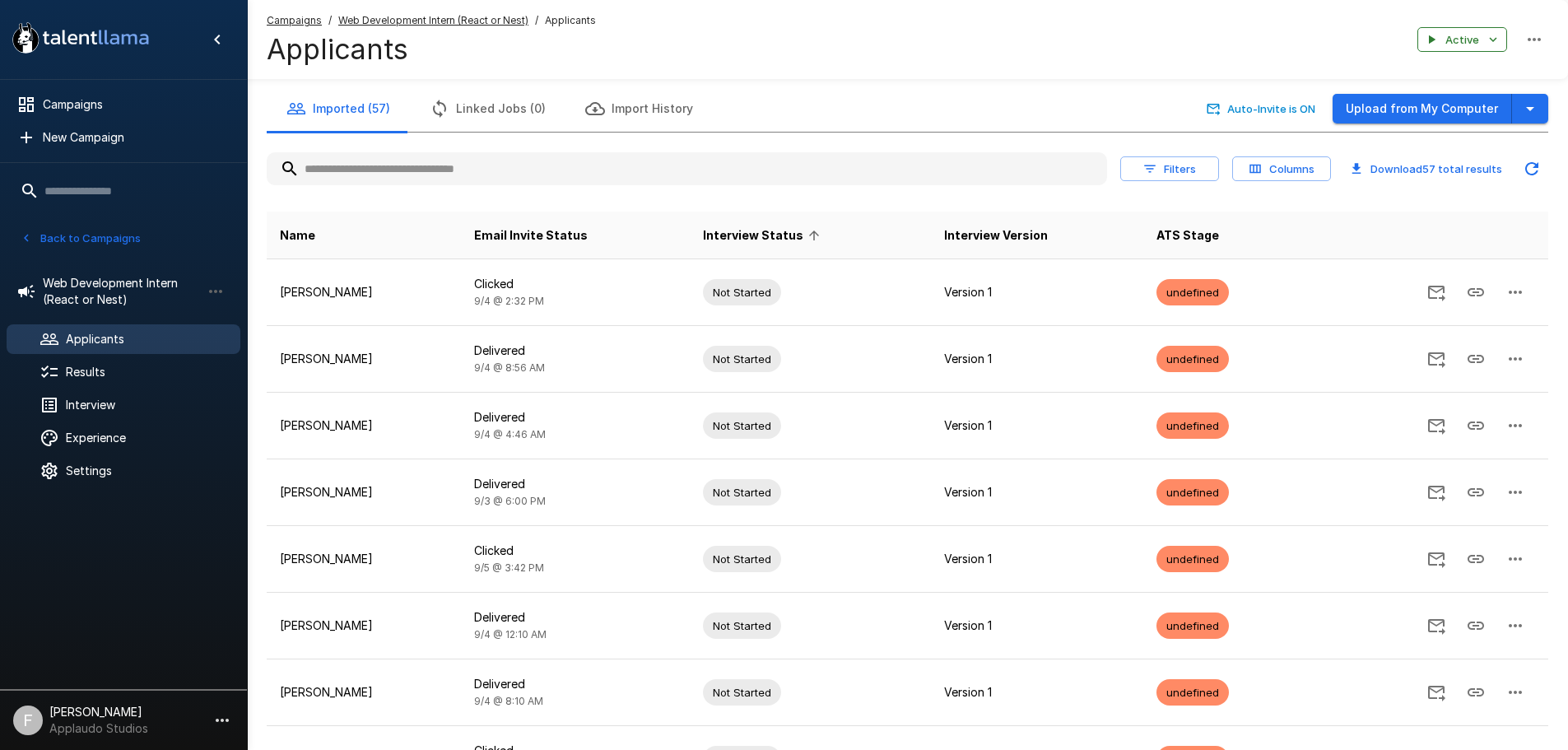
click at [821, 231] on span "Interview Status" at bounding box center [764, 236] width 122 height 20
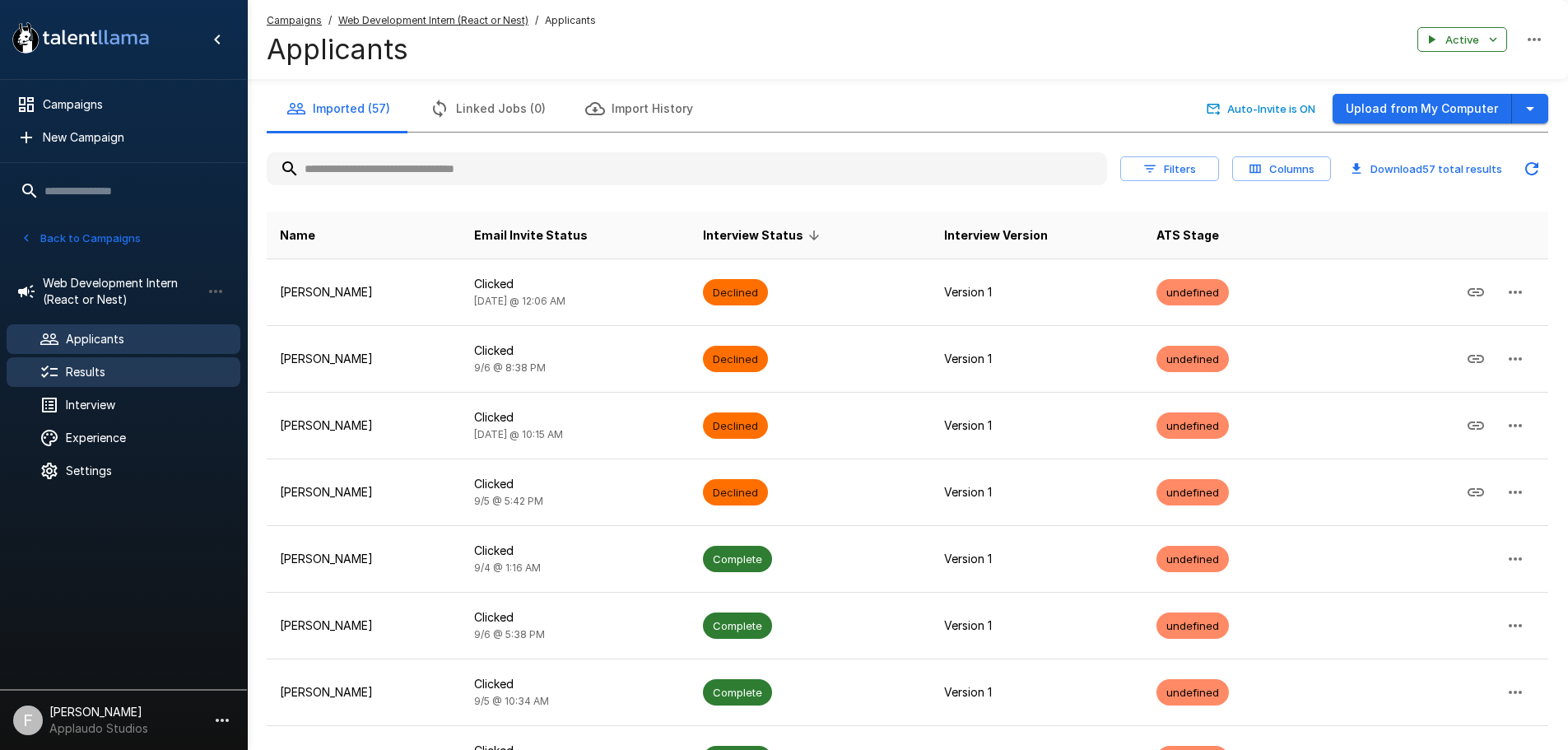
click at [93, 376] on span "Results" at bounding box center [146, 372] width 161 height 16
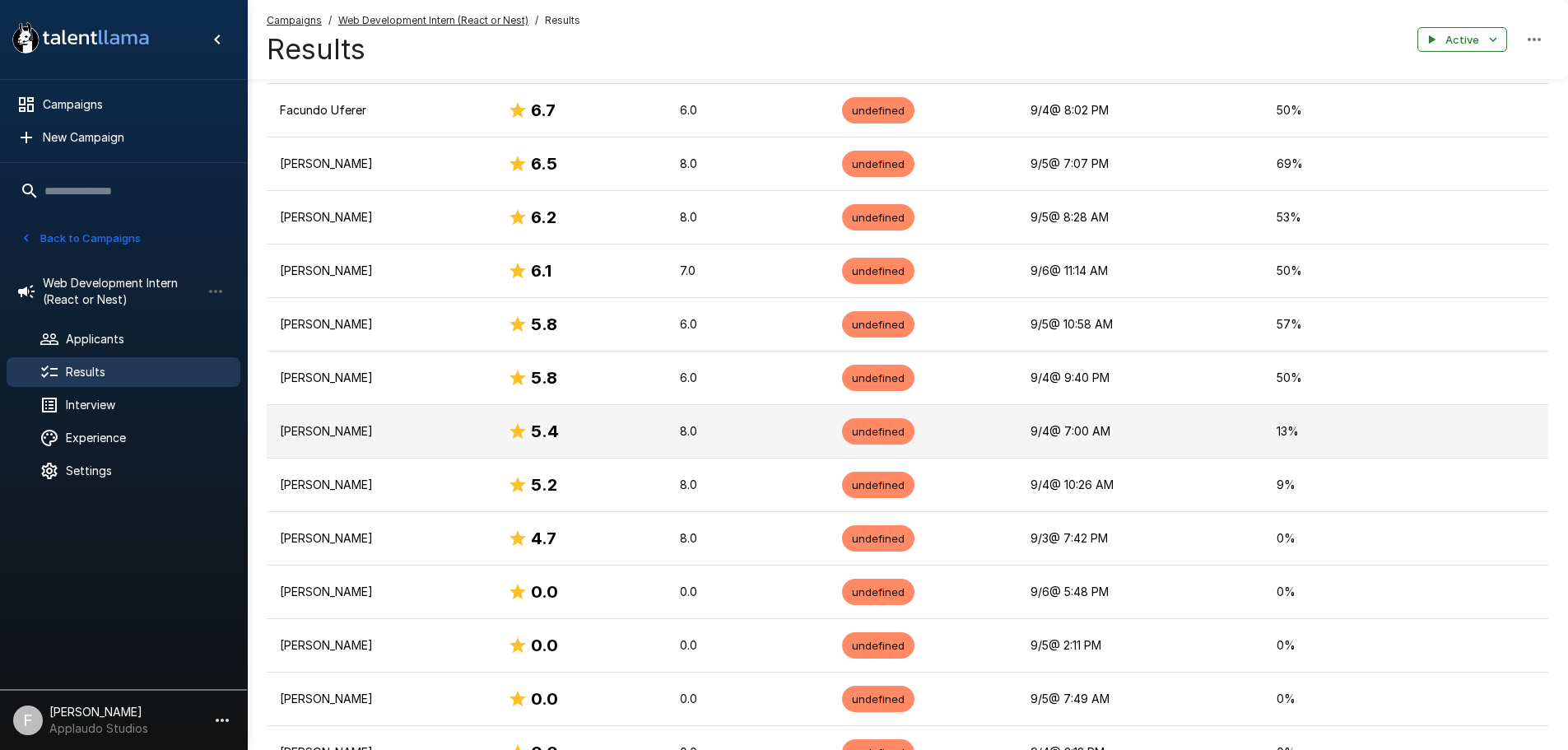
scroll to position [785, 0]
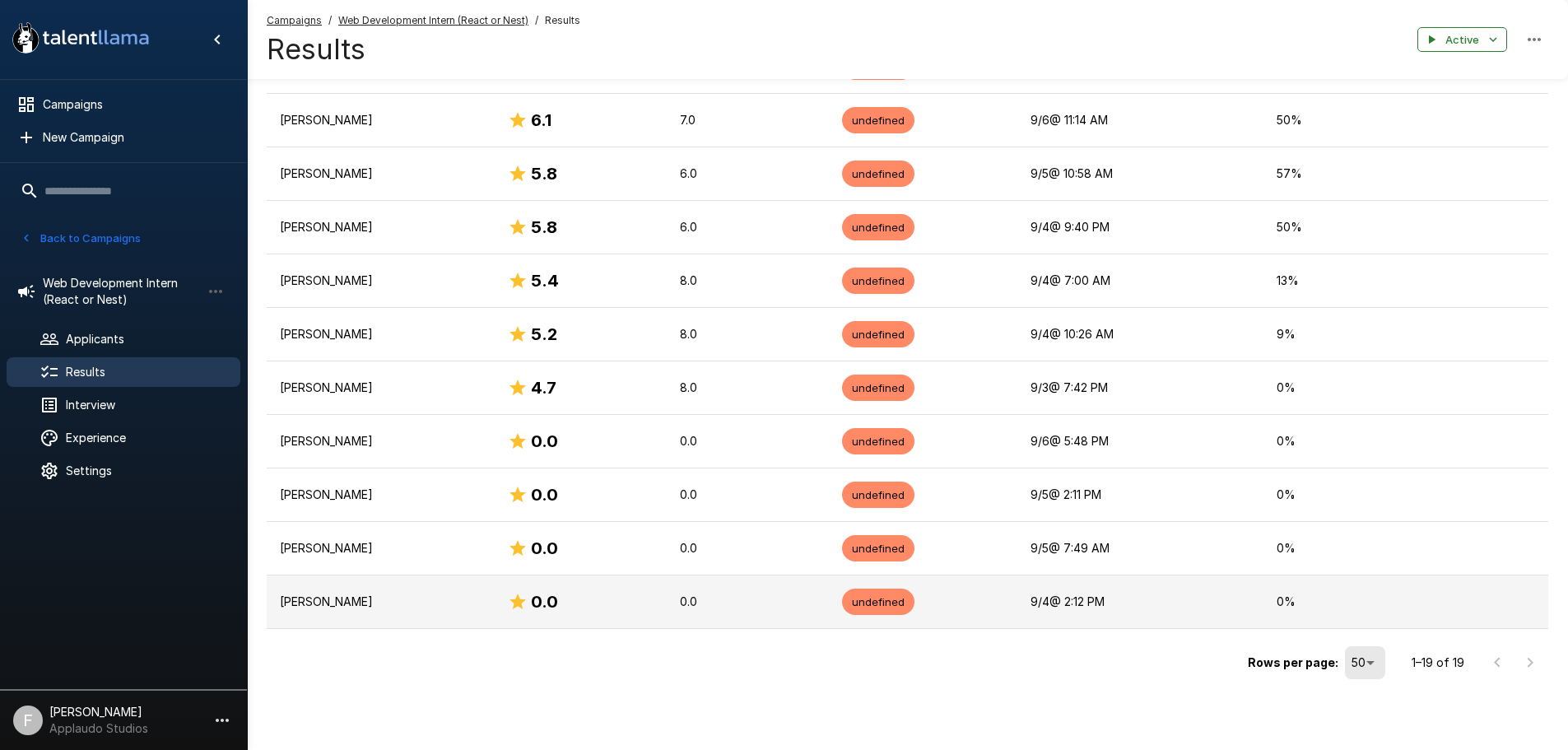
click at [385, 607] on p "Javier Dante Rodríguez" at bounding box center [380, 602] width 201 height 16
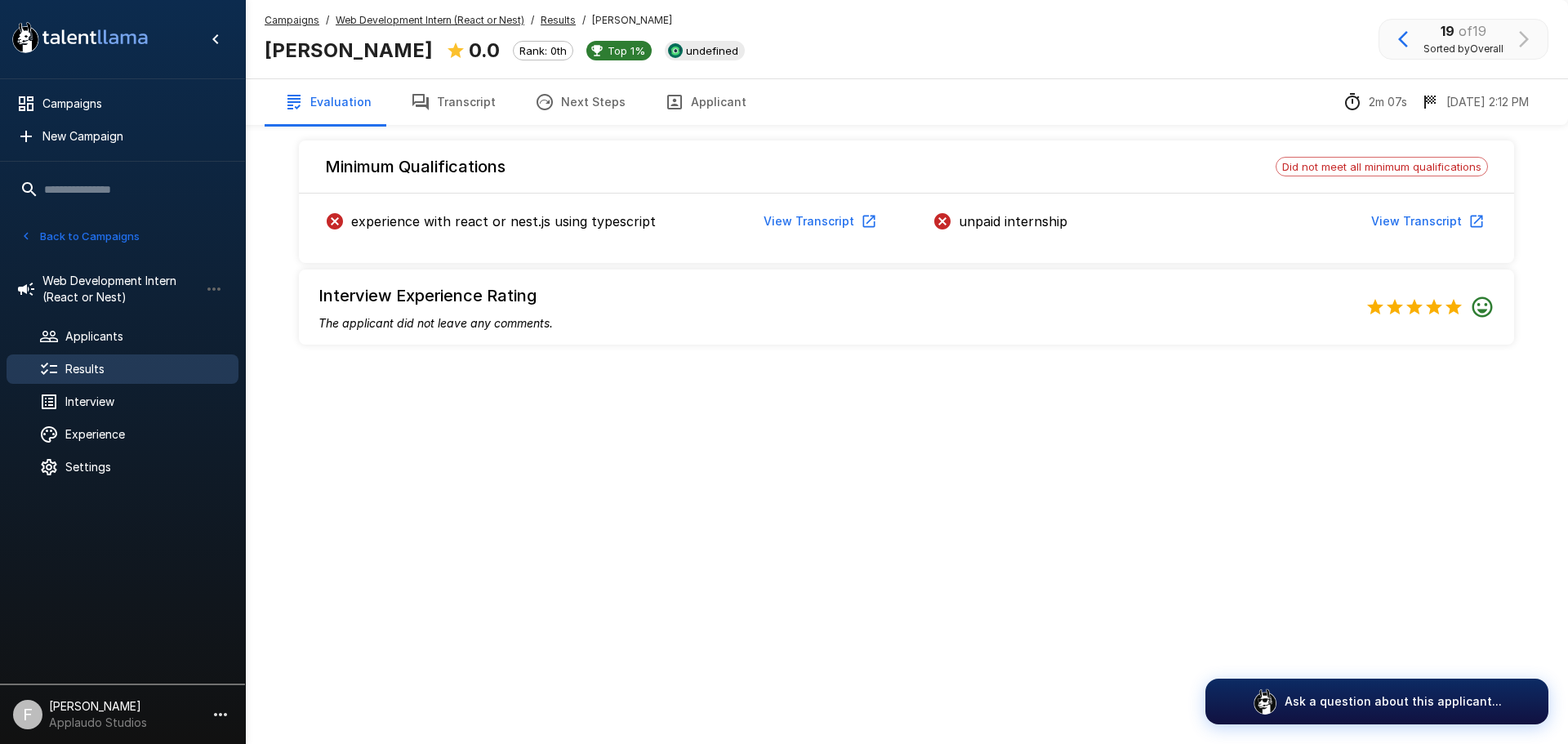
drag, startPoint x: 606, startPoint y: 385, endPoint x: 621, endPoint y: 393, distance: 17.0
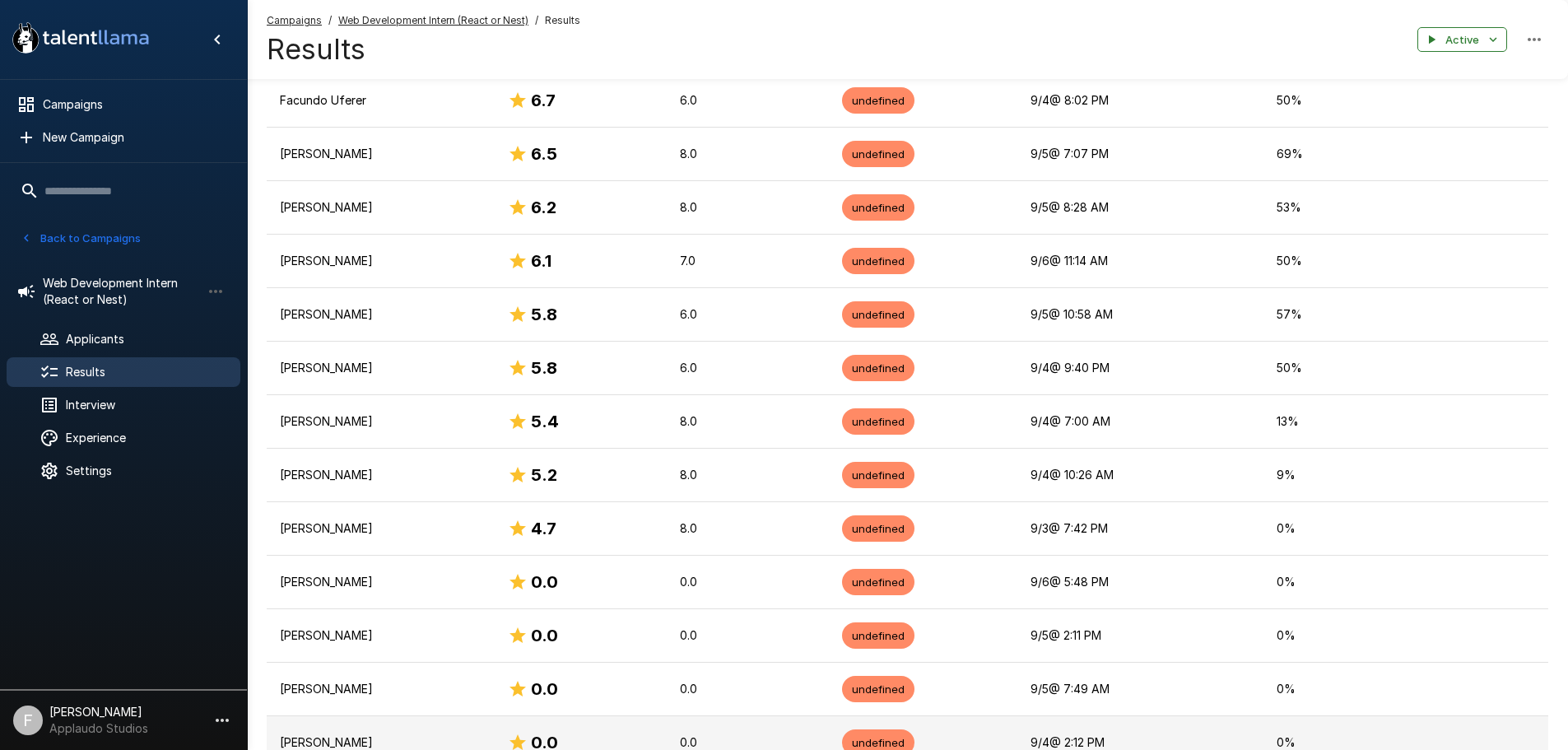
scroll to position [621, 0]
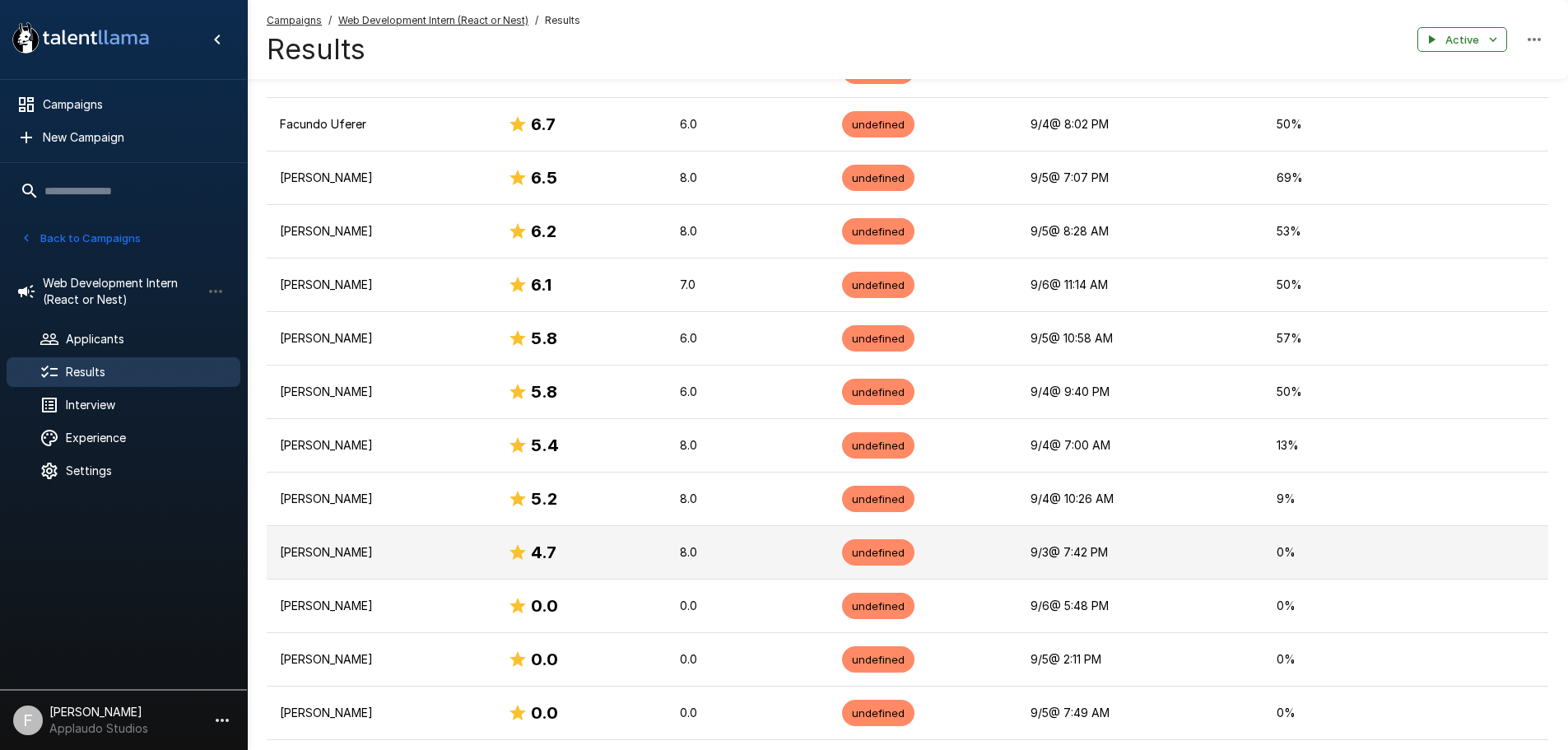
click at [387, 558] on p "Tobías Pasinato" at bounding box center [380, 552] width 201 height 16
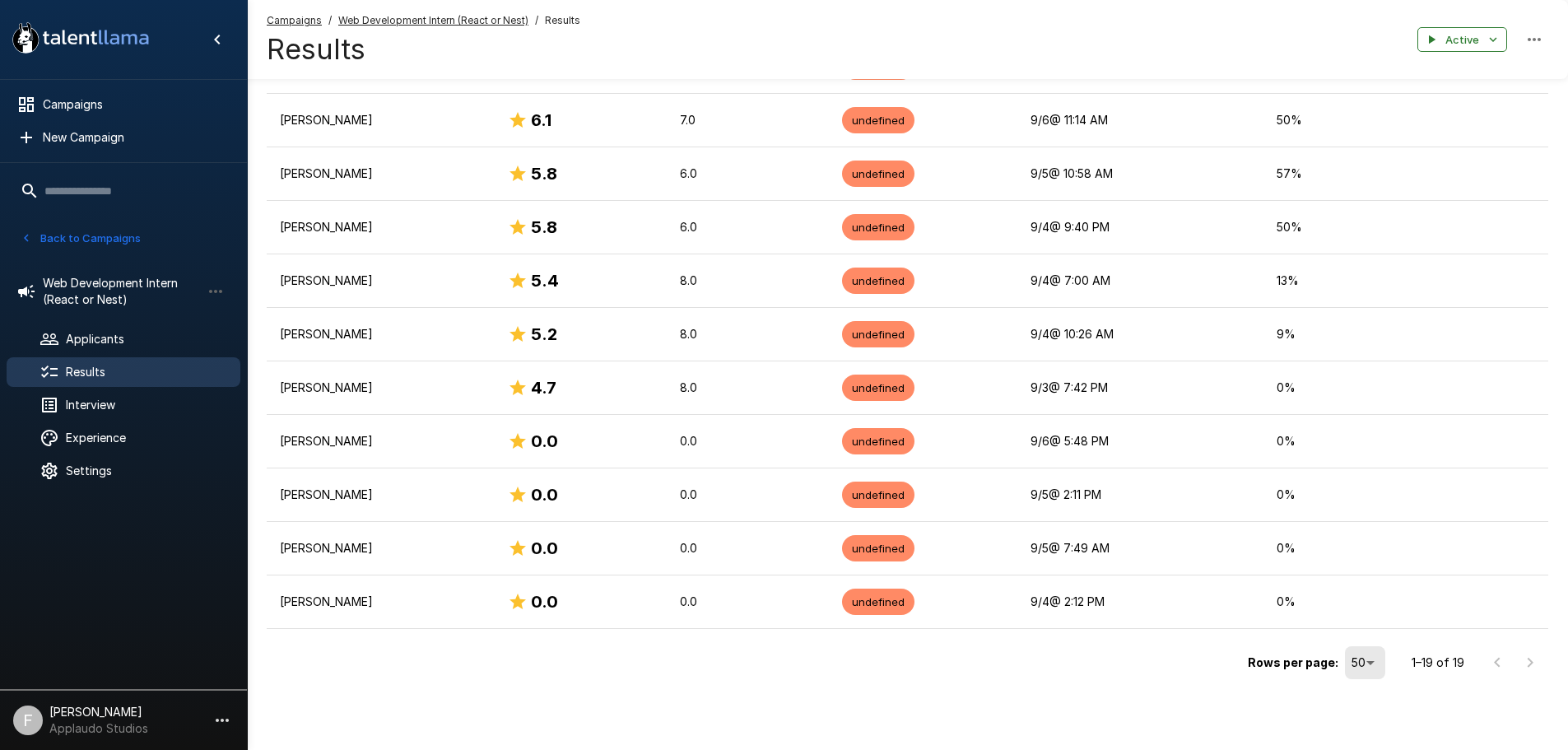
drag, startPoint x: 1538, startPoint y: 662, endPoint x: 1526, endPoint y: 663, distance: 12.0
click at [1537, 662] on div at bounding box center [1513, 663] width 66 height 33
click at [1544, 662] on div at bounding box center [1513, 663] width 66 height 33
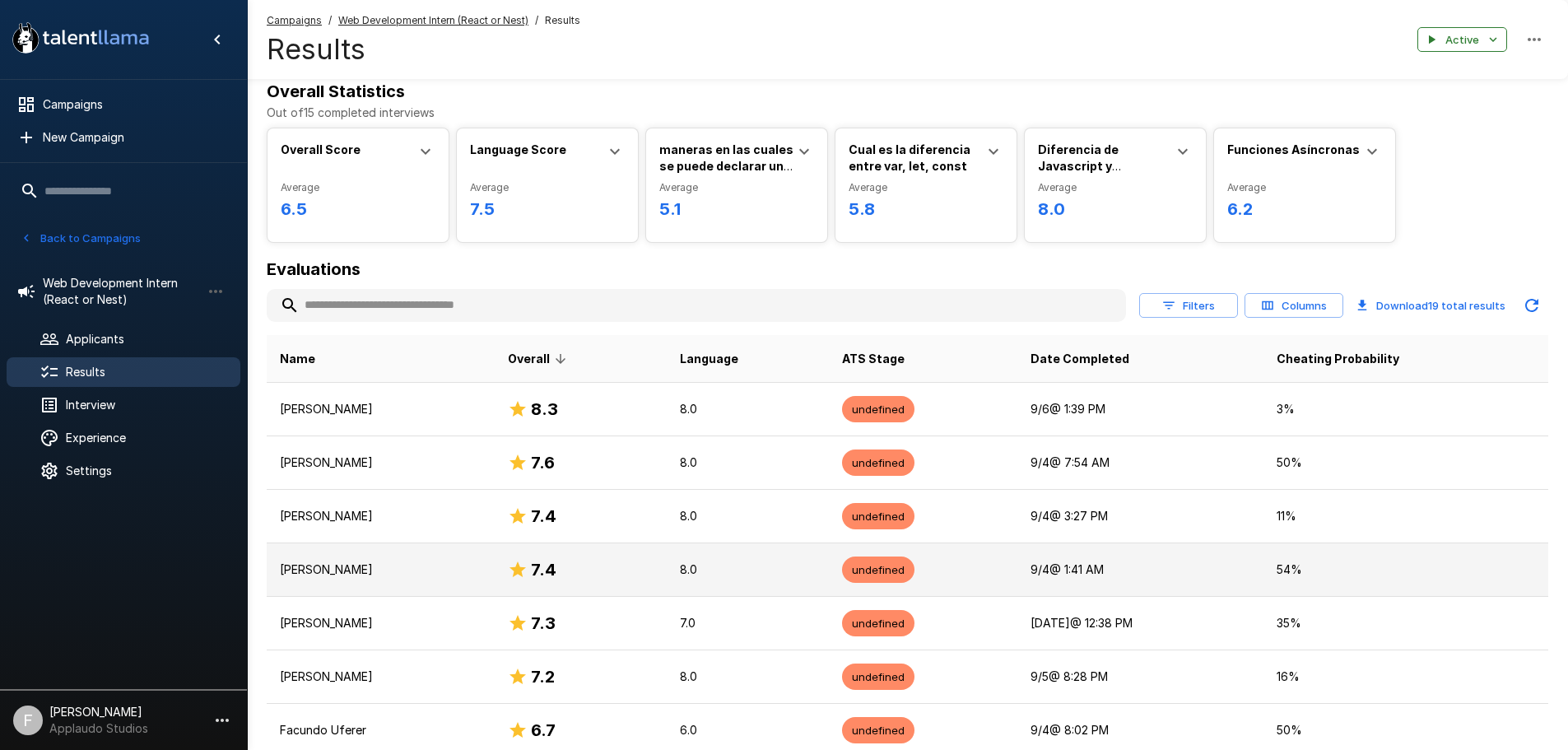
scroll to position [0, 0]
